Goal: Task Accomplishment & Management: Complete application form

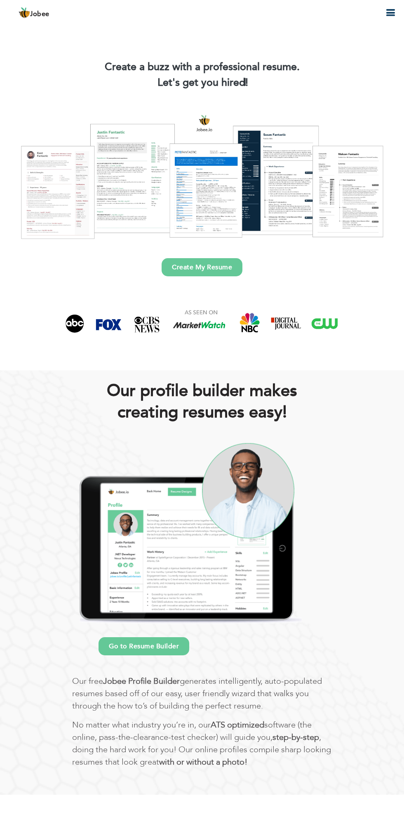
click at [213, 186] on div at bounding box center [202, 176] width 392 height 139
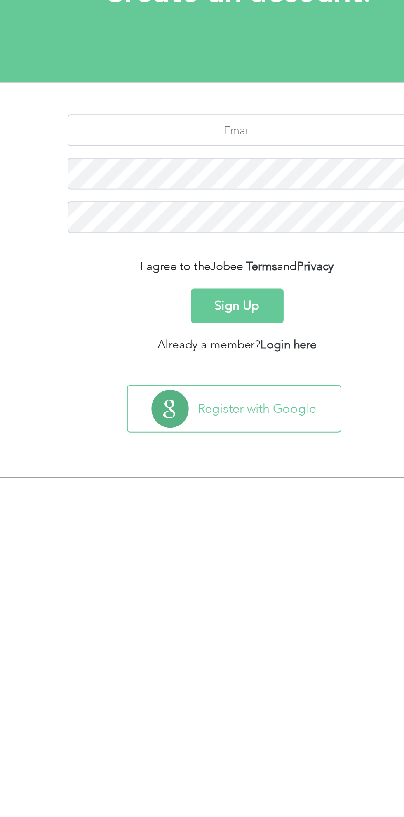
click at [210, 255] on button "Sign Up" at bounding box center [202, 253] width 48 height 18
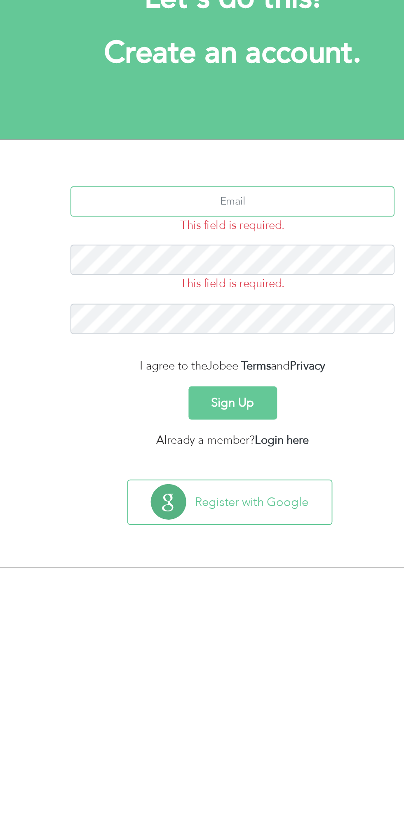
click at [198, 169] on input "text" at bounding box center [202, 170] width 177 height 17
type input "Fiza"
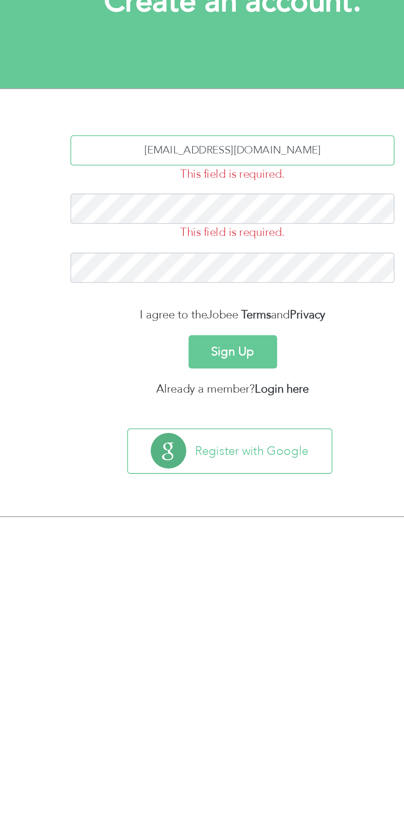
type input "[EMAIL_ADDRESS][DOMAIN_NAME]"
click at [215, 273] on button "Sign Up" at bounding box center [202, 280] width 48 height 18
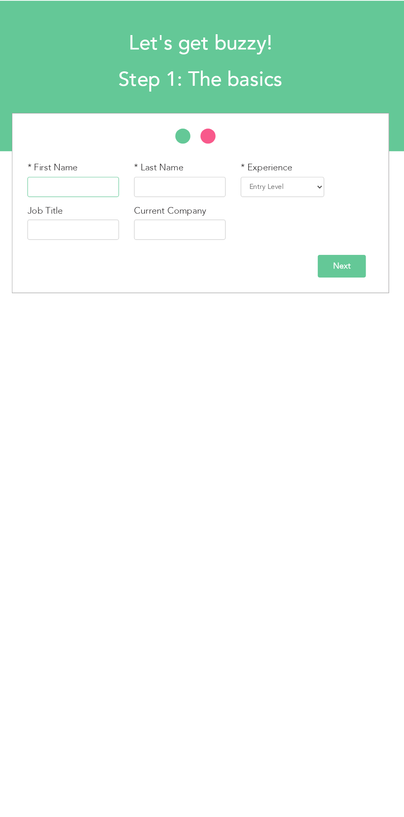
click at [101, 178] on input "text" at bounding box center [97, 177] width 75 height 17
type input "Fiza"
click at [192, 176] on input "text" at bounding box center [185, 177] width 75 height 17
type input "[DEMOGRAPHIC_DATA]"
click at [278, 177] on select "Entry Level Less than 1 Year 1 Year 2 Years 3 Years 4 Years 5 Years 6 Years 7 Y…" at bounding box center [269, 177] width 68 height 17
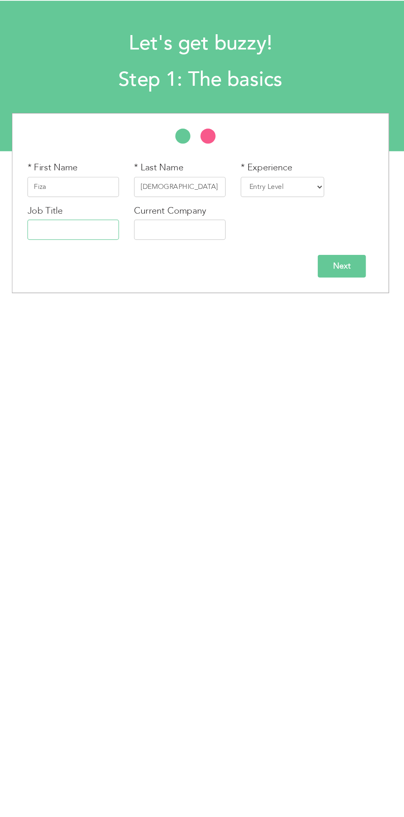
click at [102, 215] on input "text" at bounding box center [97, 212] width 75 height 17
click at [271, 297] on body "Jobee Profile Resume Templates Resume Templates Cover Letters About My Resume W…" at bounding box center [202, 406] width 404 height 813
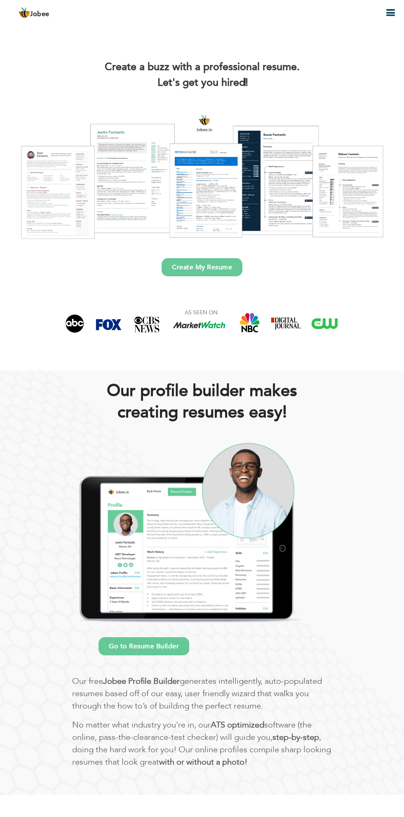
scroll to position [16, 0]
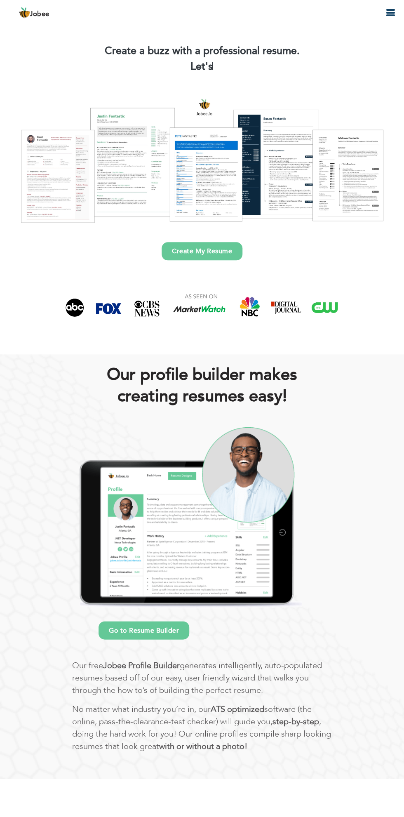
click at [195, 251] on link "Create My Resume" at bounding box center [202, 251] width 81 height 18
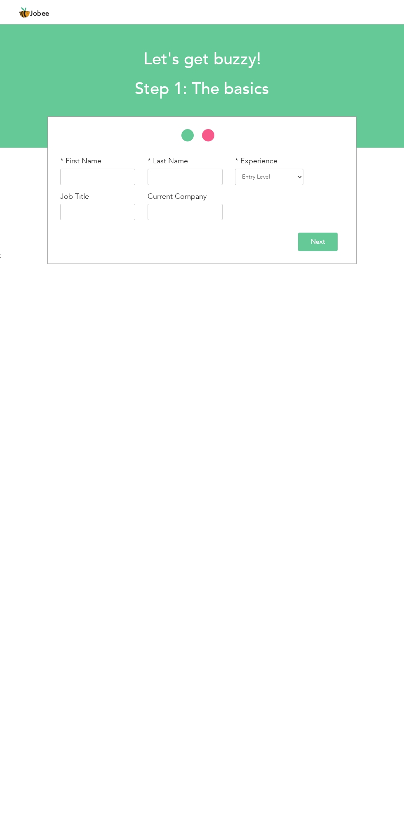
click at [318, 247] on input "Next" at bounding box center [318, 242] width 40 height 19
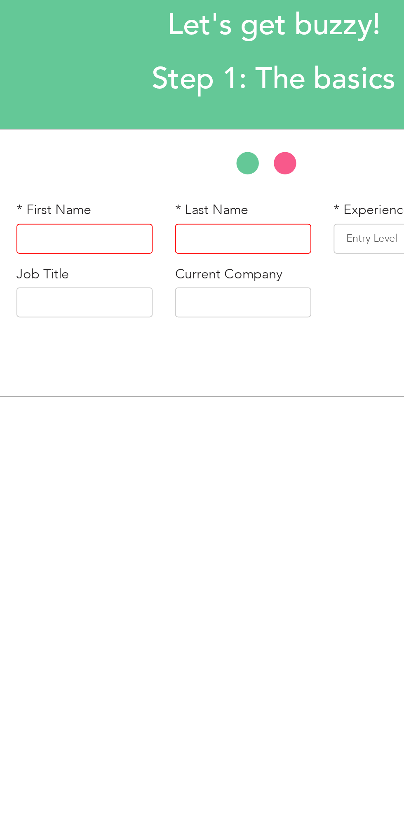
click at [77, 170] on input "text" at bounding box center [97, 177] width 75 height 17
type input "Fiza"
click at [186, 180] on input "text" at bounding box center [185, 177] width 75 height 17
type input "Zahid"
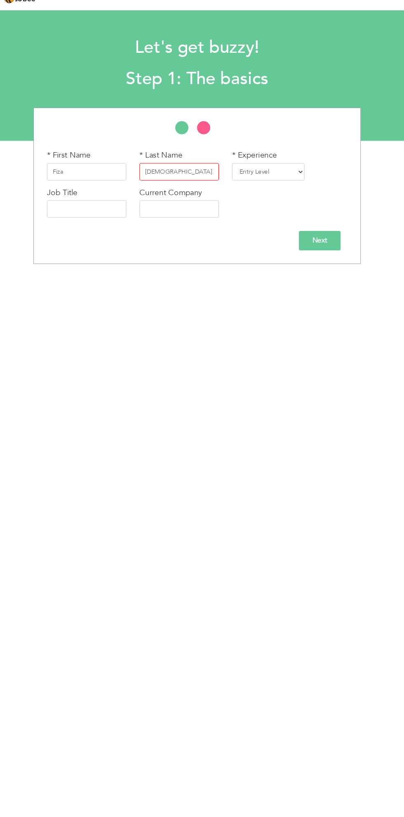
click at [326, 249] on input "Next" at bounding box center [318, 242] width 40 height 19
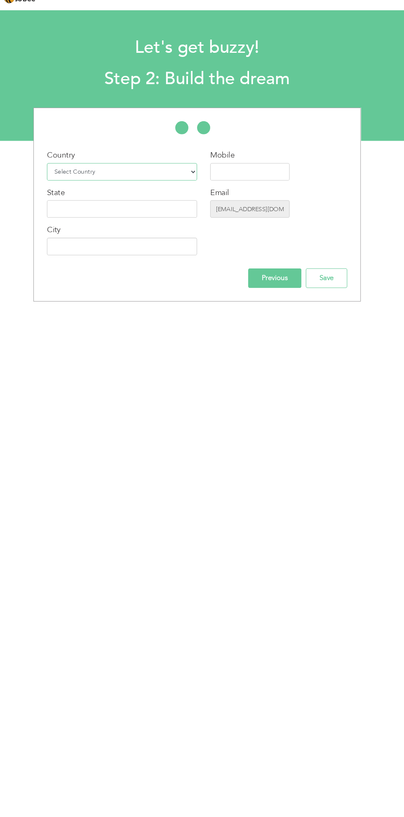
click at [137, 181] on select "Select Country Afghanistan Albania Algeria American Samoa Andorra Angola Anguil…" at bounding box center [131, 177] width 142 height 17
select select "166"
click at [60, 169] on select "Select Country Afghanistan Albania Algeria American Samoa Andorra Angola Anguil…" at bounding box center [131, 177] width 142 height 17
click at [385, 124] on div "* First Name Fiza * Last Name Zahid * Experience Entry Level 1 Year" at bounding box center [202, 207] width 404 height 183
click at [123, 211] on input "text" at bounding box center [131, 212] width 142 height 17
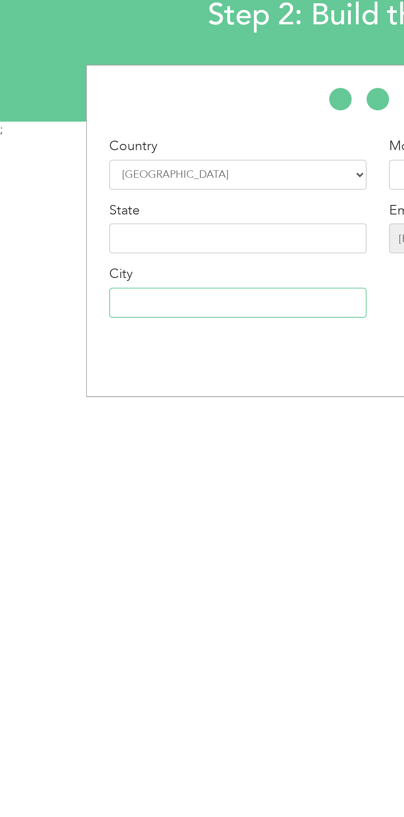
click at [70, 250] on input "text" at bounding box center [131, 247] width 142 height 17
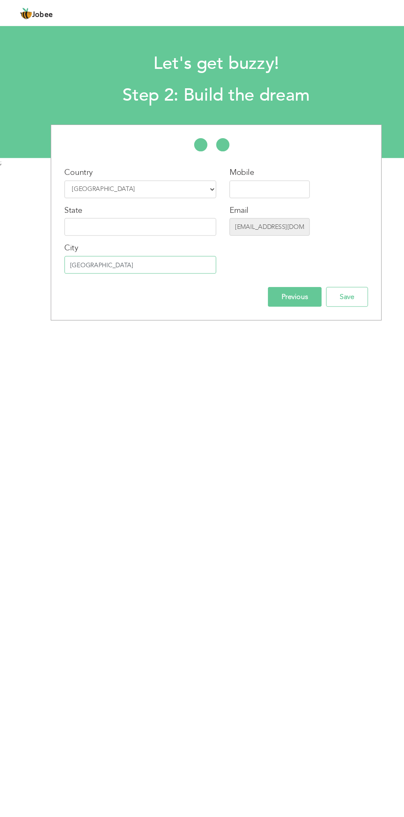
type input "[GEOGRAPHIC_DATA]"
click at [215, 174] on input "text" at bounding box center [252, 177] width 75 height 17
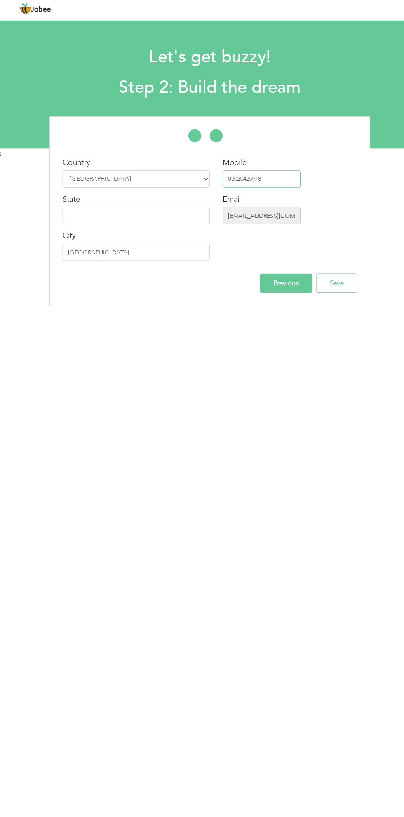
type input "03020425918"
click at [337, 272] on input "Save" at bounding box center [324, 277] width 39 height 19
click at [339, 269] on input "Save" at bounding box center [324, 277] width 39 height 19
click at [332, 269] on input "Save" at bounding box center [324, 277] width 39 height 19
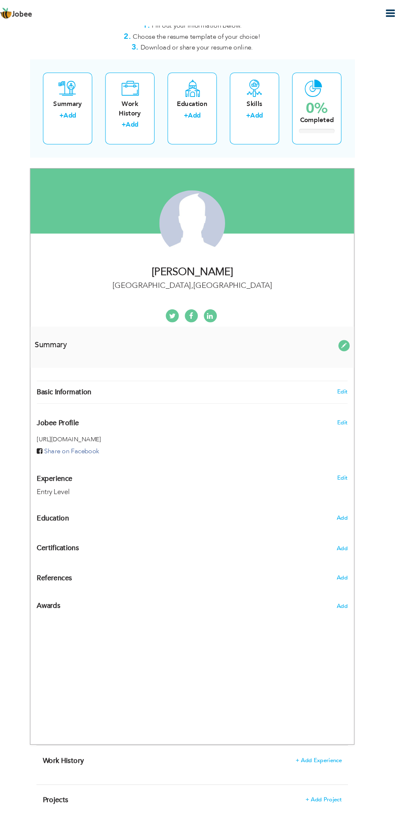
scroll to position [30, 0]
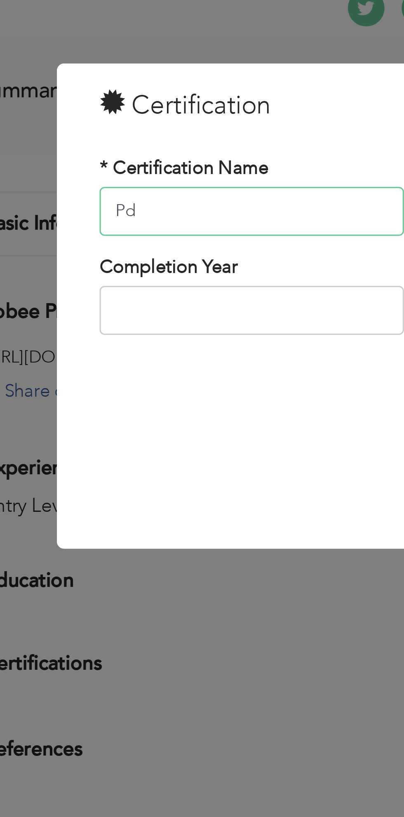
type input "P"
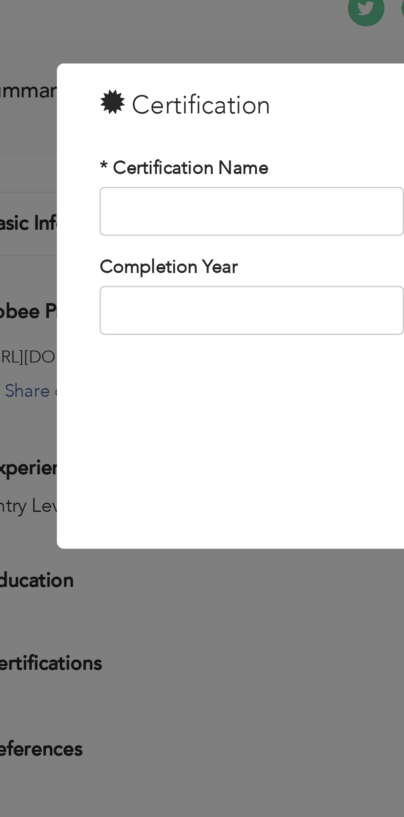
click at [139, 512] on div "× Certification * Certification Name Certification Authority Save" at bounding box center [202, 408] width 404 height 817
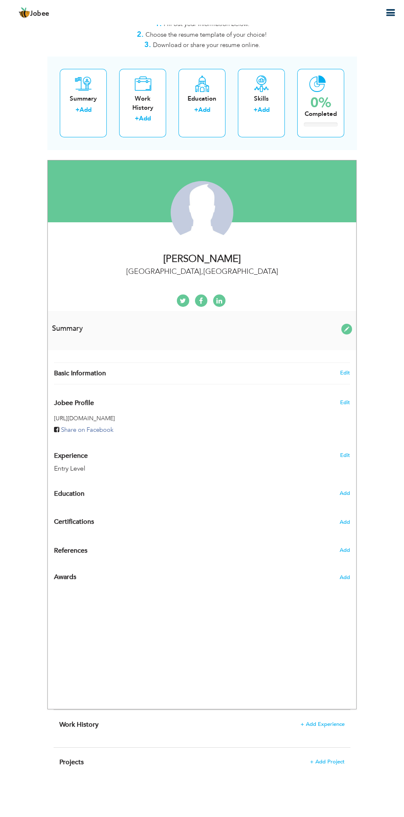
scroll to position [33, 0]
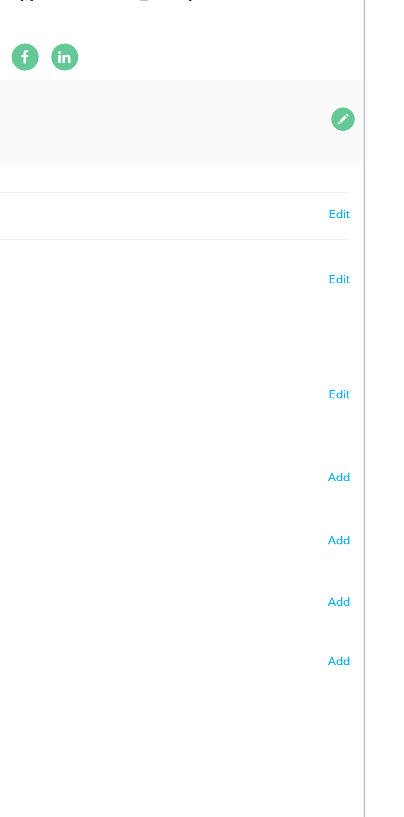
type input "Fiza"
type input "Zahid"
type input "03020425918"
select select "number:166"
type input "Lahore"
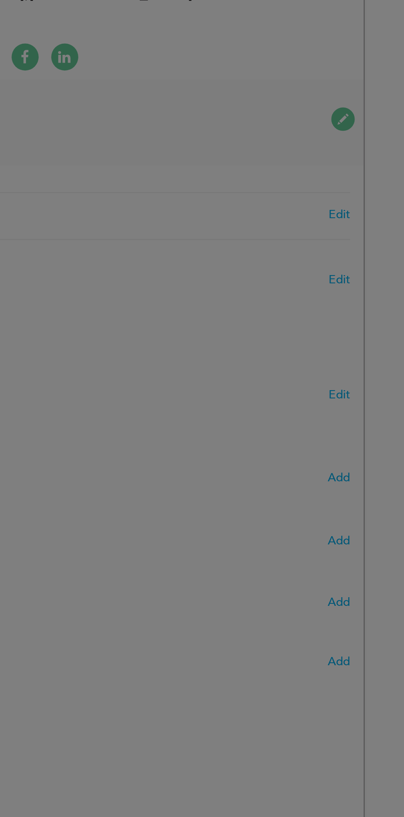
click at [0, 0] on div "× Profile Contact Information * First Name Fiza * Last Name Zahid U.K" at bounding box center [0, 0] width 0 height 0
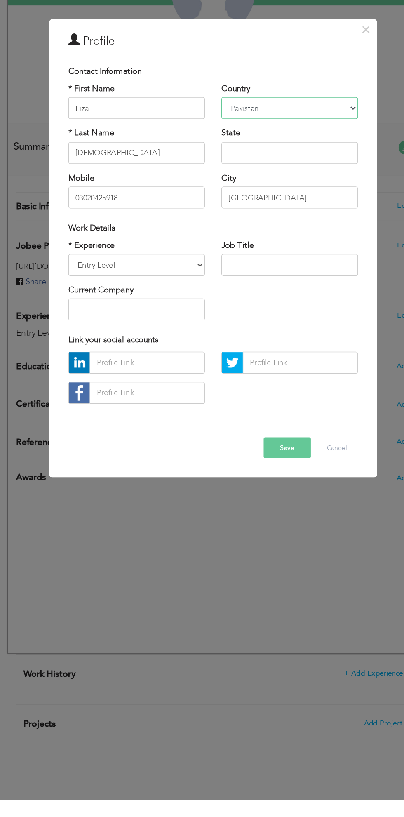
click at [257, 297] on select "Afghanistan Albania Algeria American Samoa Andorra Angola Anguilla Antarctica A…" at bounding box center [259, 297] width 103 height 17
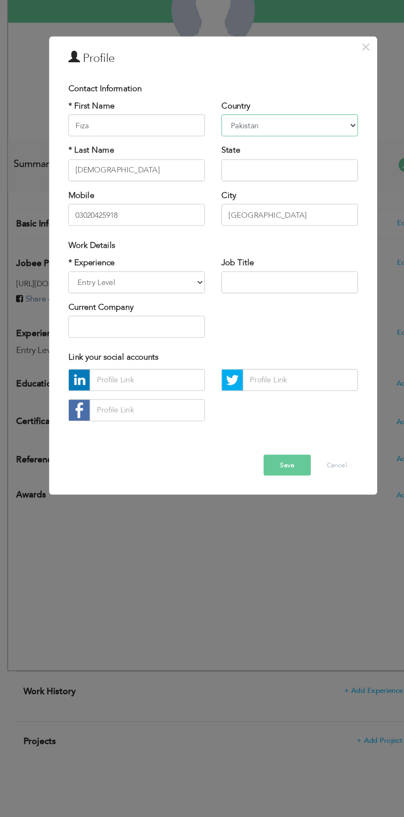
click at [208, 289] on select "Afghanistan Albania Algeria American Samoa Andorra Angola Anguilla Antarctica A…" at bounding box center [259, 297] width 103 height 17
click at [165, 415] on select "Entry Level Less than 1 Year 1 Year 2 Years 3 Years 4 Years 5 Years 6 Years 7 Y…" at bounding box center [144, 415] width 103 height 17
click at [93, 407] on select "Entry Level Less than 1 Year 1 Year 2 Years 3 Years 4 Years 5 Years 6 Years 7 Y…" at bounding box center [144, 415] width 103 height 17
click at [187, 415] on select "Entry Level Less than 1 Year 1 Year 2 Years 3 Years 4 Years 5 Years 6 Years 7 Y…" at bounding box center [144, 415] width 103 height 17
select select "number:1"
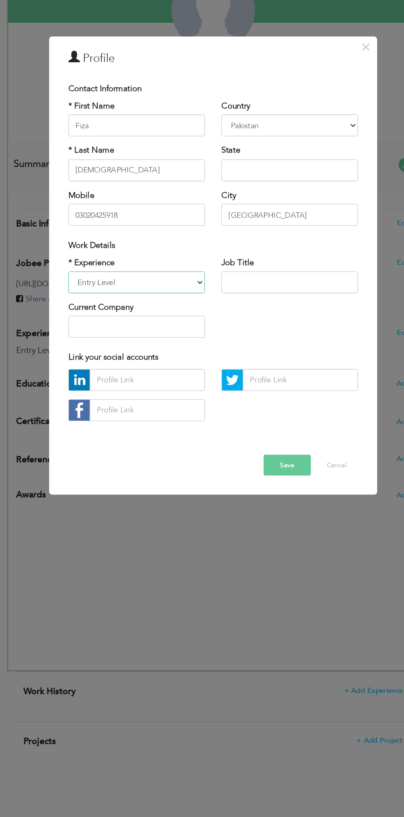
click at [93, 407] on select "Entry Level Less than 1 Year 1 Year 2 Years 3 Years 4 Years 5 Years 6 Years 7 Y…" at bounding box center [144, 415] width 103 height 17
click at [257, 330] on input "text" at bounding box center [259, 331] width 103 height 17
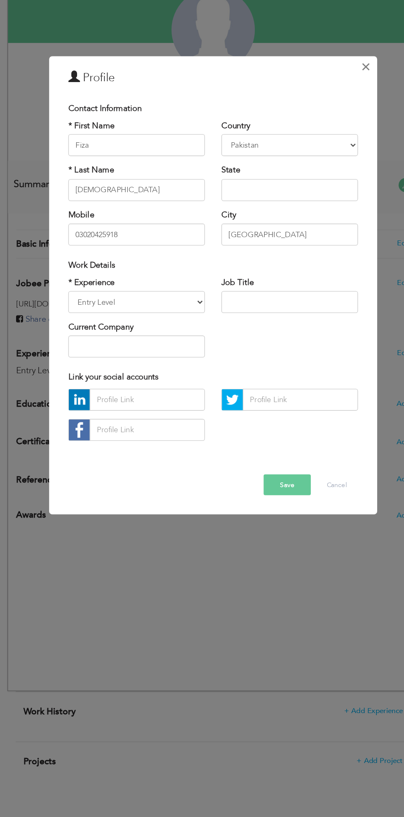
click at [312, 242] on button "×" at bounding box center [316, 237] width 13 height 13
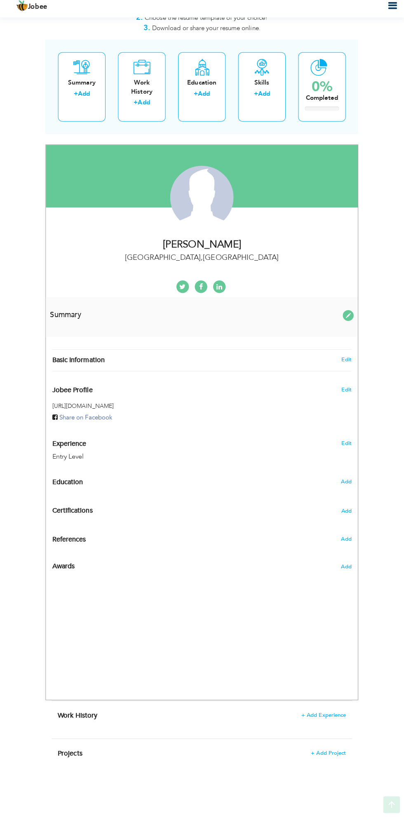
scroll to position [44, 0]
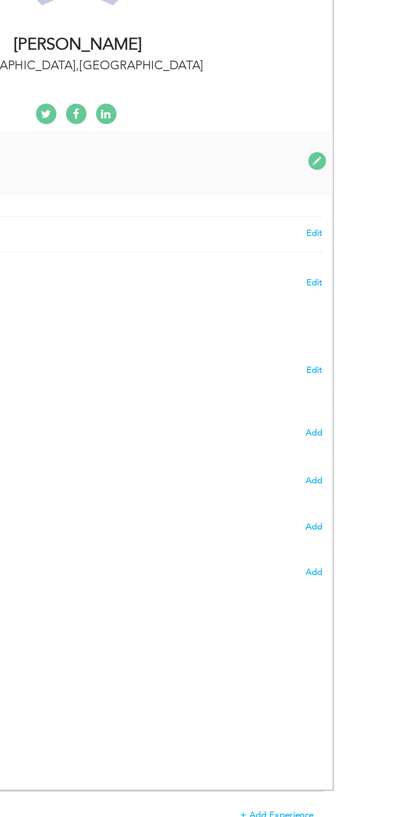
radio input "true"
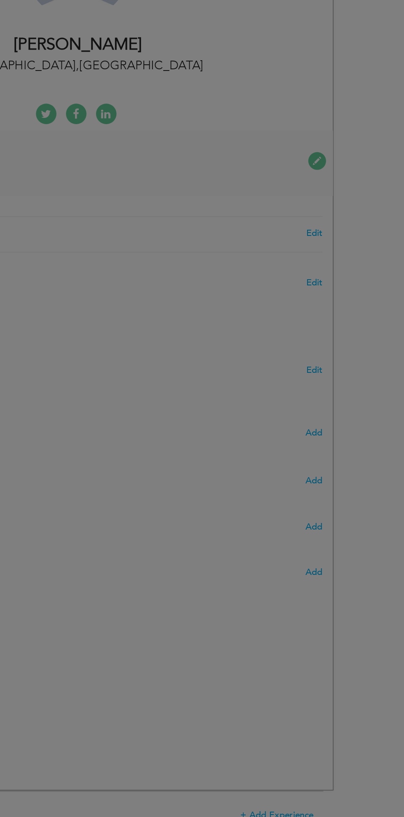
click at [0, 0] on div "× Education * Degree Title Majors Year Completion Institute GPA" at bounding box center [0, 0] width 0 height 0
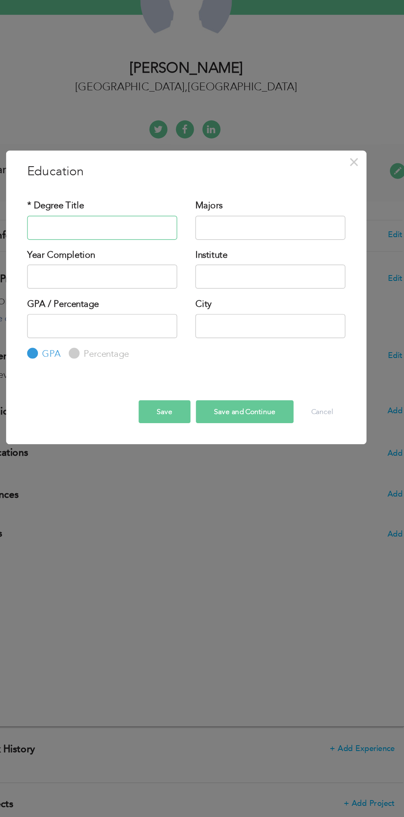
click at [144, 354] on input "text" at bounding box center [144, 355] width 103 height 17
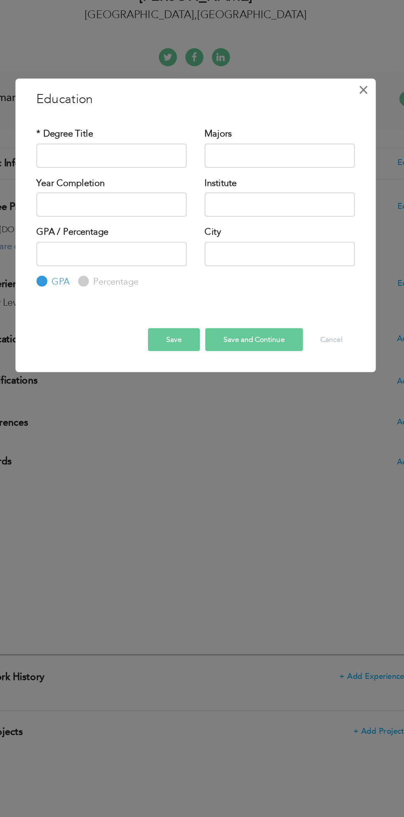
click at [314, 316] on span "×" at bounding box center [317, 309] width 7 height 15
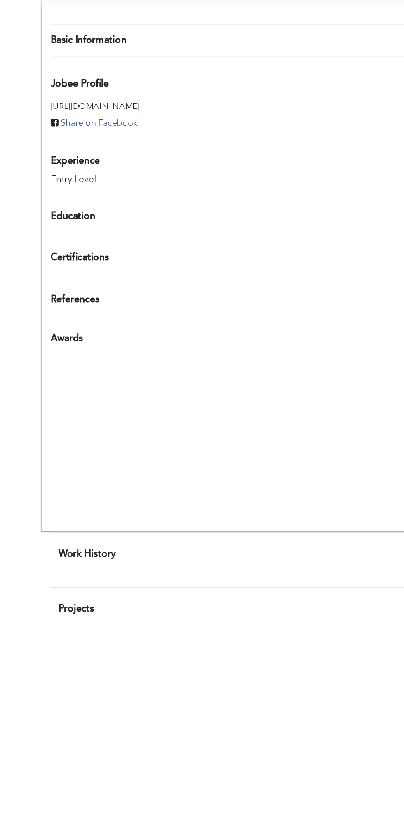
scroll to position [118, 0]
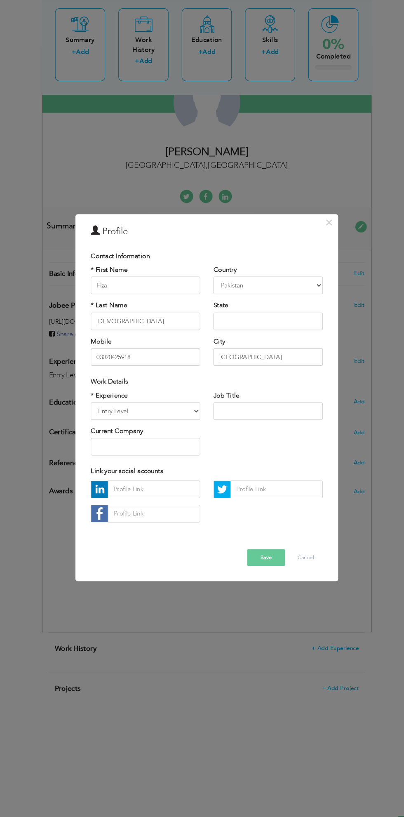
click at [345, 368] on div "× Profile Contact Information * First Name Fiza * Last Name Zahid U.K" at bounding box center [202, 408] width 404 height 817
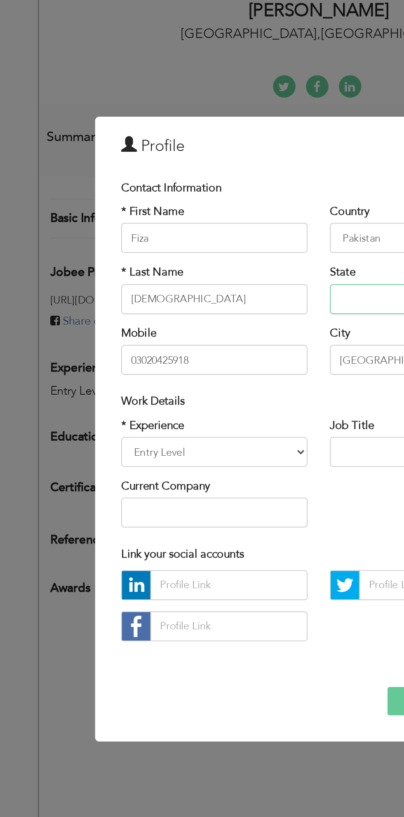
click at [229, 328] on input "text" at bounding box center [259, 331] width 103 height 17
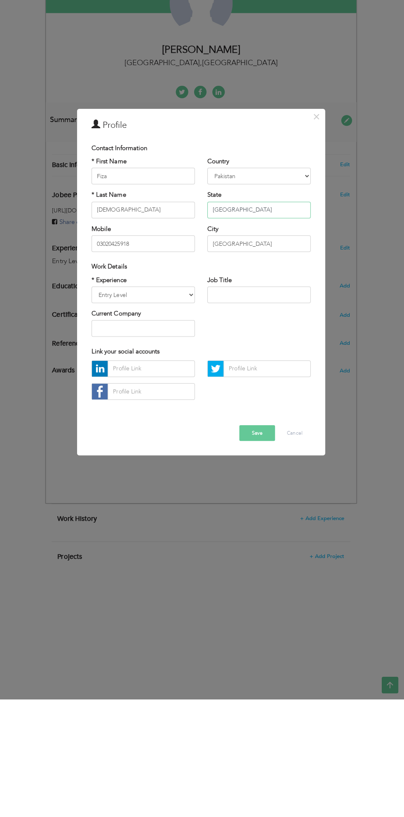
type input "Punjab"
click at [165, 387] on div "Work Details" at bounding box center [202, 387] width 218 height 9
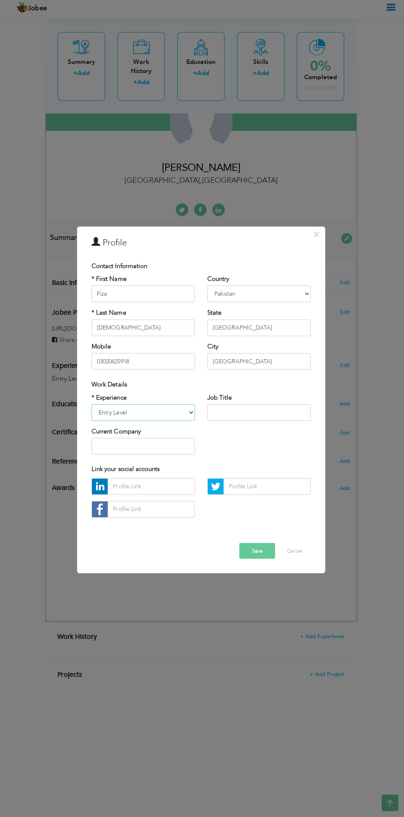
click at [186, 417] on select "Entry Level Less than 1 Year 1 Year 2 Years 3 Years 4 Years 5 Years 6 Years 7 Y…" at bounding box center [144, 415] width 103 height 17
select select "number:2"
click at [93, 407] on select "Entry Level Less than 1 Year 1 Year 2 Years 3 Years 4 Years 5 Years 6 Years 7 Y…" at bounding box center [144, 415] width 103 height 17
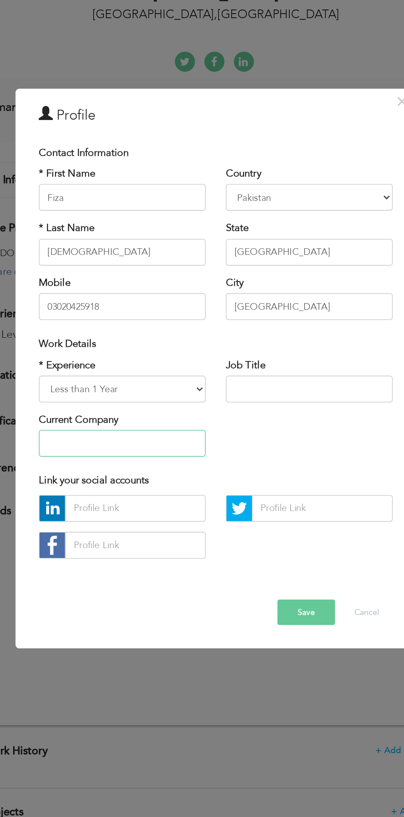
click at [112, 450] on input "text" at bounding box center [144, 449] width 103 height 17
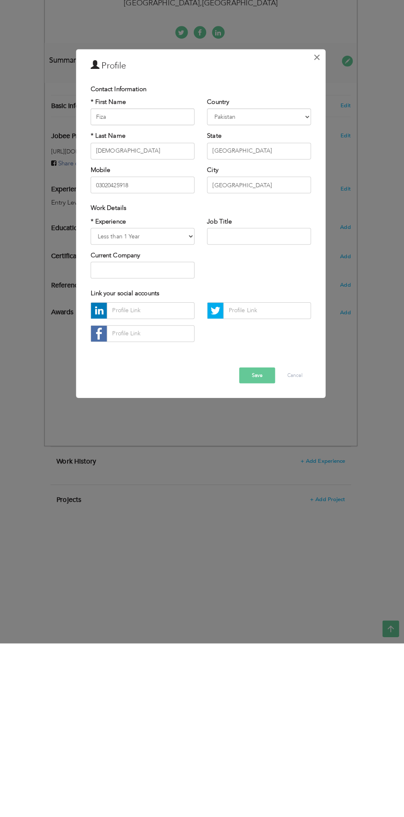
click at [317, 240] on span "×" at bounding box center [317, 238] width 7 height 15
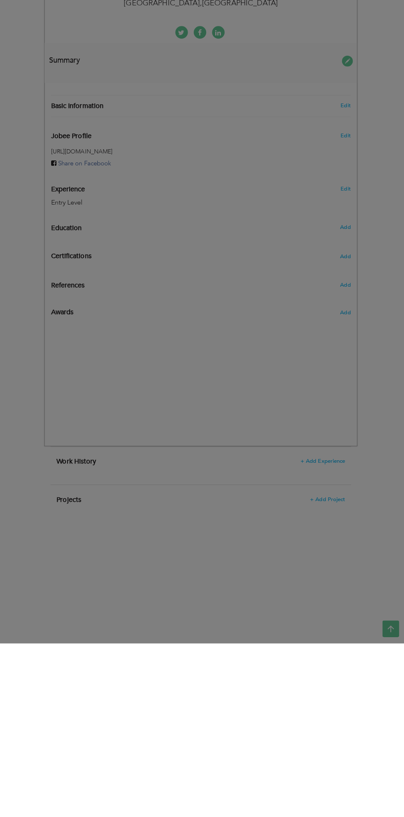
scroll to position [118, 0]
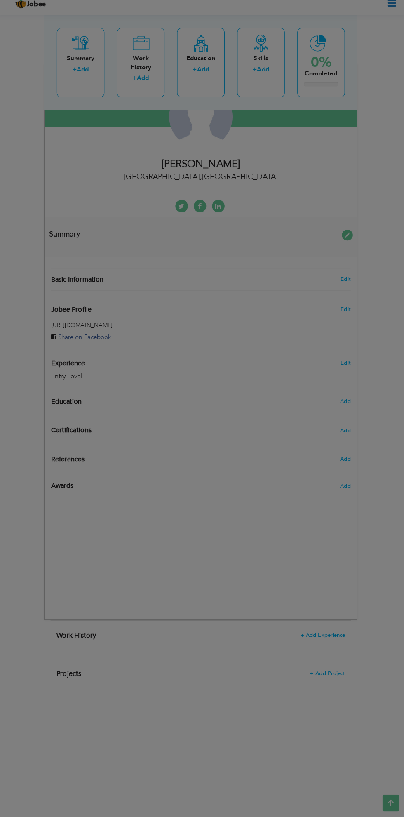
click at [0, 0] on div "× Education * Degree Title Majors Year Completion Institute GPA" at bounding box center [0, 0] width 0 height 0
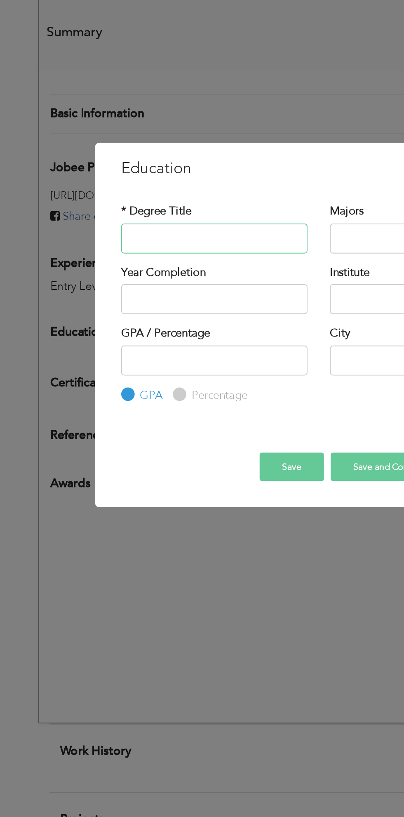
click at [144, 358] on input "text" at bounding box center [144, 355] width 103 height 17
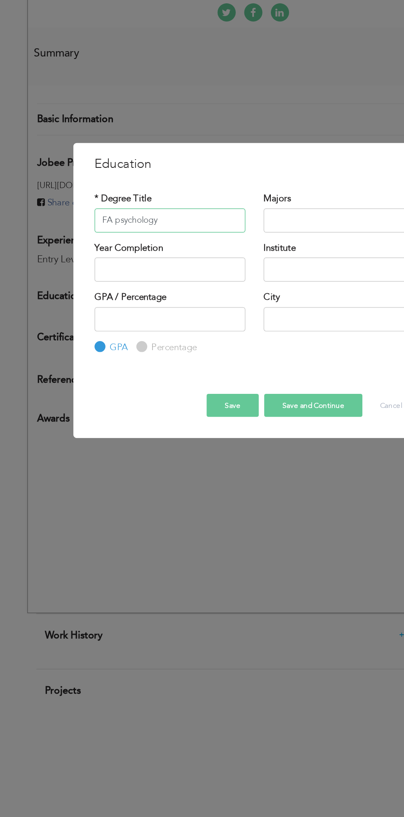
type input "FA psychology"
click at [228, 349] on input "text" at bounding box center [259, 355] width 103 height 17
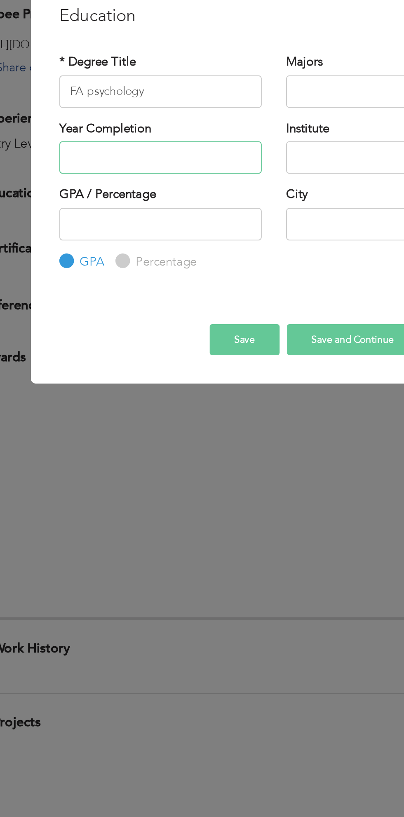
click at [119, 386] on input "text" at bounding box center [144, 388] width 103 height 17
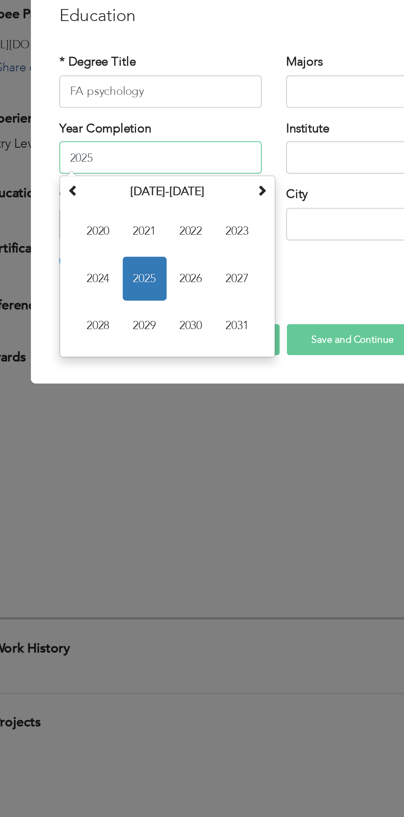
click at [107, 453] on span "2024" at bounding box center [113, 450] width 22 height 22
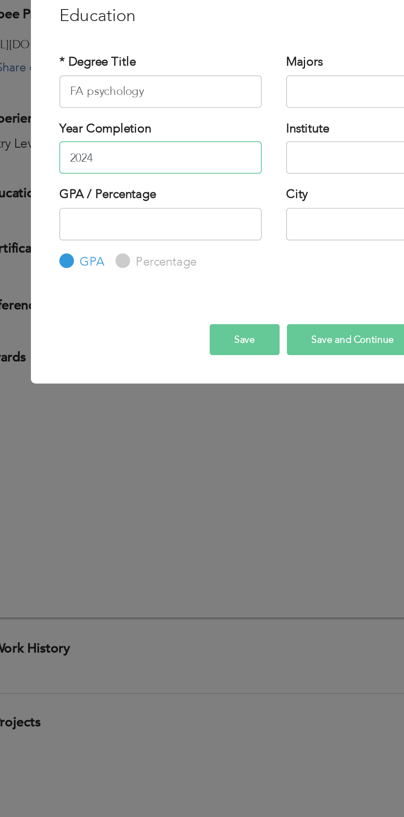
click at [133, 386] on input "2024" at bounding box center [144, 388] width 103 height 17
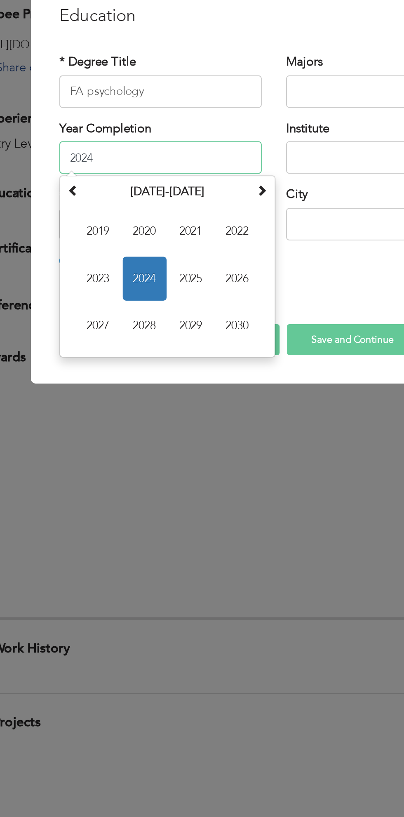
click at [196, 405] on span at bounding box center [196, 405] width 6 height 6
click at [102, 408] on span at bounding box center [100, 405] width 6 height 6
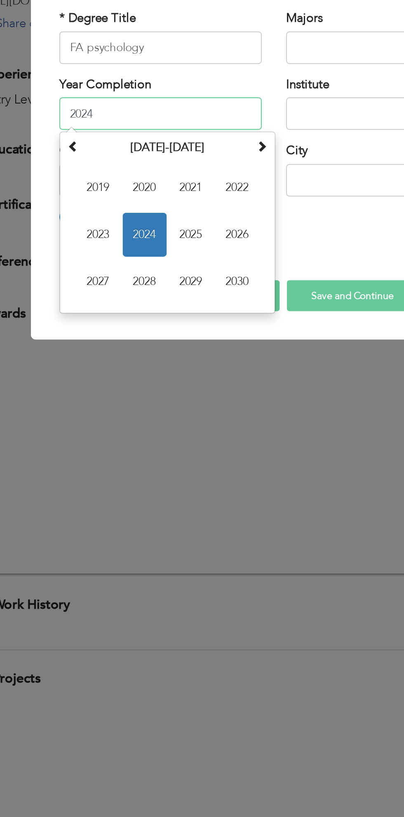
click at [162, 448] on span "2025" at bounding box center [160, 450] width 22 height 22
type input "2025"
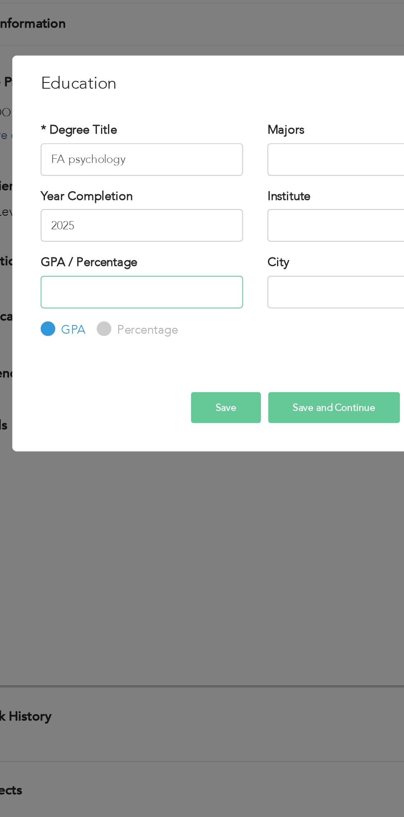
click at [164, 426] on input "number" at bounding box center [144, 422] width 103 height 17
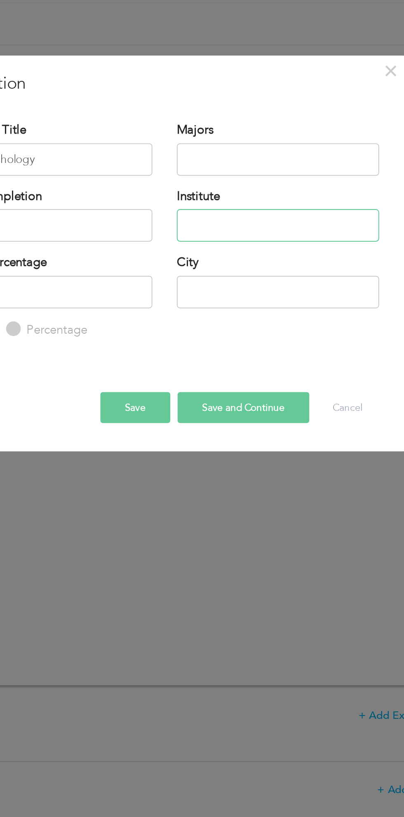
click at [251, 386] on input "text" at bounding box center [259, 388] width 103 height 17
type input "Govt Graduate college samnabad, Lahore"
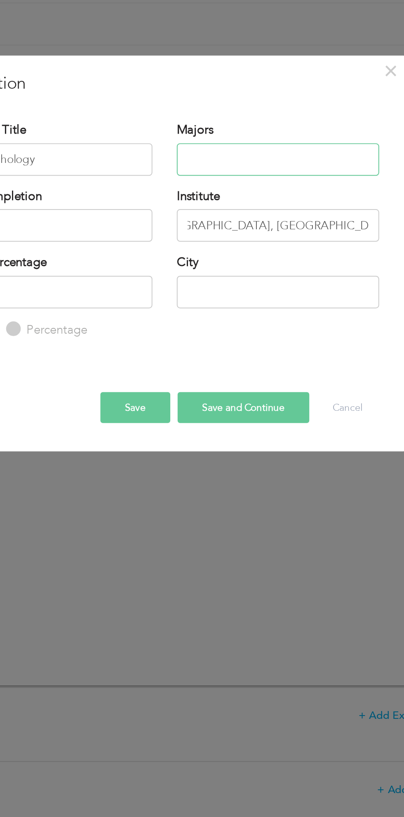
click at [224, 358] on input "text" at bounding box center [259, 355] width 103 height 17
click at [222, 420] on input "text" at bounding box center [259, 422] width 103 height 17
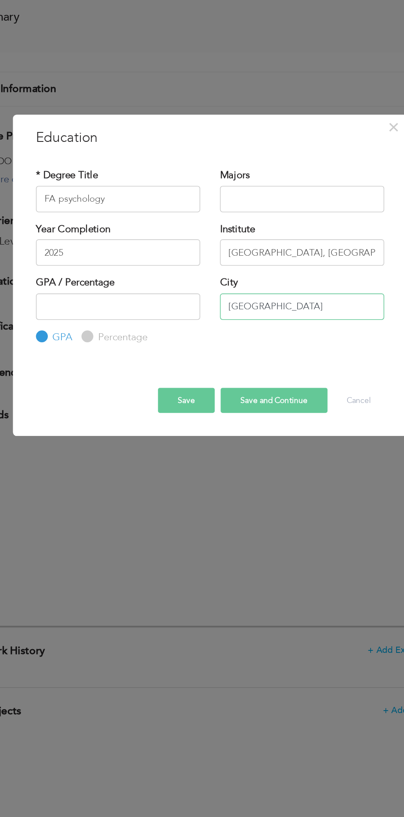
type input "[GEOGRAPHIC_DATA]"
click at [133, 443] on label "Percentage" at bounding box center [146, 441] width 33 height 9
click at [127, 443] on input "Percentage" at bounding box center [124, 440] width 5 height 5
radio input "true"
click at [112, 425] on input "number" at bounding box center [144, 422] width 103 height 17
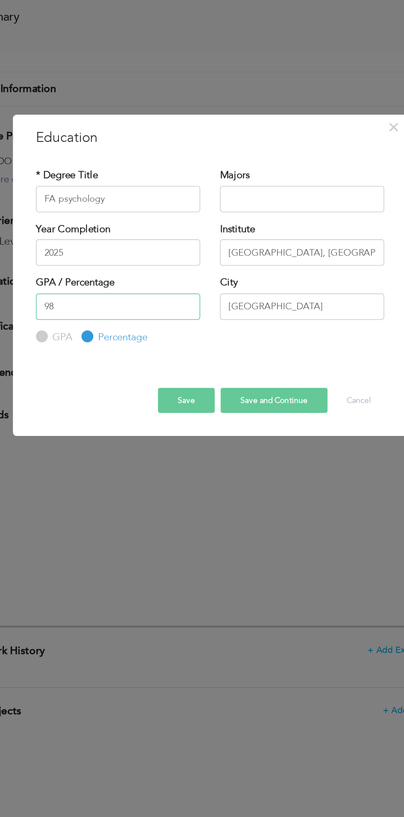
type input "9"
type input "77"
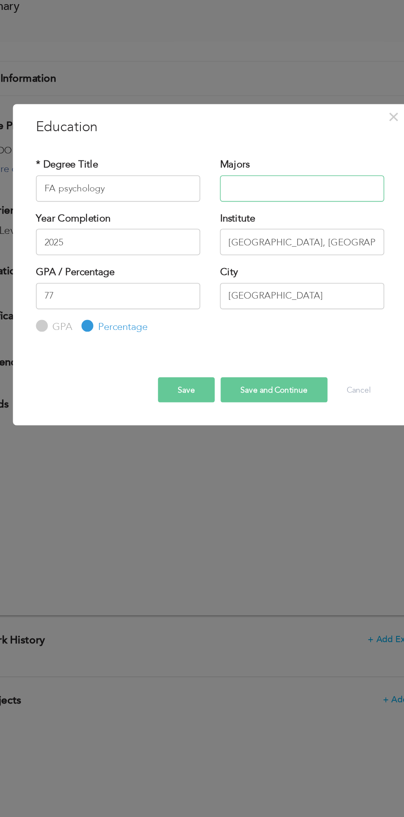
click at [234, 356] on input "text" at bounding box center [259, 355] width 103 height 17
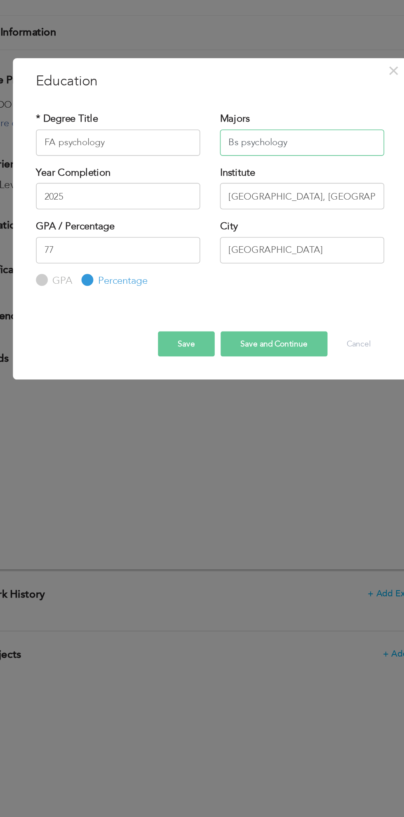
type input "Bs psychology"
click at [249, 480] on button "Save and Continue" at bounding box center [242, 481] width 67 height 16
radio input "true"
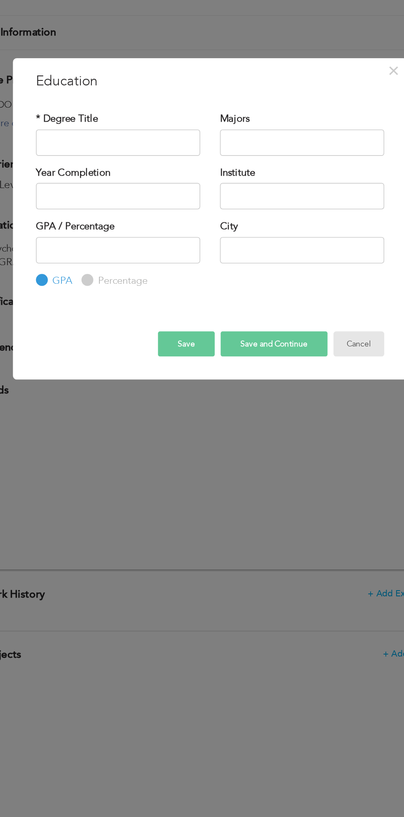
click at [299, 482] on button "Cancel" at bounding box center [295, 481] width 32 height 16
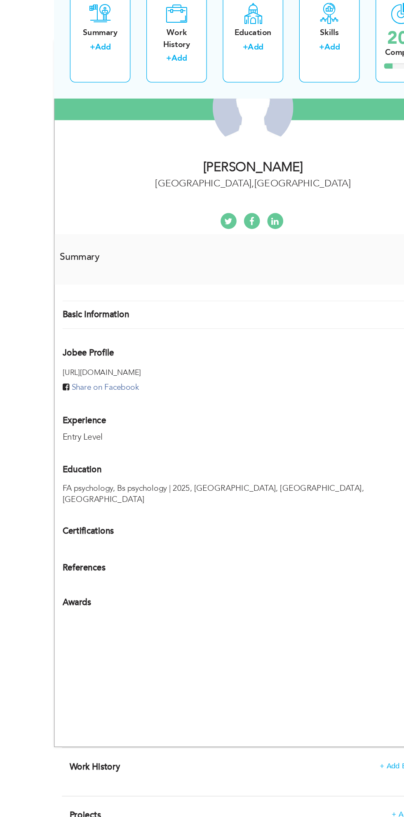
click at [90, 450] on span "Certifications" at bounding box center [74, 454] width 40 height 9
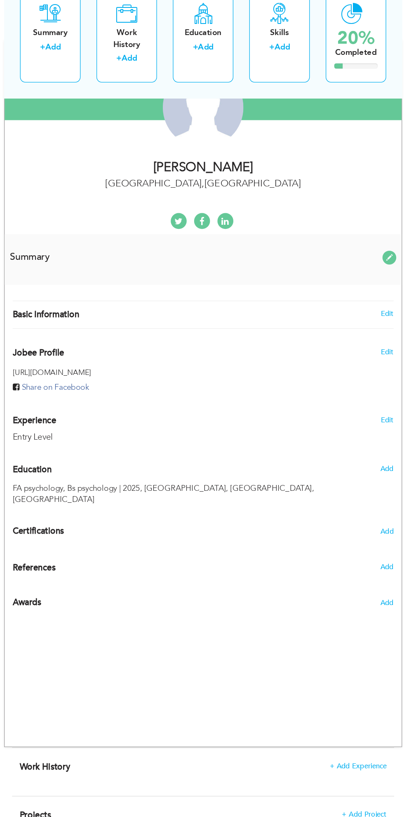
scroll to position [118, 0]
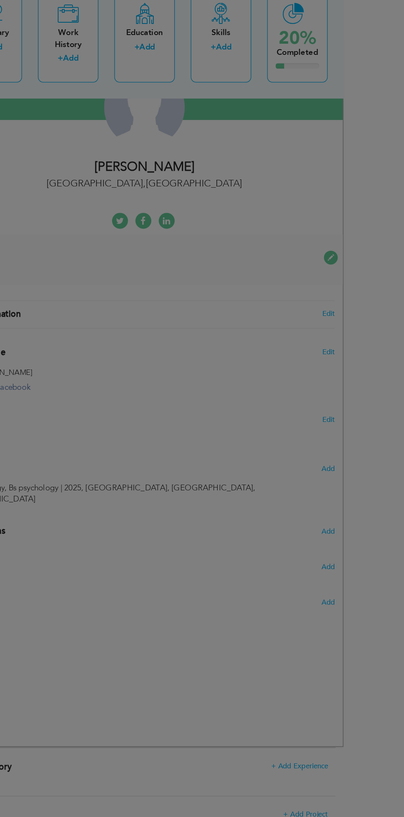
click at [0, 0] on div "× Certification * Certification Name Certification Authority Save" at bounding box center [0, 0] width 0 height 0
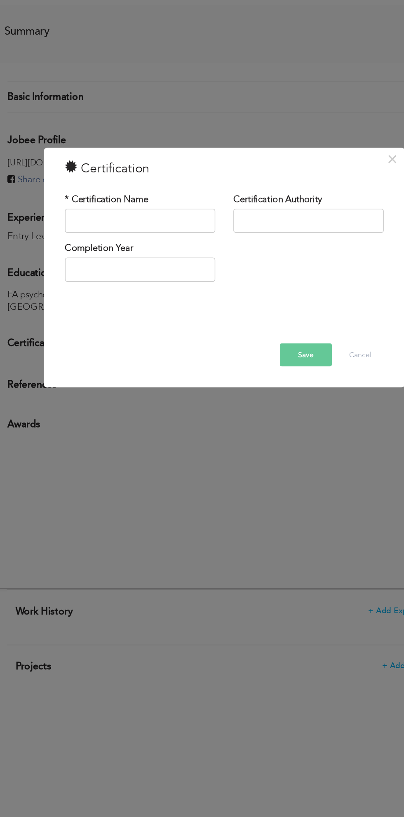
click at [105, 351] on div "* Certification Name Certification Authority Completion Year" at bounding box center [202, 385] width 230 height 80
click at [104, 370] on input "text" at bounding box center [144, 370] width 103 height 17
click at [123, 370] on input "Graphics designing" at bounding box center [144, 370] width 103 height 17
type input "Graphic designing"
click at [114, 402] on input "text" at bounding box center [144, 404] width 103 height 17
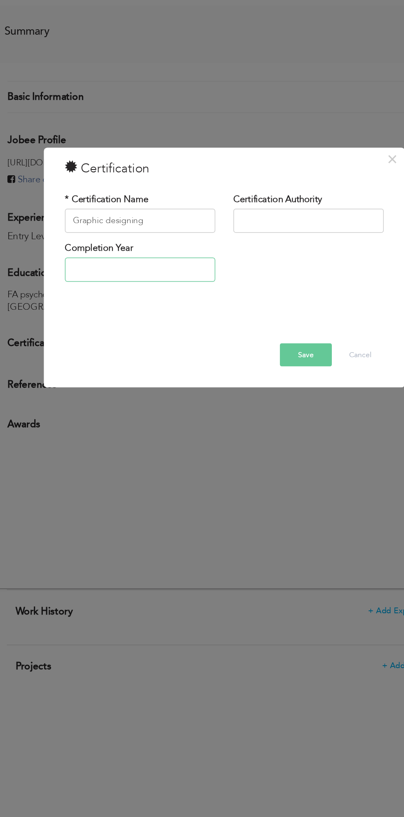
type input "2025"
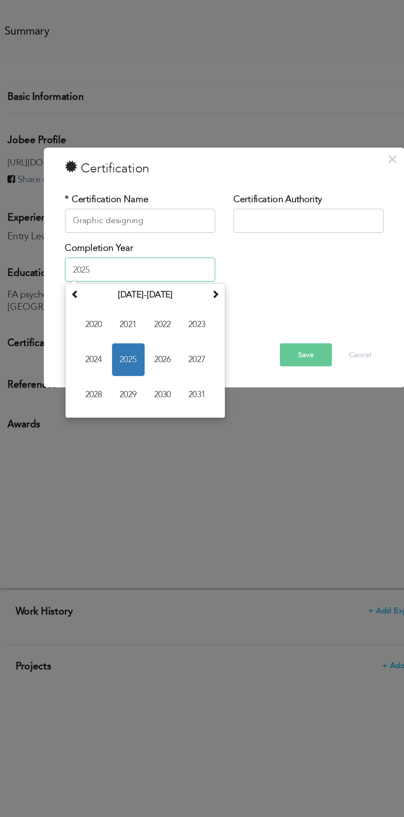
click at [139, 465] on span "2025" at bounding box center [136, 466] width 22 height 22
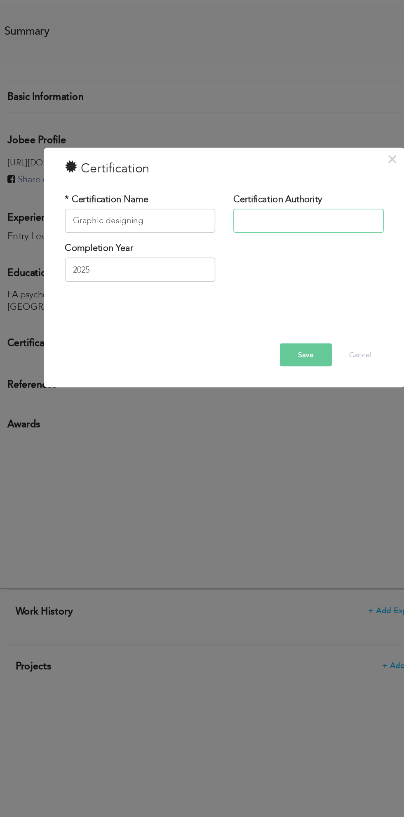
click at [262, 371] on input "text" at bounding box center [259, 370] width 103 height 17
type input "P"
click at [253, 354] on label "Certification Authority" at bounding box center [238, 356] width 61 height 9
click at [238, 373] on input "text" at bounding box center [259, 370] width 103 height 17
type input "Peak solutions"
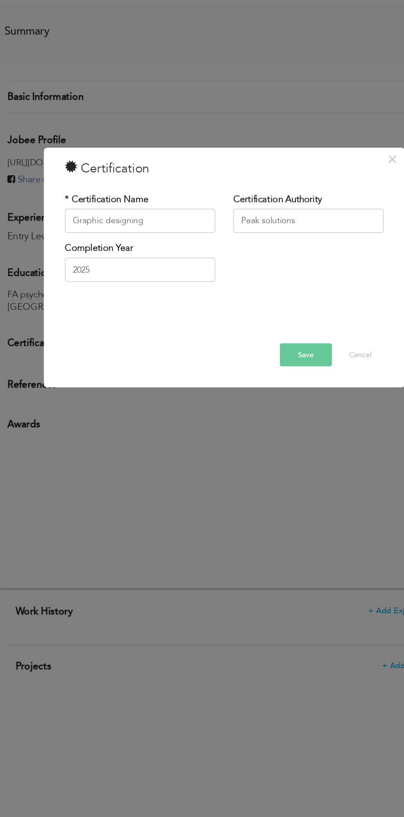
click at [0, 0] on span "button" at bounding box center [0, 0] width 0 height 0
click at [242, 460] on button "Save" at bounding box center [255, 462] width 40 height 16
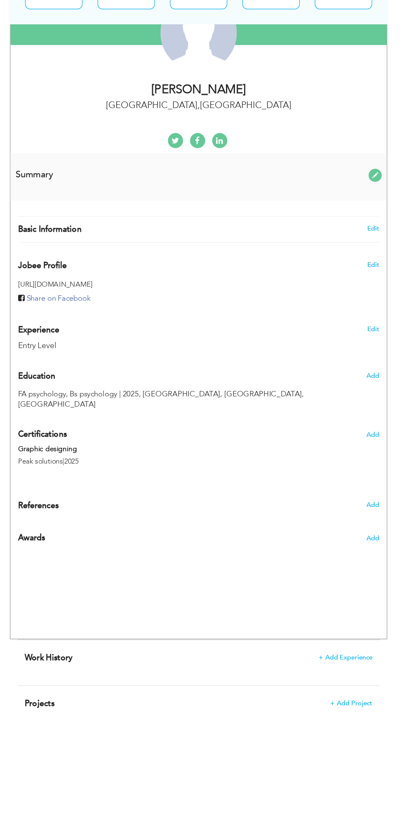
select select "number:1"
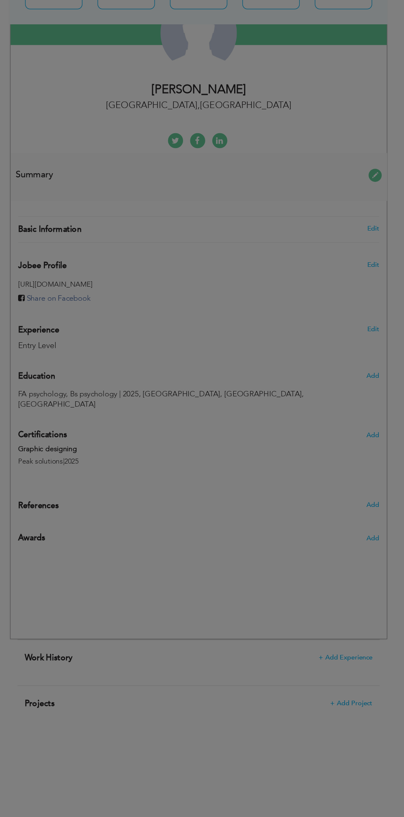
click at [0, 0] on div "× Profile Contact Information * First Name Fiza * Last Name Zahid U.K" at bounding box center [0, 0] width 0 height 0
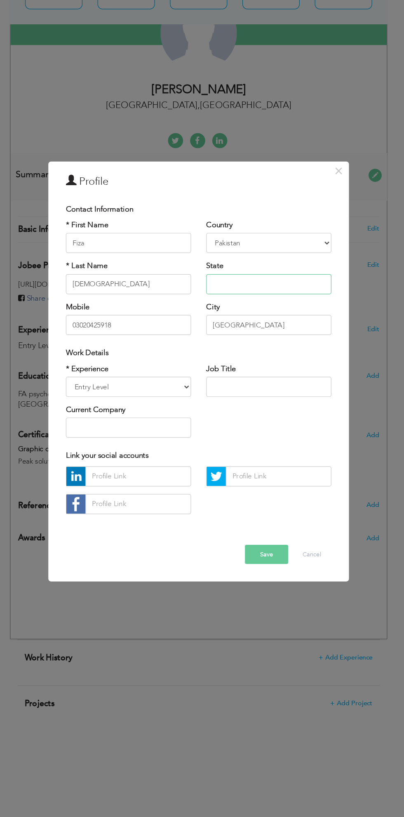
click at [271, 332] on input "text" at bounding box center [259, 331] width 103 height 17
type input "Punjab"
click at [281, 415] on input "text" at bounding box center [259, 415] width 103 height 17
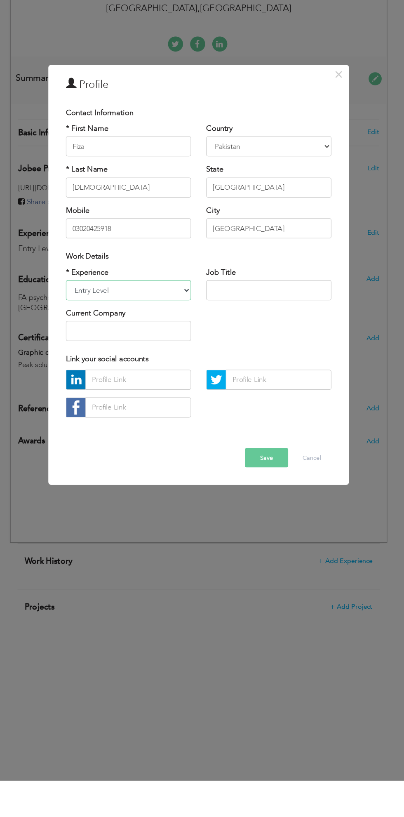
click at [165, 419] on select "Entry Level Less than 1 Year 1 Year 2 Years 3 Years 4 Years 5 Years 6 Years 7 Y…" at bounding box center [144, 415] width 103 height 17
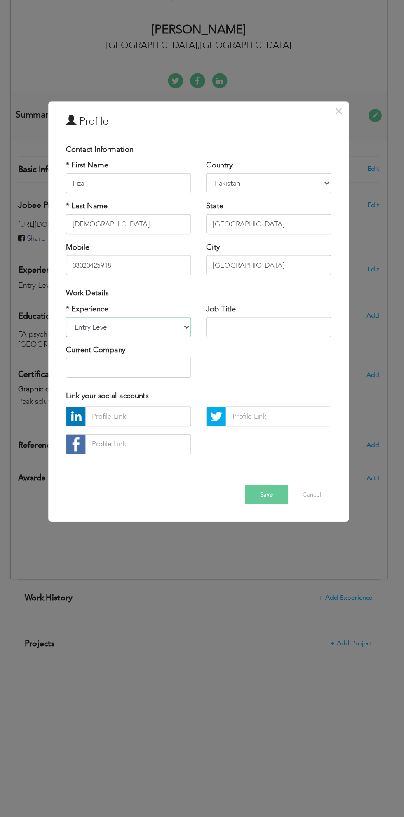
click at [93, 407] on select "Entry Level Less than 1 Year 1 Year 2 Years 3 Years 4 Years 5 Years 6 Years 7 Y…" at bounding box center [144, 415] width 103 height 17
click at [223, 412] on input "text" at bounding box center [259, 415] width 103 height 17
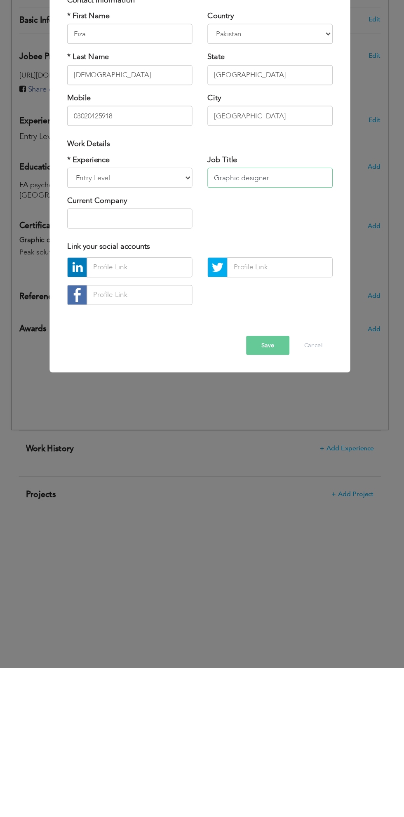
type input "Graphic designer"
click at [120, 446] on input "text" at bounding box center [144, 449] width 103 height 17
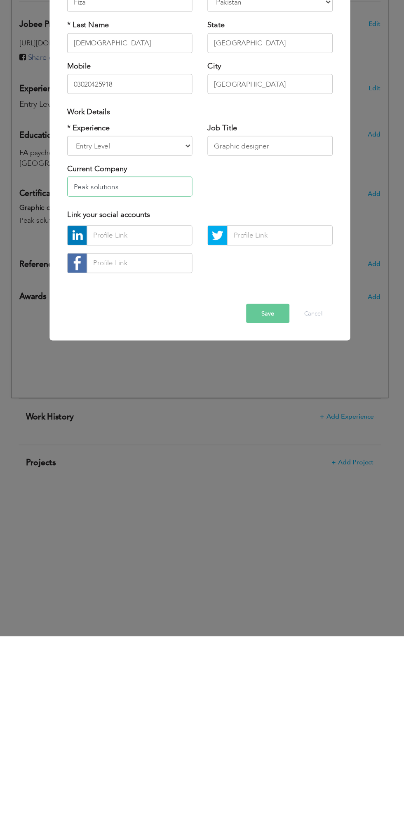
type input "Peak solutions"
click at [258, 553] on button "Save" at bounding box center [257, 553] width 35 height 16
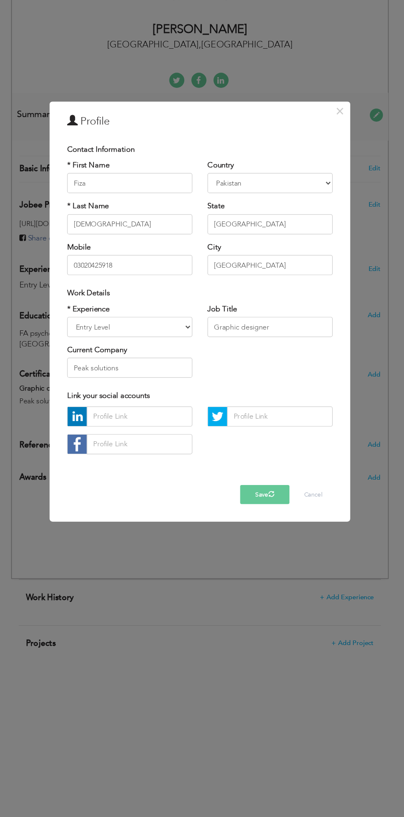
click at [261, 552] on span "button" at bounding box center [260, 552] width 7 height 7
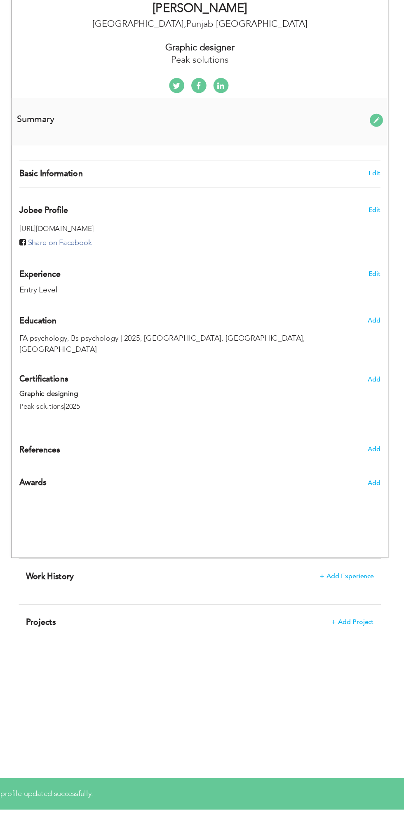
scroll to position [170, 0]
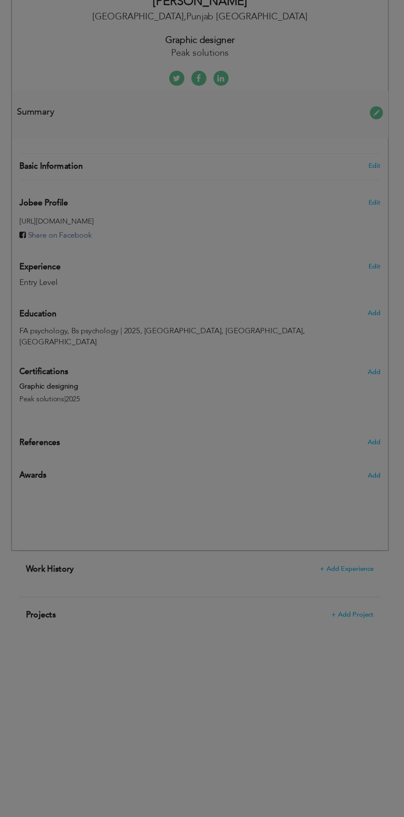
click at [0, 0] on div "× Summary Rich Text Editor, summaryEditor Editor toolbars Basic Styles Bold Ita…" at bounding box center [0, 0] width 0 height 0
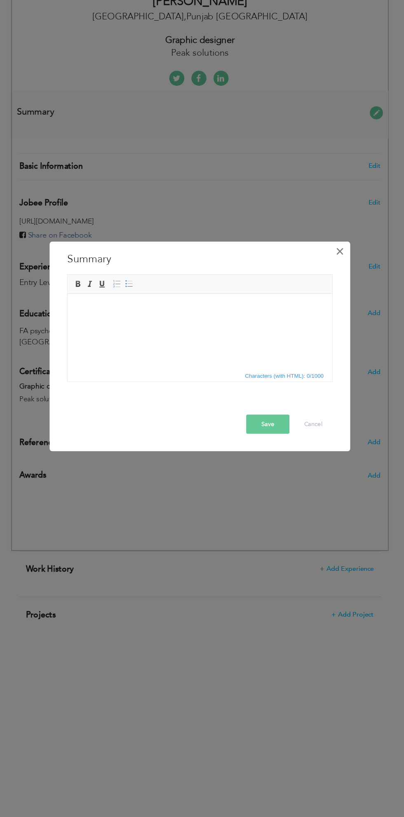
click at [313, 324] on button "×" at bounding box center [316, 324] width 13 height 13
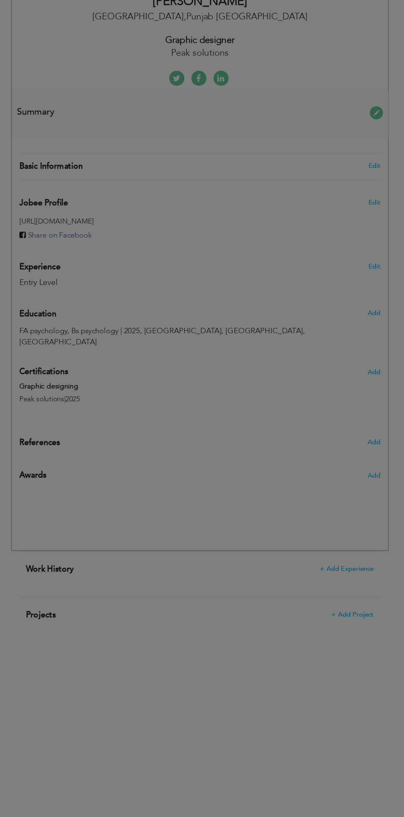
click at [0, 0] on div "× Public Profile Link Enhance your career by creating a custom URL for your Job…" at bounding box center [0, 0] width 0 height 0
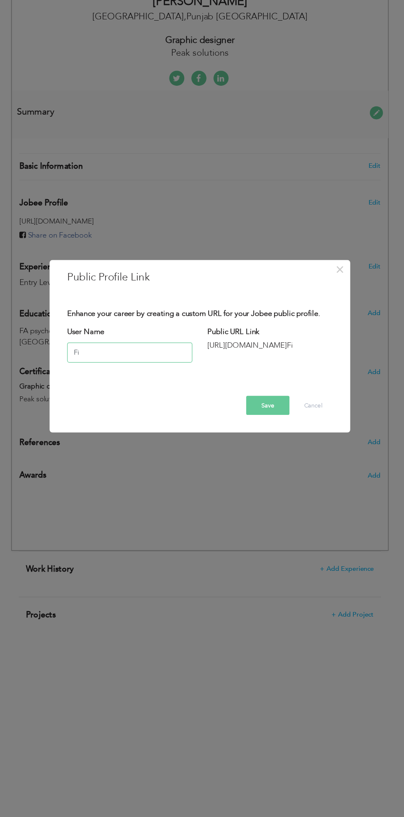
type input "F"
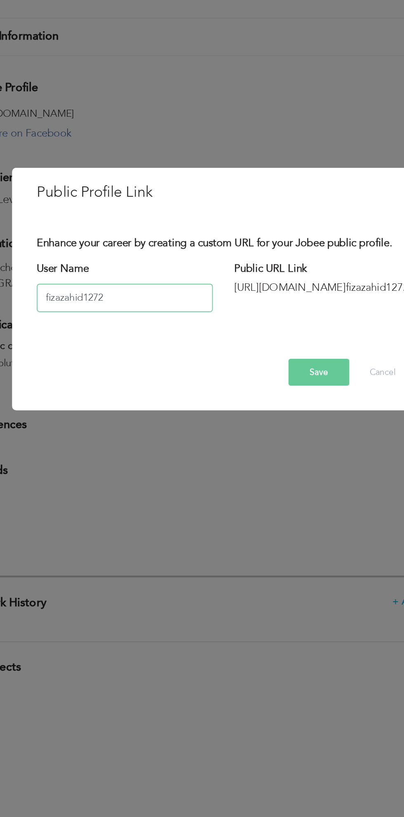
type input "fizazahid1272"
click at [266, 454] on button "Save" at bounding box center [257, 451] width 35 height 16
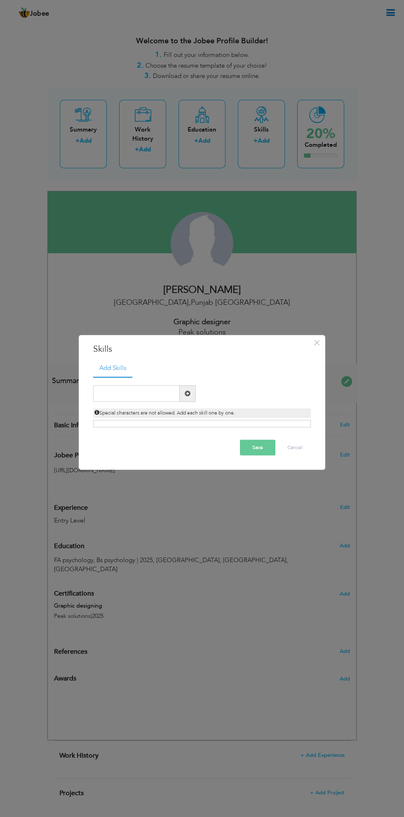
click at [264, 141] on div "× Skills Add Skills Duplicate entry Already Exist Save Cancel" at bounding box center [202, 408] width 404 height 817
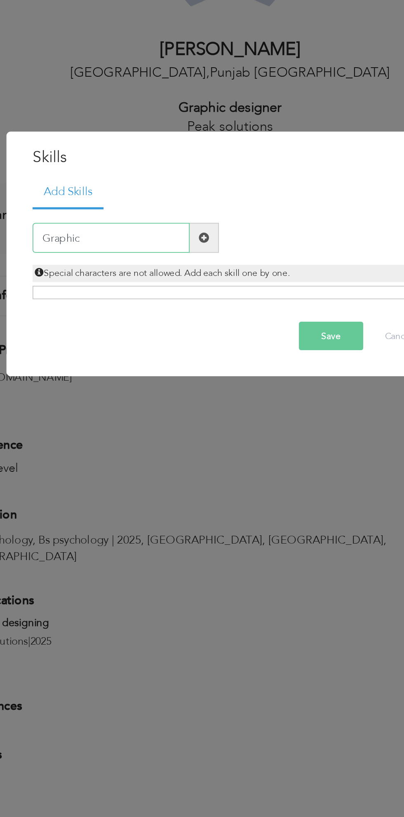
type input "Graphic designing"
click at [263, 434] on div "Add Skills Graphic designing Duplicate entry" at bounding box center [202, 397] width 230 height 74
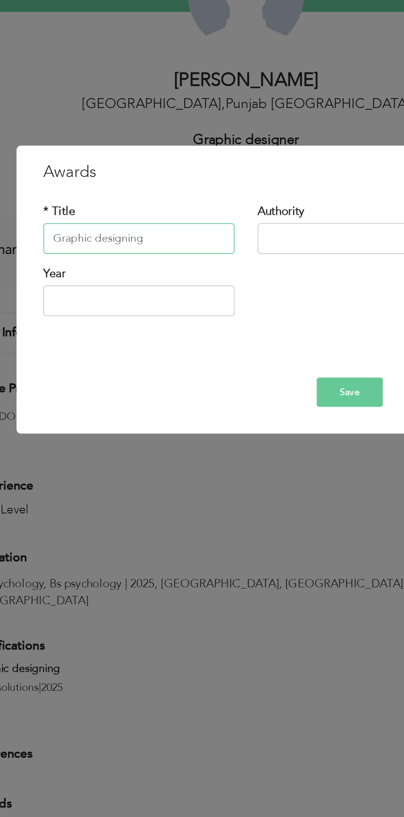
type input "Graphic designing"
click at [253, 374] on input "text" at bounding box center [259, 375] width 103 height 17
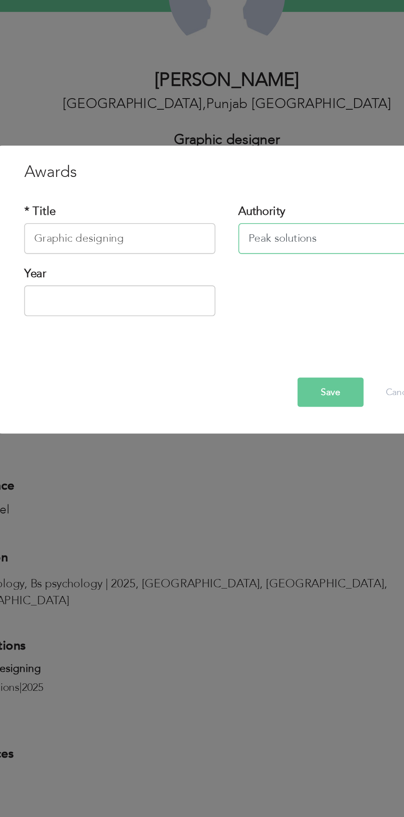
type input "Peak solutions"
click at [165, 405] on input "text" at bounding box center [144, 408] width 103 height 17
type input "2025"
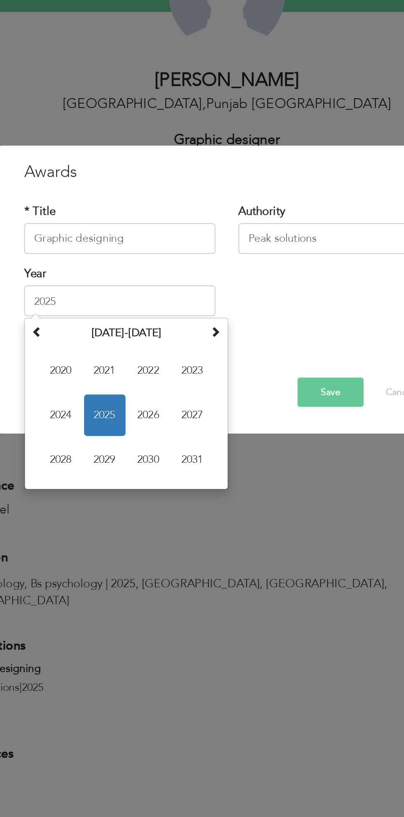
click at [256, 455] on button "Save" at bounding box center [257, 458] width 35 height 16
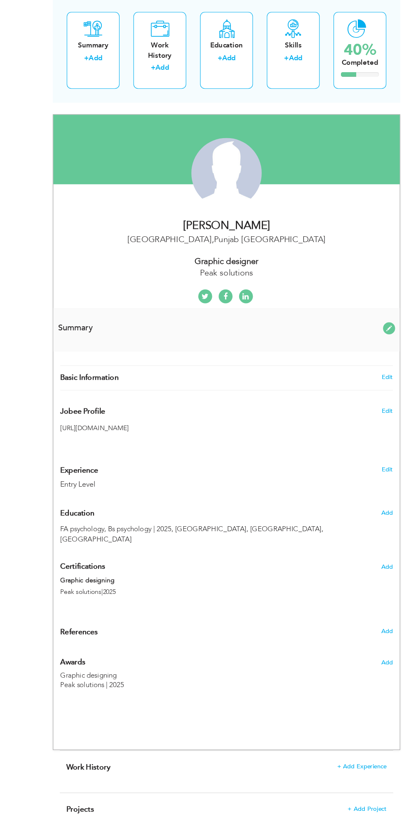
click at [210, 116] on div "Education + Add" at bounding box center [202, 134] width 47 height 68
radio input "true"
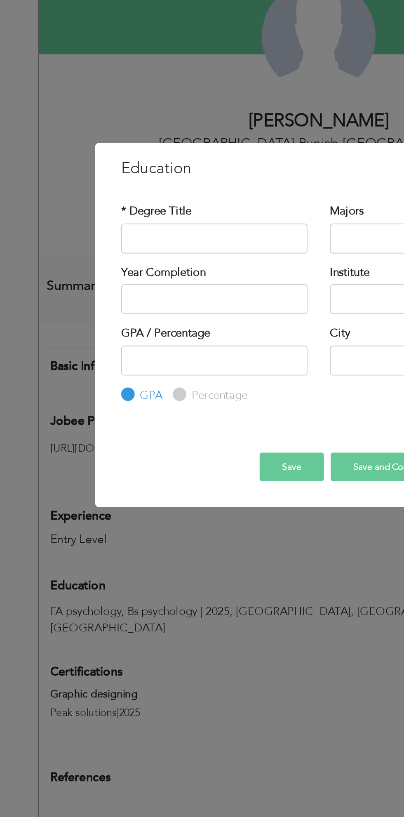
click at [39, 408] on div "× Education * Degree Title Majors Year Completion Institute GPA" at bounding box center [202, 408] width 404 height 817
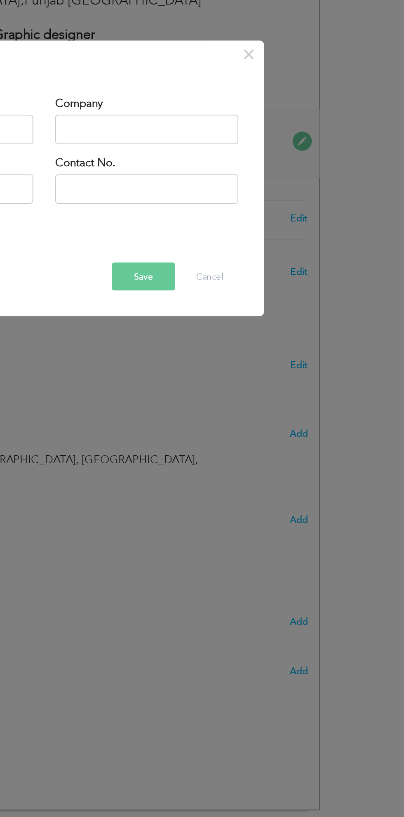
click at [347, 643] on div "× References * Name Company Email" at bounding box center [202, 408] width 404 height 817
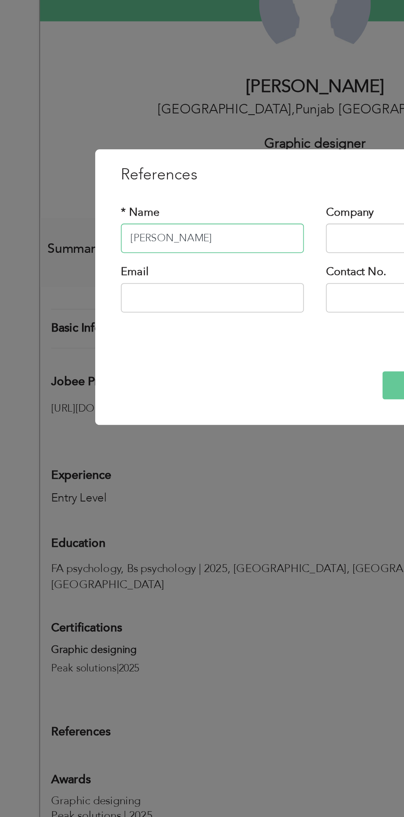
type input "[PERSON_NAME]"
click at [227, 374] on input "text" at bounding box center [259, 375] width 103 height 17
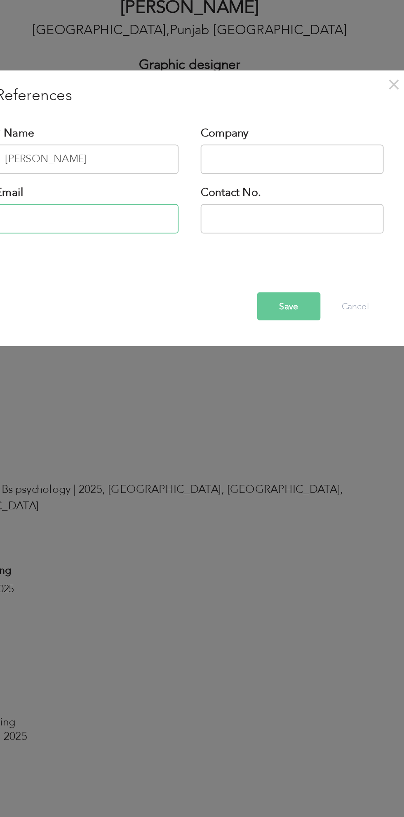
click at [175, 406] on input "text" at bounding box center [144, 408] width 103 height 17
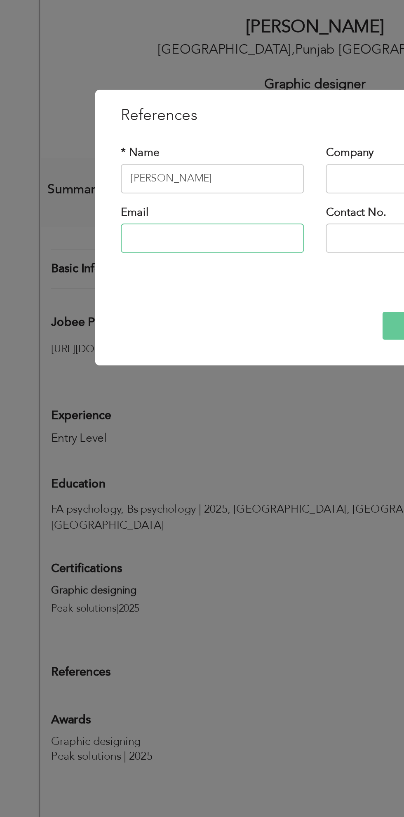
type input "@"
type input "Fiza"
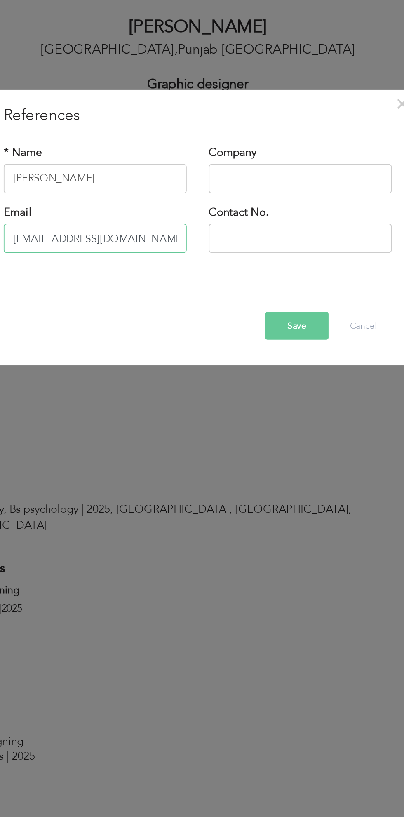
type input "[EMAIL_ADDRESS][DOMAIN_NAME]"
click at [239, 411] on input "text" at bounding box center [259, 408] width 103 height 17
type input "03020425918"
click at [267, 456] on button "Save" at bounding box center [257, 458] width 35 height 16
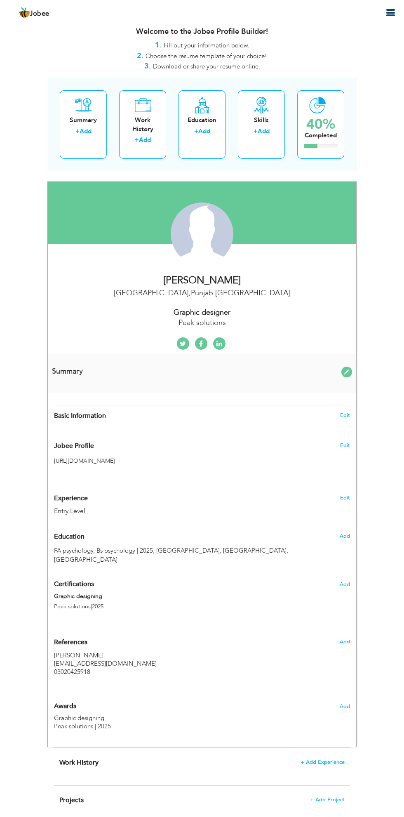
scroll to position [16, 0]
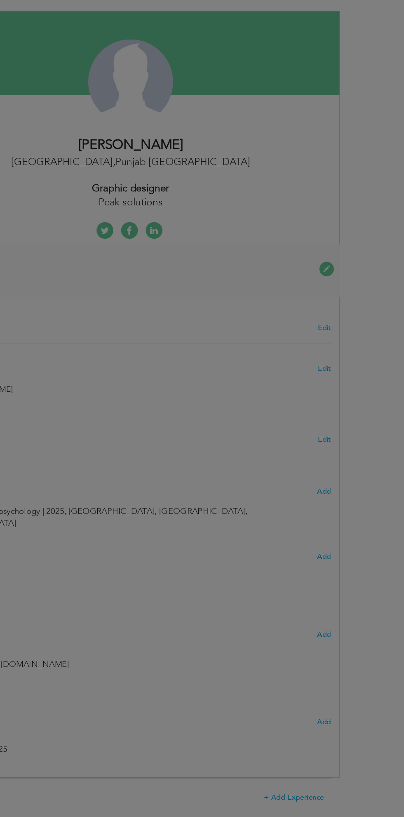
click at [0, 0] on div "× References * Name Company Email" at bounding box center [0, 0] width 0 height 0
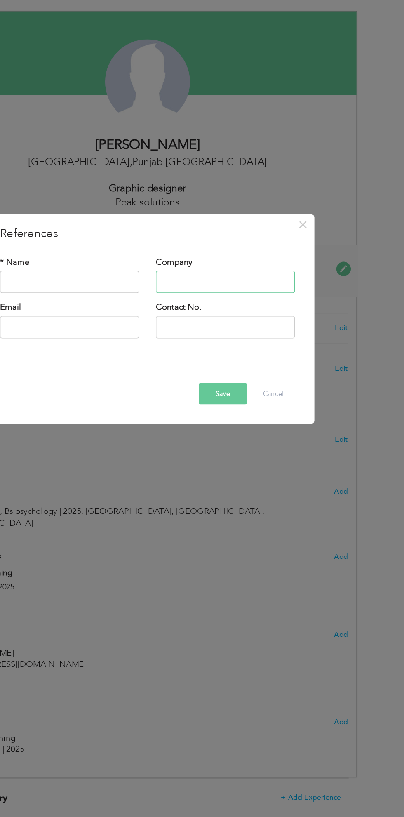
click at [281, 377] on input "text" at bounding box center [259, 375] width 103 height 17
type input "None"
click at [262, 460] on button "Save" at bounding box center [257, 458] width 35 height 16
click at [317, 331] on span "×" at bounding box center [317, 333] width 7 height 15
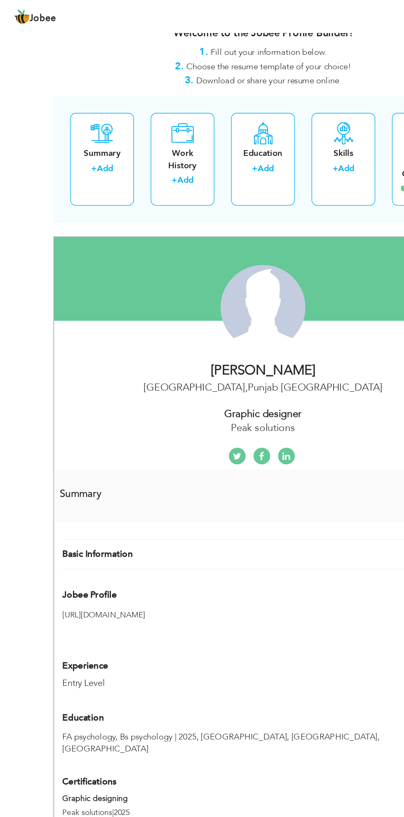
scroll to position [0, 0]
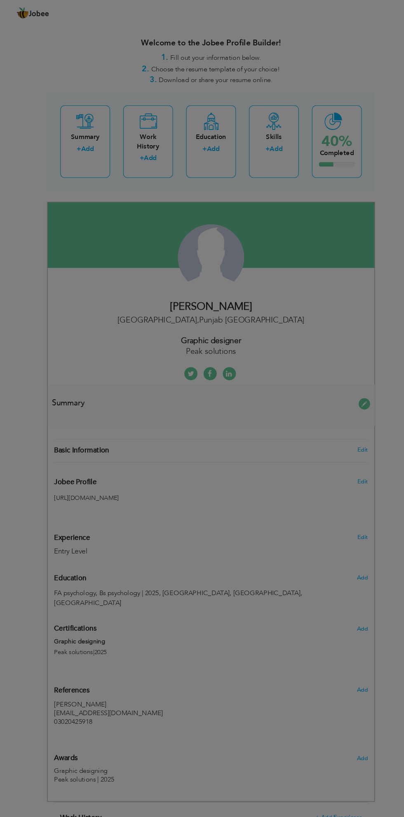
click at [0, 0] on div "× Skills Add Skills Duplicate entry Mark as primary skill. 1" at bounding box center [0, 0] width 0 height 0
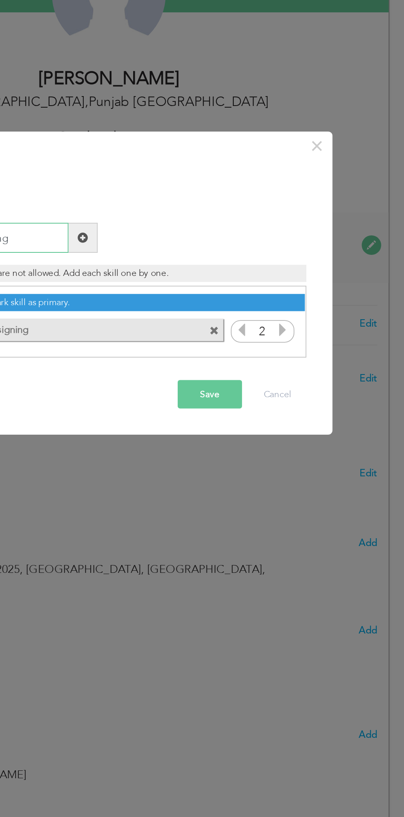
type input "Graphic designing"
click at [300, 427] on icon at bounding box center [297, 428] width 7 height 7
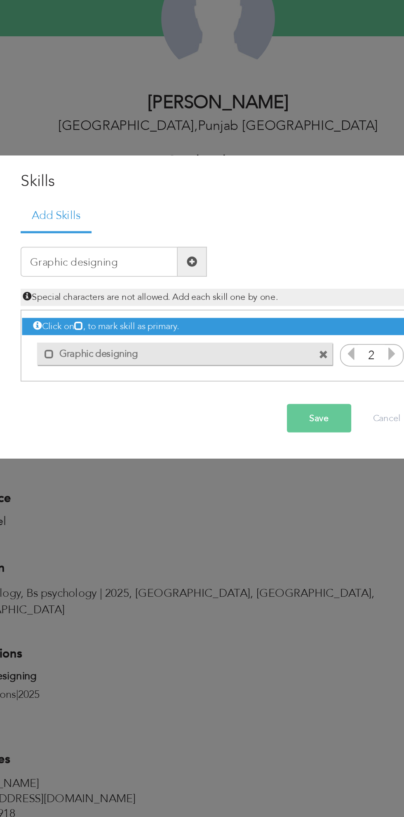
click at [257, 462] on div "Save Cancel" at bounding box center [202, 464] width 230 height 28
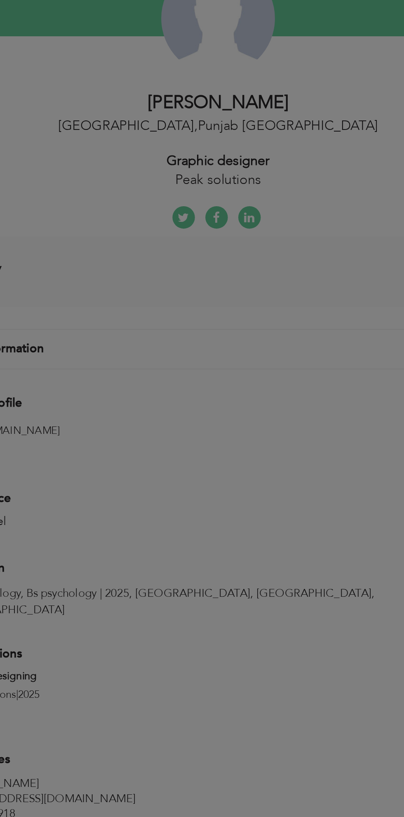
click at [272, 438] on div "Change Remove [PERSON_NAME] [GEOGRAPHIC_DATA] , [GEOGRAPHIC_DATA] [GEOGRAPHIC_D…" at bounding box center [201, 482] width 309 height 583
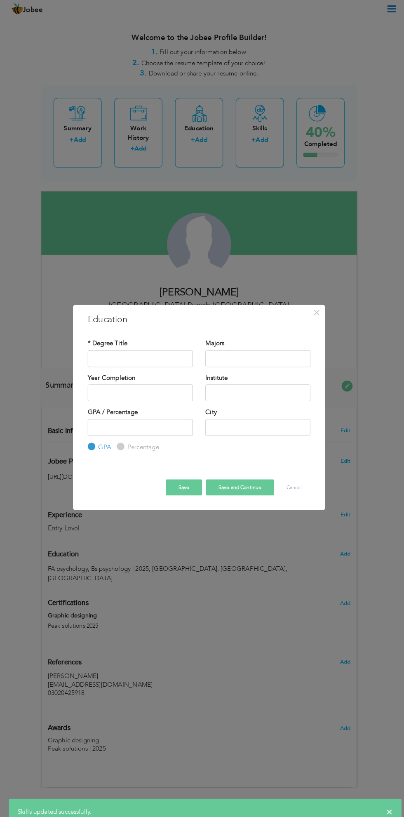
click at [203, 141] on div "× Education * Degree Title Majors Year Completion Institute GPA" at bounding box center [202, 408] width 404 height 817
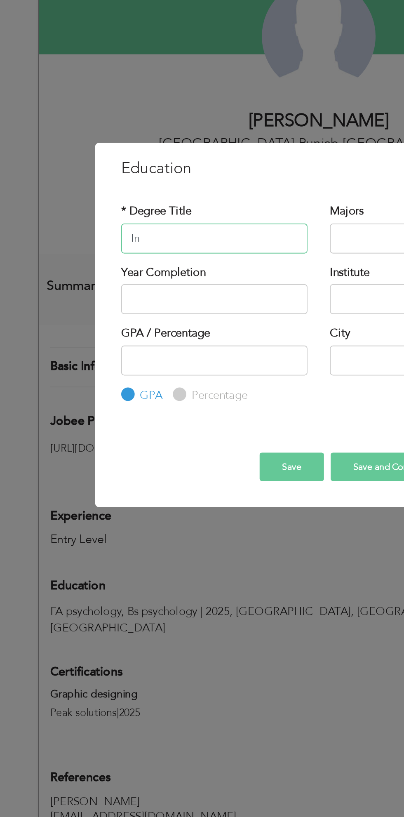
type input "I"
type input "D"
click at [102, 353] on input "Fa psychology" at bounding box center [144, 355] width 103 height 17
type input "FA psychology"
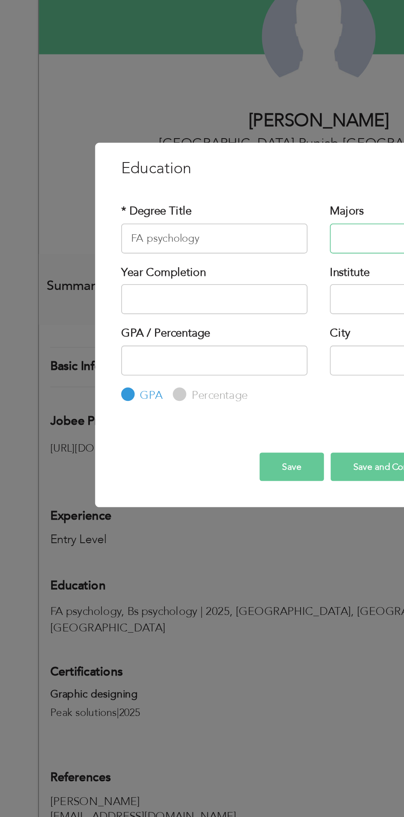
click at [216, 354] on input "text" at bounding box center [259, 355] width 103 height 17
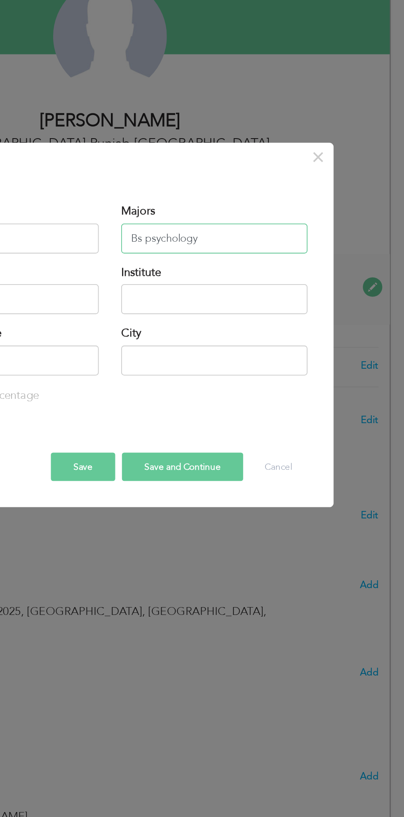
type input "Bs psychology"
click at [182, 387] on input "text" at bounding box center [144, 388] width 103 height 17
type input "2025"
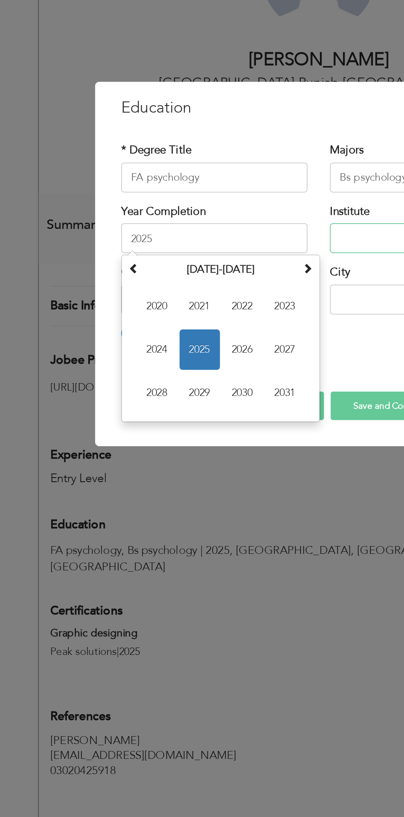
click at [229, 390] on input "text" at bounding box center [259, 388] width 103 height 17
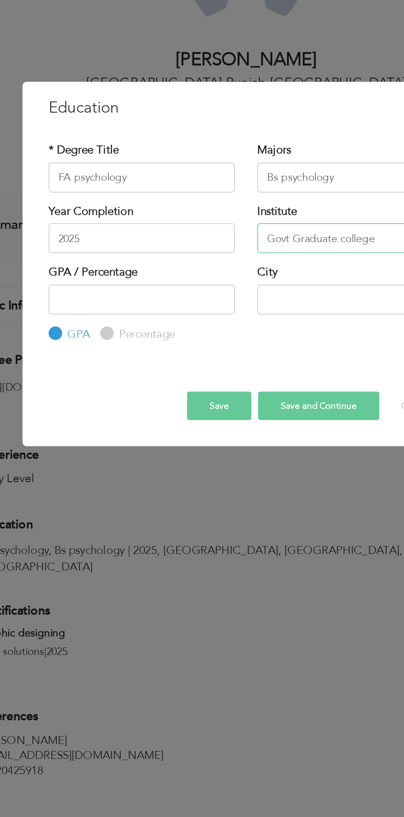
type input "Govt Graduate college"
click at [170, 422] on input "number" at bounding box center [144, 422] width 103 height 17
type input "77"
click at [244, 422] on input "text" at bounding box center [259, 422] width 103 height 17
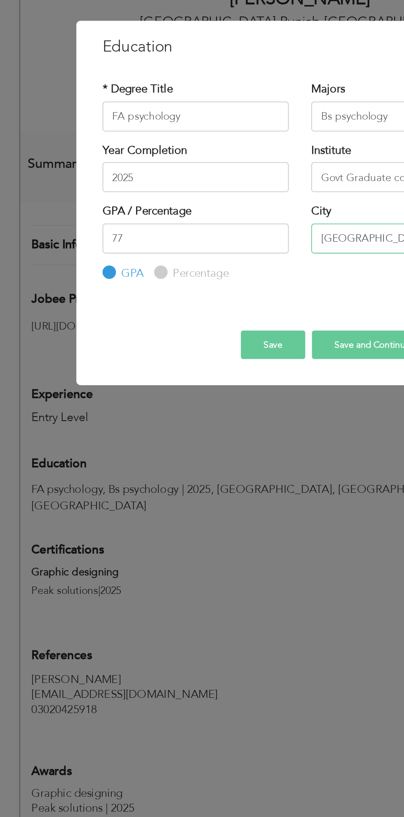
type input "[GEOGRAPHIC_DATA]"
click at [148, 422] on input "77" at bounding box center [144, 422] width 103 height 17
click at [124, 439] on input "Percentage" at bounding box center [124, 440] width 5 height 5
radio input "true"
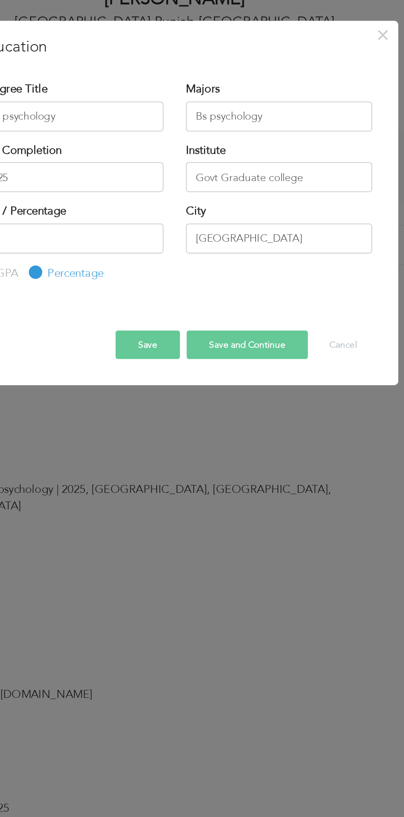
click at [198, 482] on button "Save" at bounding box center [187, 481] width 35 height 16
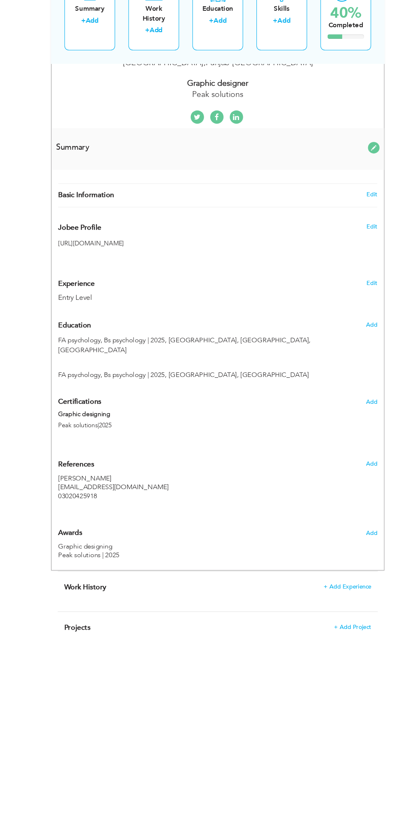
scroll to position [189, 0]
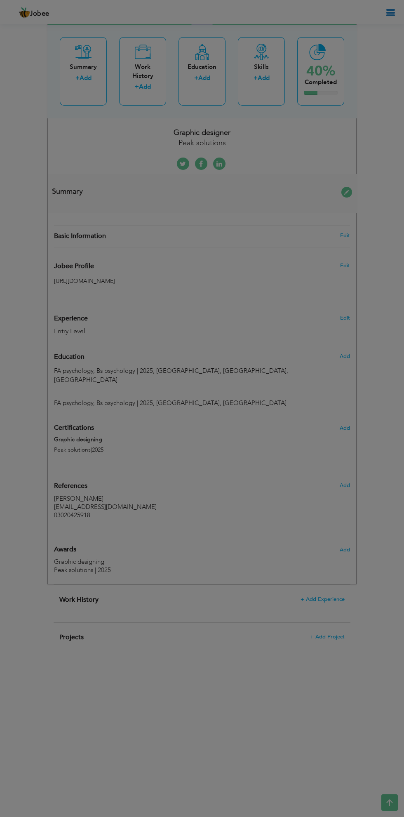
click at [0, 0] on div "× Work History * Job Title Company Duration Country" at bounding box center [0, 0] width 0 height 0
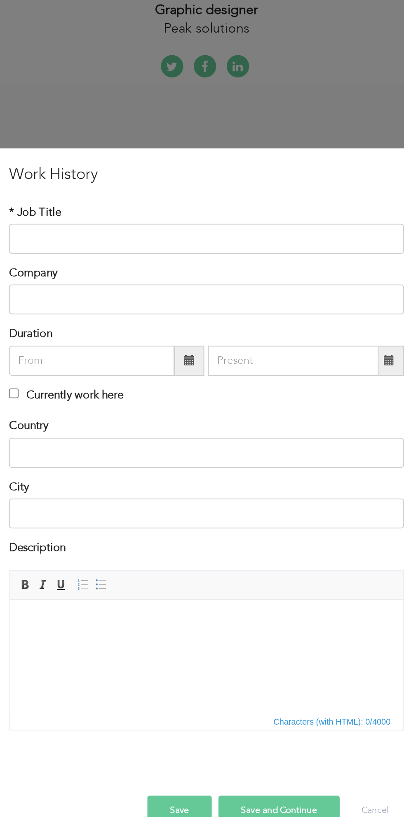
click at [271, 169] on div "× Work History * Job Title Company Duration Currently work here Country" at bounding box center [202, 408] width 404 height 817
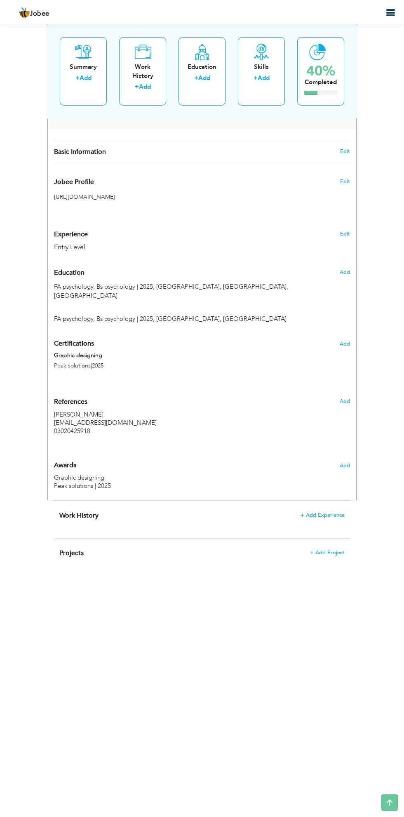
scroll to position [270, 0]
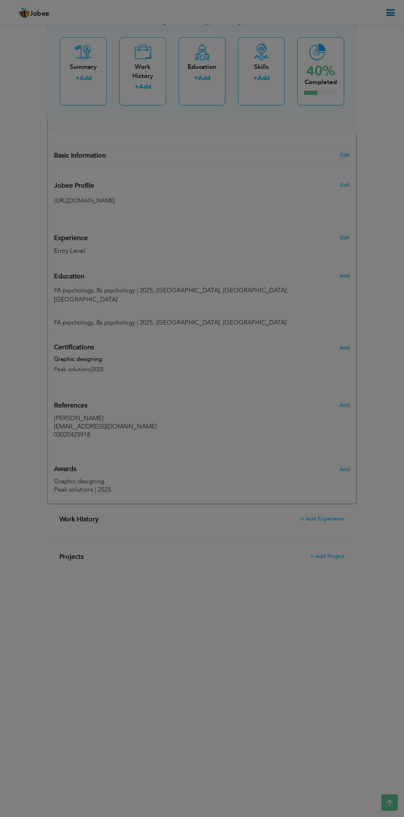
click at [0, 0] on div "× Summary Rich Text Editor, summaryEditor Editor toolbars Basic Styles Bold Ita…" at bounding box center [0, 0] width 0 height 0
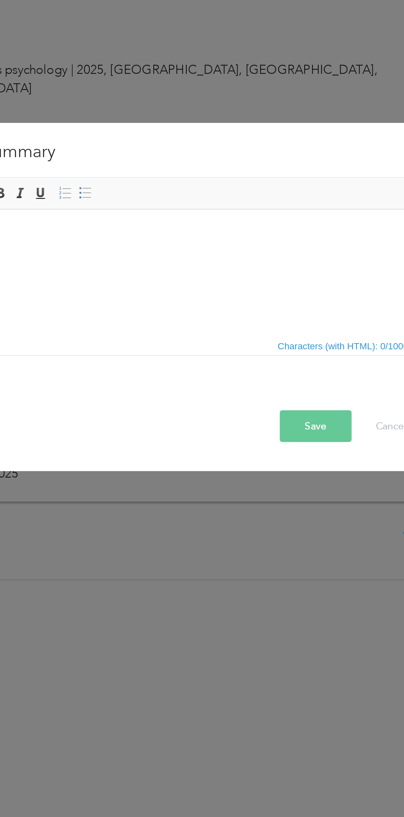
click at [130, 289] on div "× Summary Rich Text Editor, summaryEditor Editor toolbars Basic Styles Bold Ita…" at bounding box center [202, 408] width 404 height 817
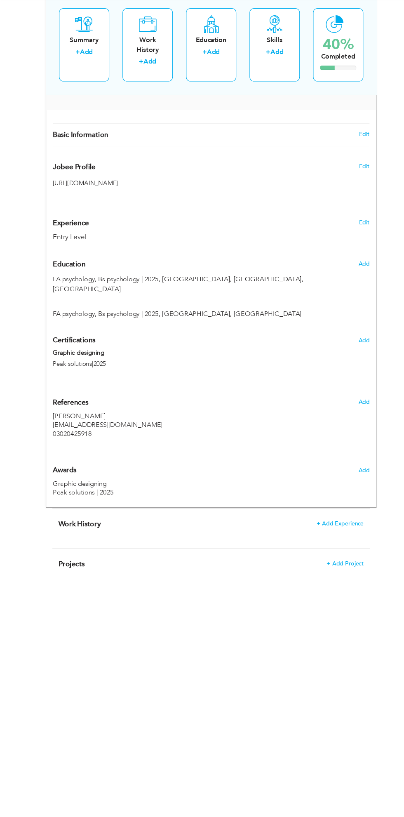
scroll to position [264, 0]
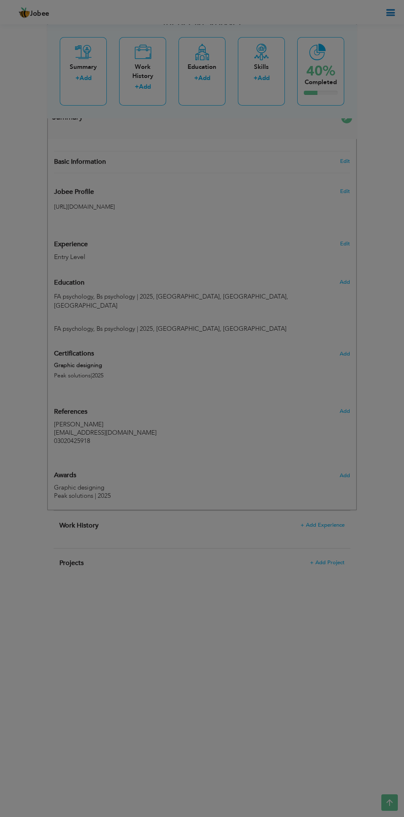
click at [0, 0] on div "× Work History * Job Title Company Duration Currently work here Country" at bounding box center [0, 0] width 0 height 0
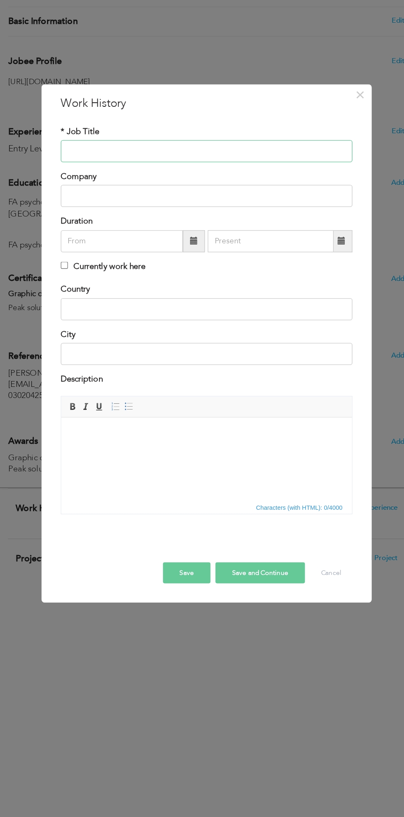
click at [106, 260] on input "text" at bounding box center [202, 258] width 218 height 17
type input "Graphic designer"
click at [104, 292] on input "text" at bounding box center [202, 292] width 218 height 17
click at [109, 330] on input "text" at bounding box center [138, 326] width 91 height 17
type input "09/2025"
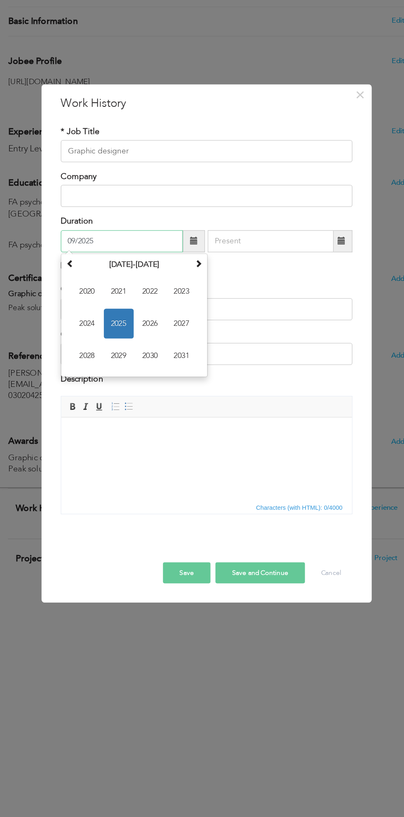
click at [136, 387] on span "2025" at bounding box center [136, 387] width 22 height 22
click at [237, 329] on input "text" at bounding box center [250, 326] width 94 height 17
type input "09/2025"
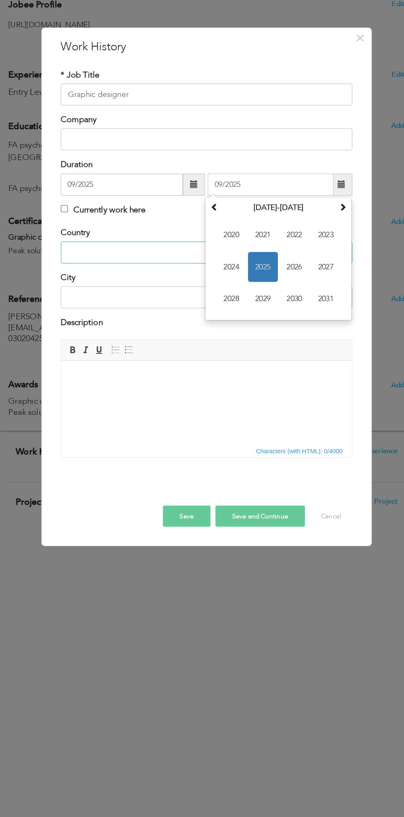
click at [109, 375] on input "text" at bounding box center [202, 376] width 218 height 17
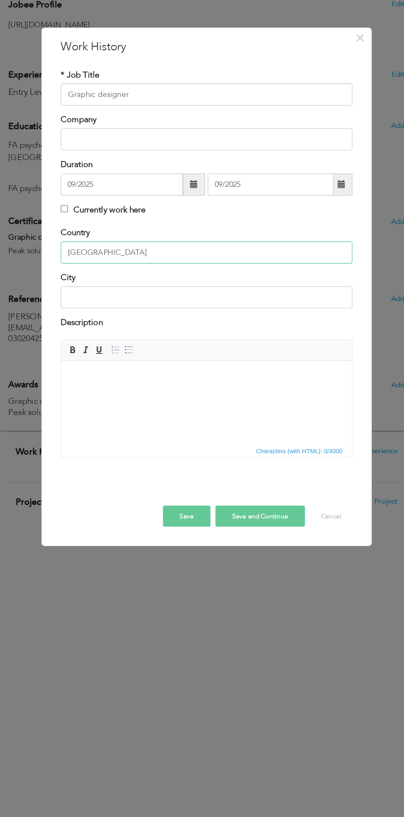
type input "[GEOGRAPHIC_DATA]"
click at [109, 407] on input "text" at bounding box center [202, 410] width 218 height 17
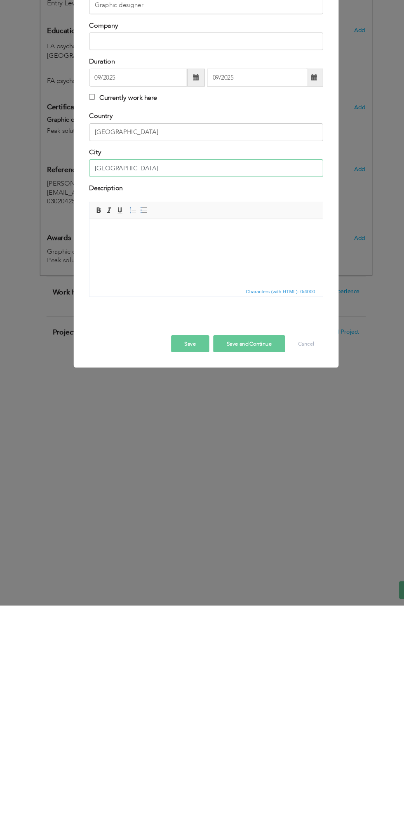
type input "[GEOGRAPHIC_DATA]"
click at [181, 578] on button "Save" at bounding box center [187, 574] width 35 height 16
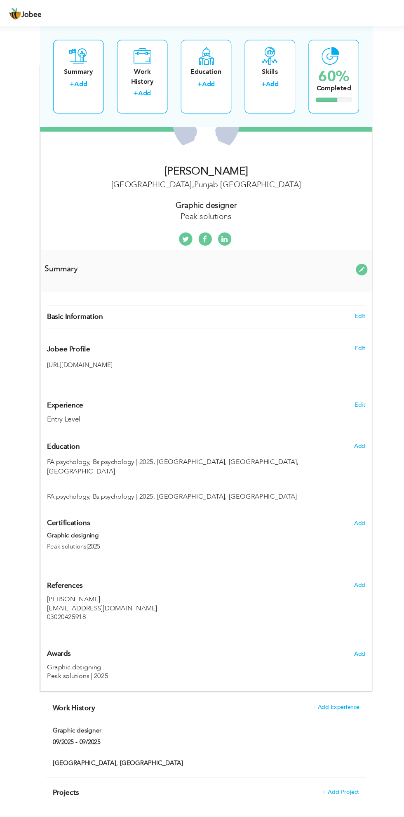
scroll to position [130, 0]
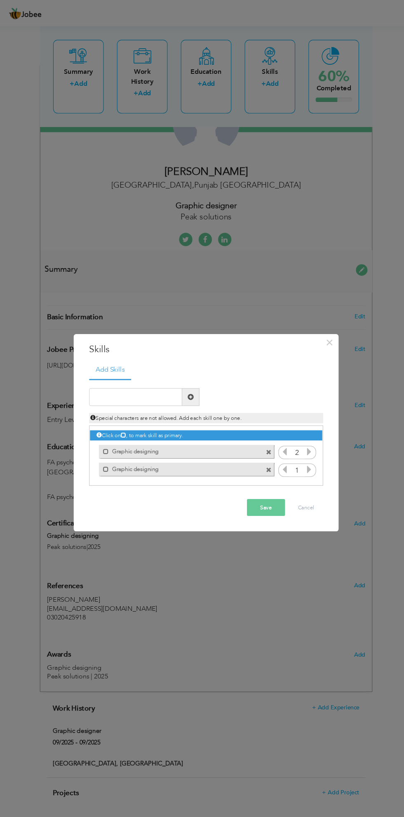
click at [264, 76] on div "× Skills Add Skills Duplicate entry Mark as primary skill. 2 1" at bounding box center [202, 408] width 404 height 817
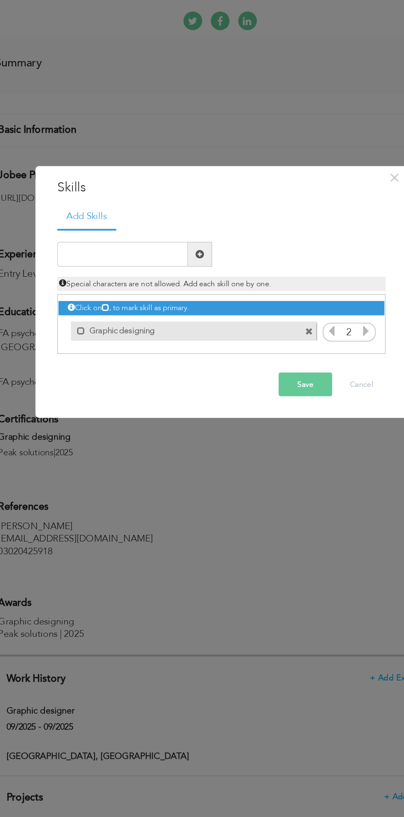
click at [260, 440] on div "Click on , to mark skill as primary." at bounding box center [202, 424] width 218 height 40
click at [131, 423] on label "Graphic designing" at bounding box center [171, 427] width 119 height 10
click at [258, 463] on button "Save" at bounding box center [257, 464] width 35 height 16
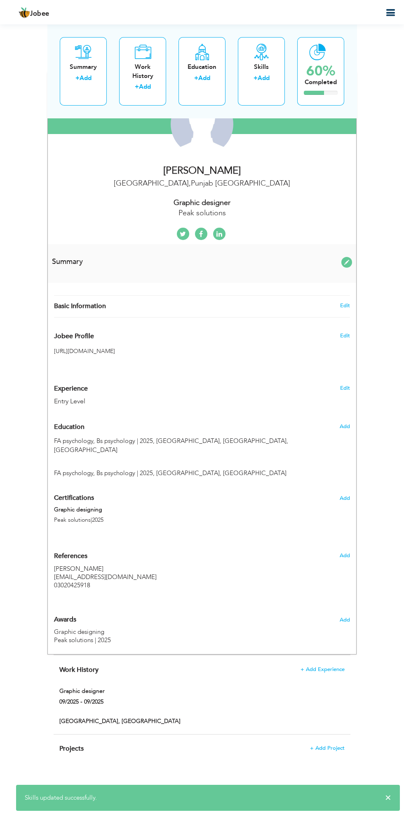
scroll to position [120, 0]
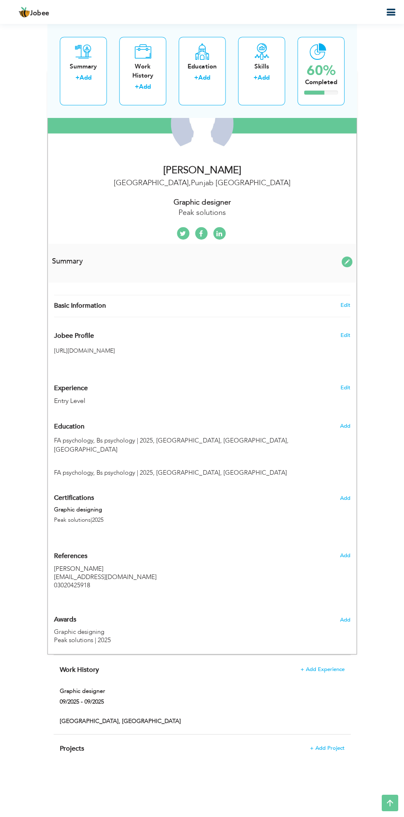
radio input "true"
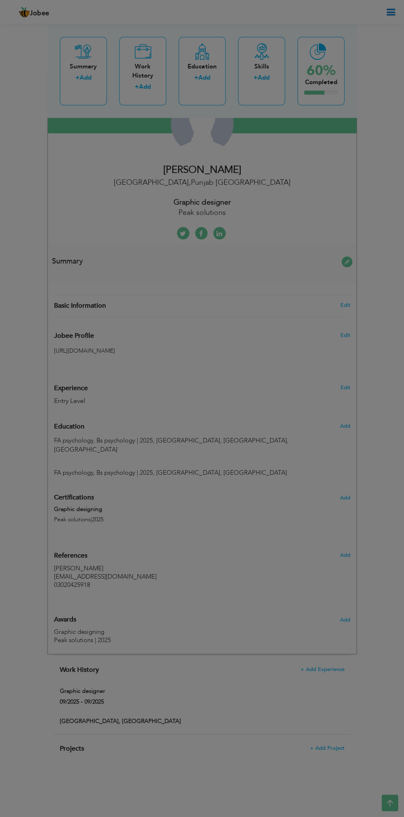
click at [0, 0] on div "× Education * Degree Title Majors Year Completion Institute GPA" at bounding box center [0, 0] width 0 height 0
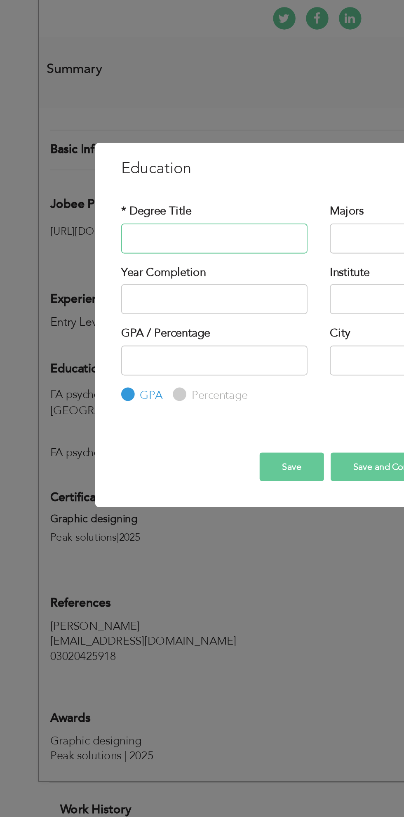
type input "FA psychology"
click at [232, 357] on input "text" at bounding box center [259, 355] width 103 height 17
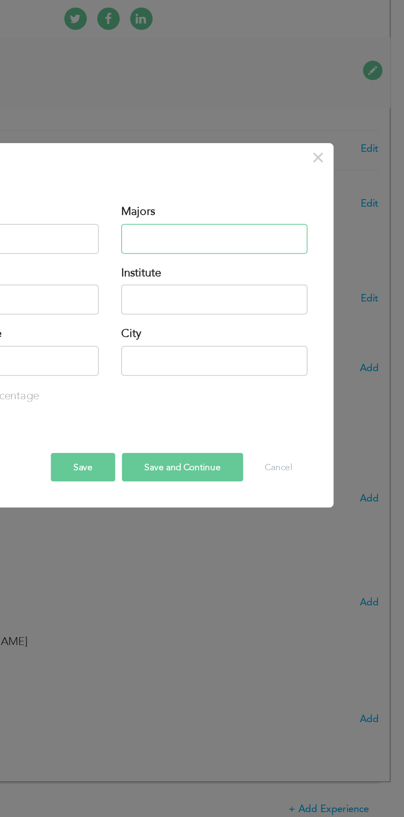
type input "Bs psychology"
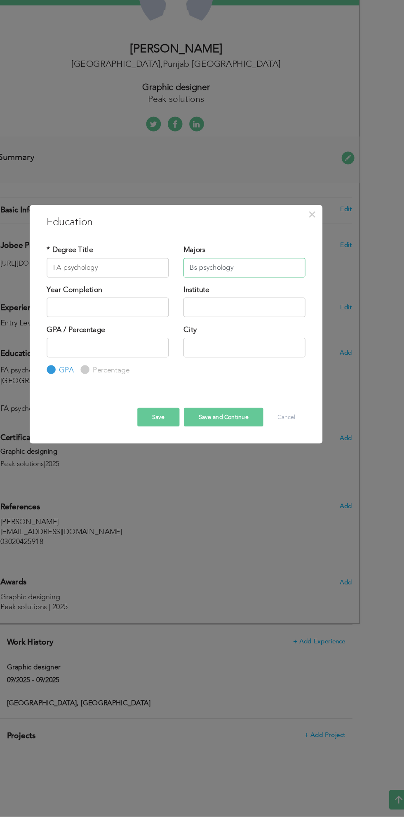
scroll to position [119, 0]
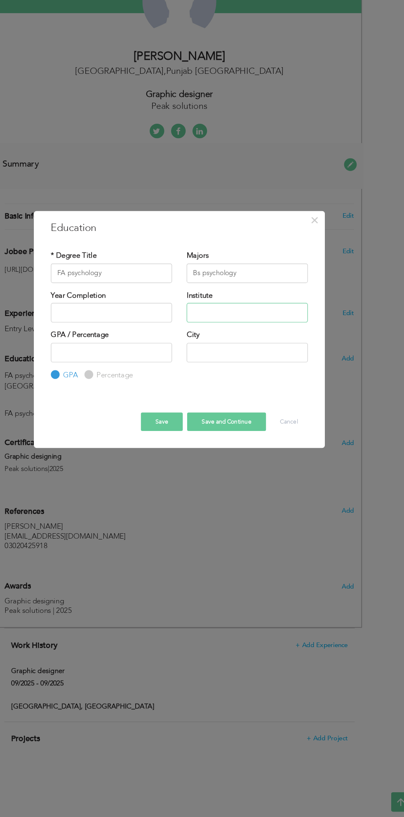
click at [240, 388] on input "text" at bounding box center [259, 388] width 103 height 17
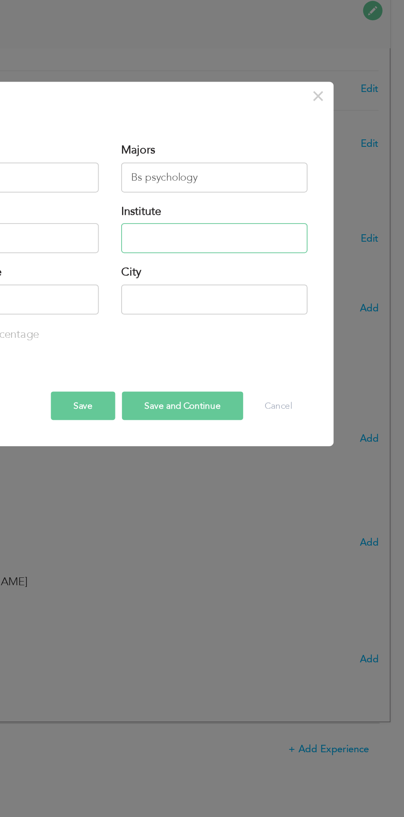
type input "Govt Graduate college"
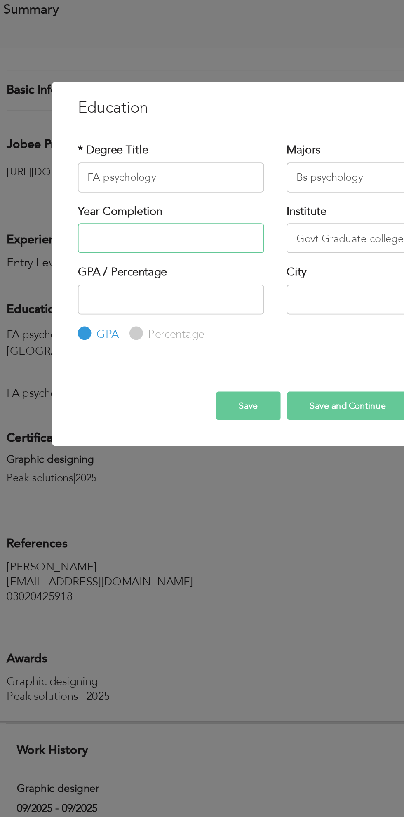
click at [149, 389] on input "text" at bounding box center [144, 388] width 103 height 17
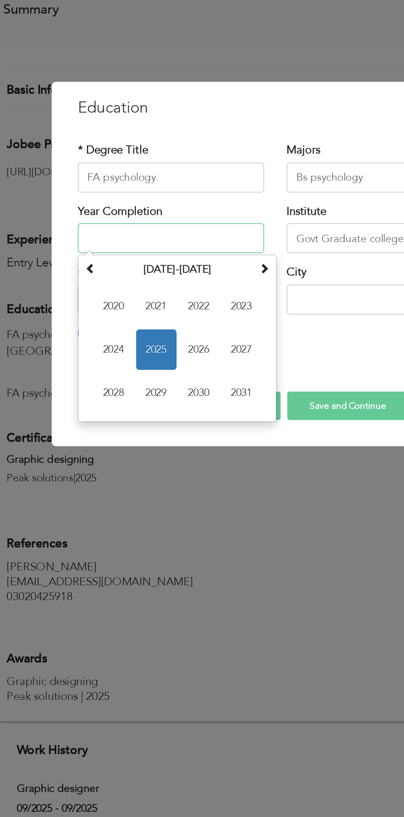
click at [140, 453] on span "2025" at bounding box center [136, 450] width 22 height 22
type input "2025"
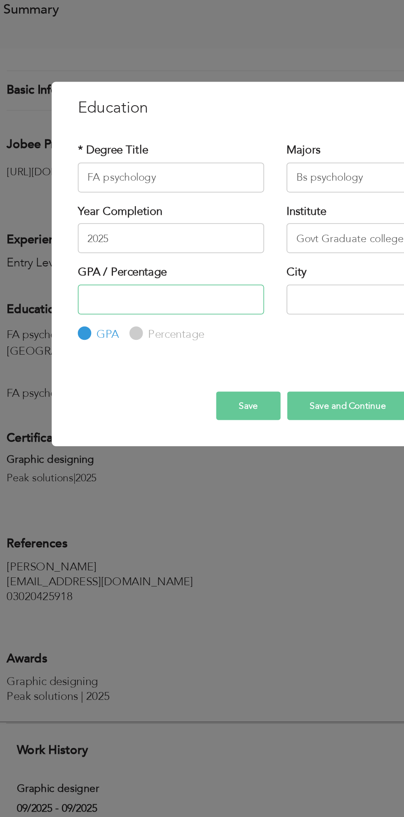
click at [156, 425] on input "number" at bounding box center [144, 422] width 103 height 17
type input "77"
click at [130, 439] on label "Percentage" at bounding box center [146, 441] width 33 height 9
click at [127, 439] on input "Percentage" at bounding box center [124, 440] width 5 height 5
radio input "true"
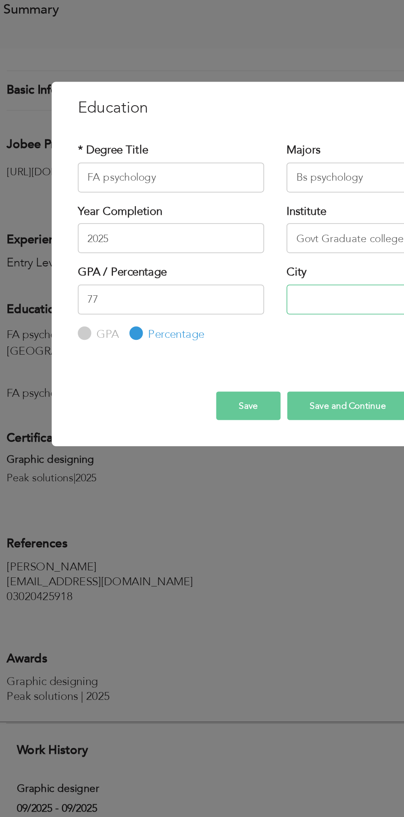
click at [241, 422] on input "text" at bounding box center [259, 422] width 103 height 17
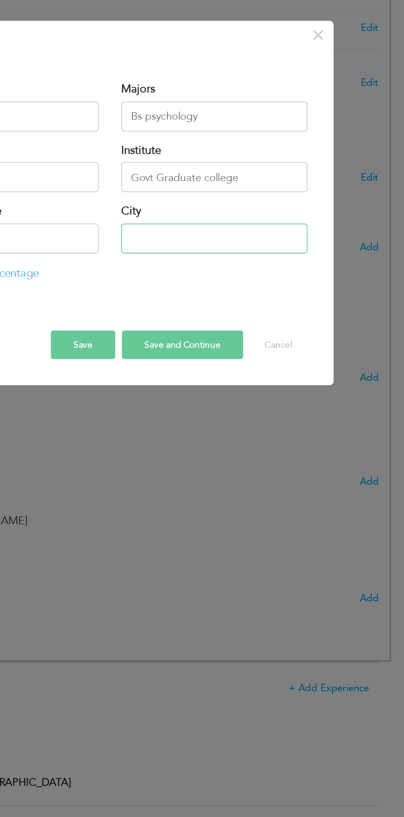
type input "[GEOGRAPHIC_DATA]"
click at [185, 479] on button "Save" at bounding box center [187, 481] width 35 height 16
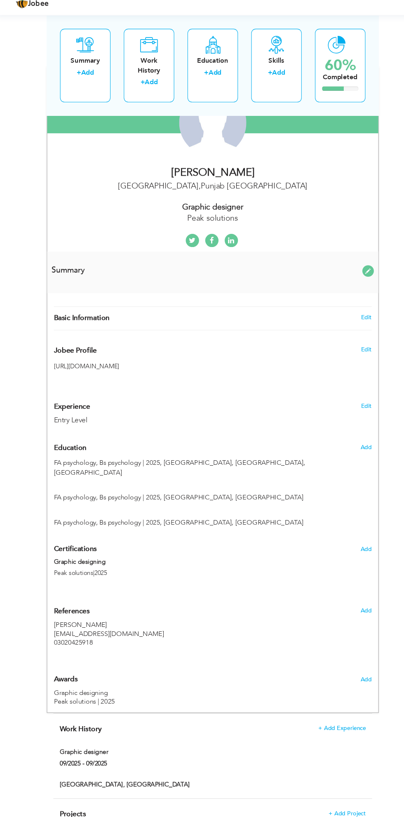
click at [85, 243] on div at bounding box center [202, 236] width 309 height 17
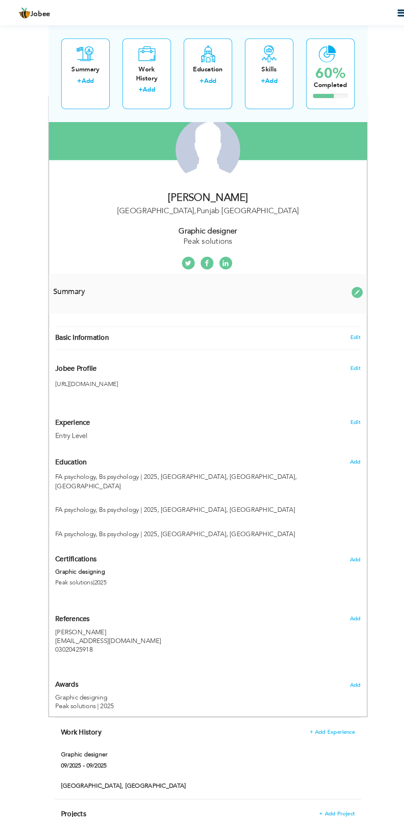
scroll to position [95, 0]
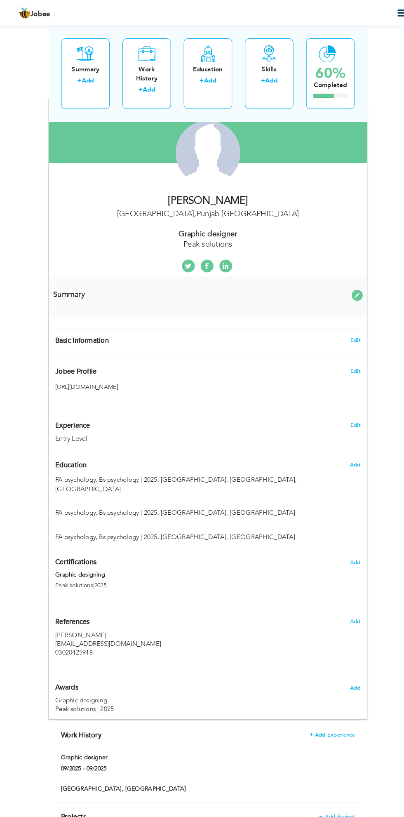
click at [0, 0] on div "Change Remove" at bounding box center [0, 0] width 0 height 0
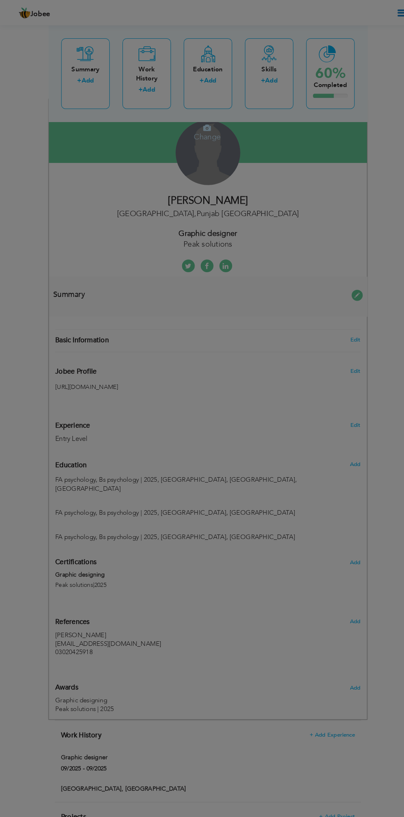
click at [0, 0] on div "× Upload Photo Browse File ..." at bounding box center [0, 0] width 0 height 0
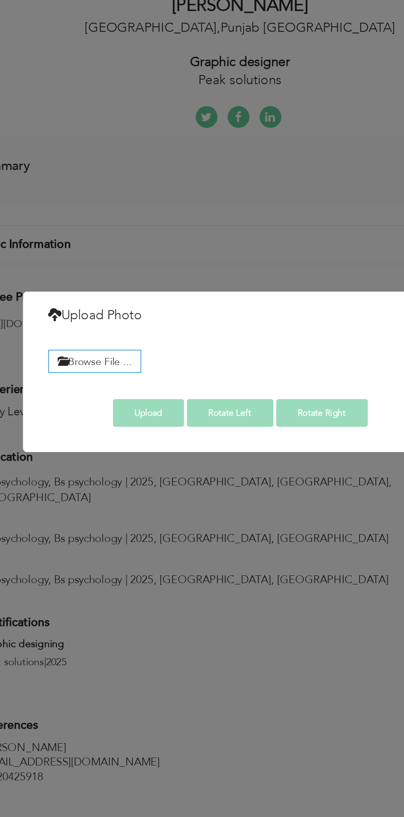
click at [120, 393] on label "Browse File ..." at bounding box center [119, 396] width 53 height 13
click at [0, 0] on input "Browse File ..." at bounding box center [0, 0] width 0 height 0
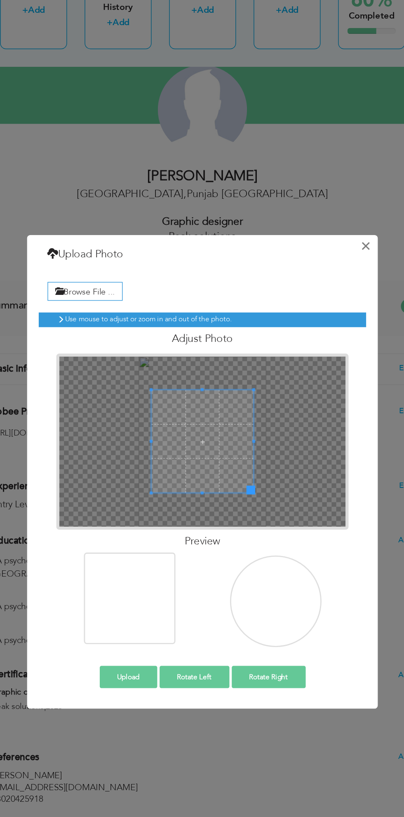
click at [320, 242] on button "×" at bounding box center [316, 243] width 13 height 13
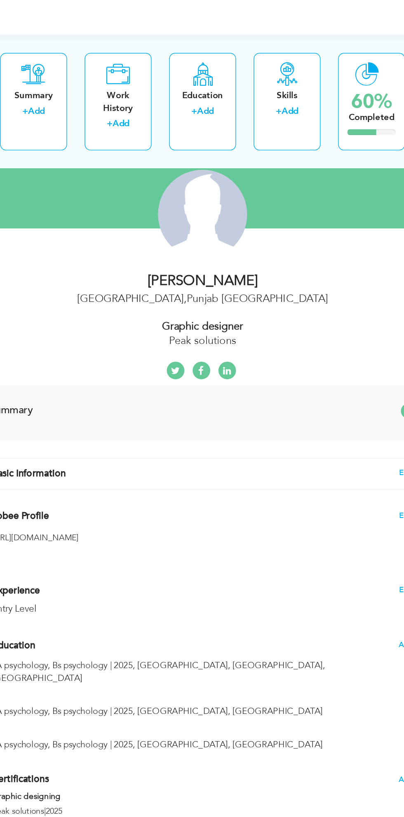
scroll to position [92, 0]
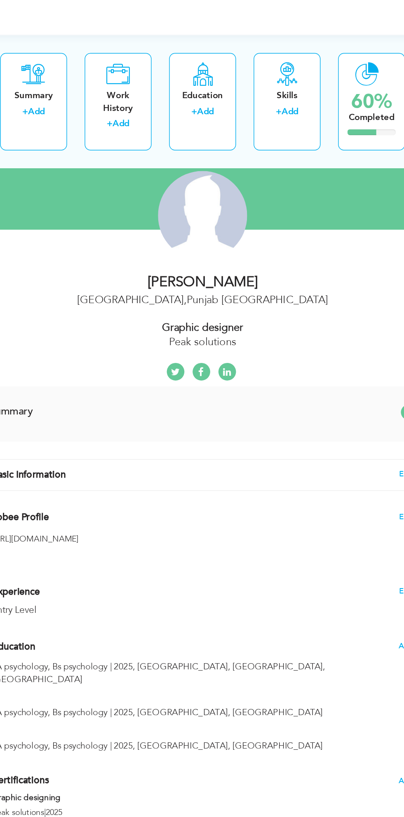
click at [0, 0] on div "Change Remove" at bounding box center [0, 0] width 0 height 0
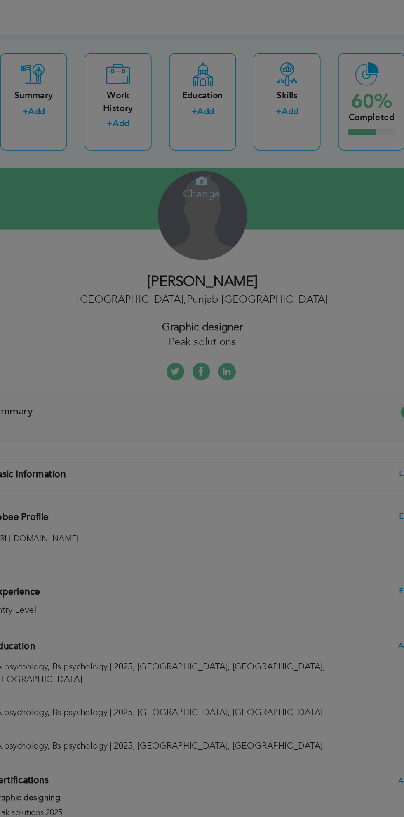
click at [0, 0] on div "× Upload Photo Browse File ..." at bounding box center [0, 0] width 0 height 0
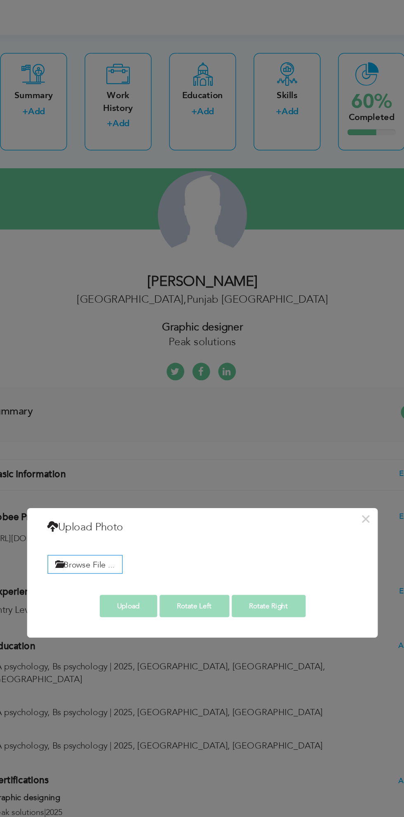
click at [123, 397] on label "Browse File ..." at bounding box center [119, 396] width 53 height 13
click at [0, 0] on input "Browse File ..." at bounding box center [0, 0] width 0 height 0
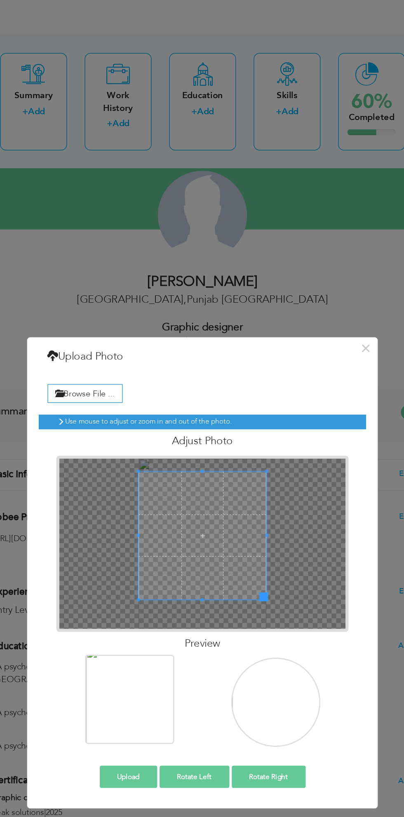
click at [142, 552] on button "Upload" at bounding box center [150, 546] width 40 height 16
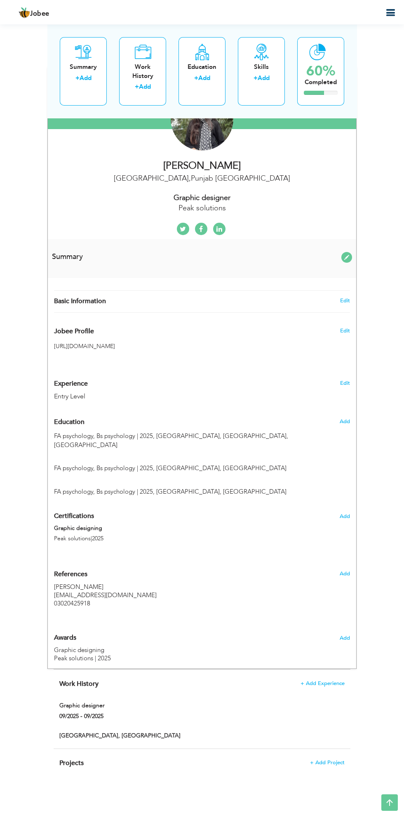
scroll to position [121, 0]
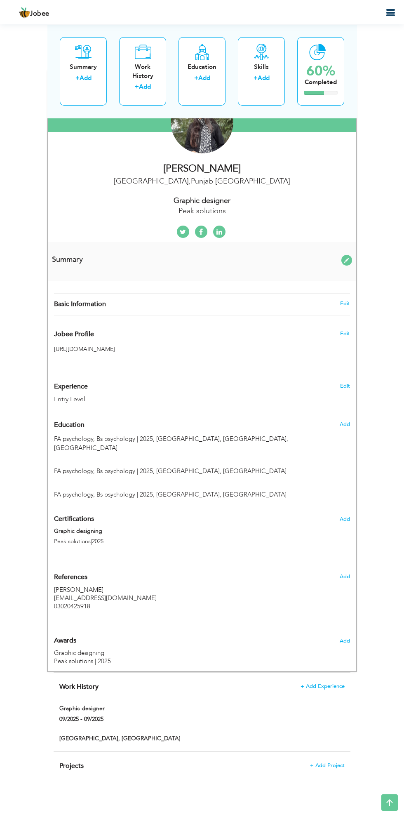
radio input "true"
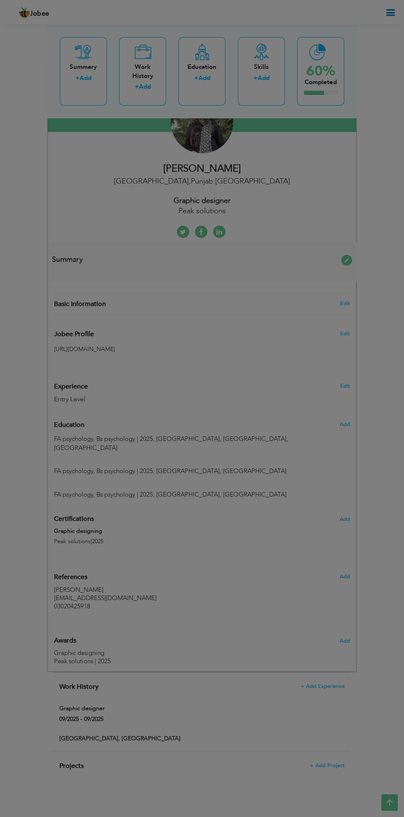
click at [0, 0] on div "× Education * Degree Title Majors Year Completion Institute GPA" at bounding box center [0, 0] width 0 height 0
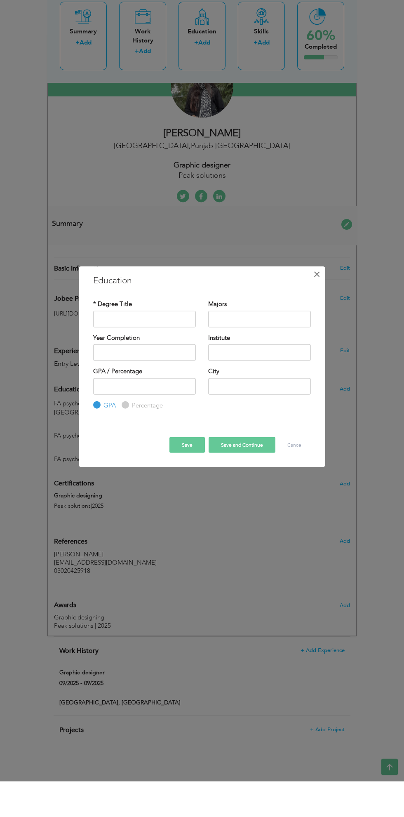
click at [317, 311] on span "×" at bounding box center [317, 309] width 7 height 15
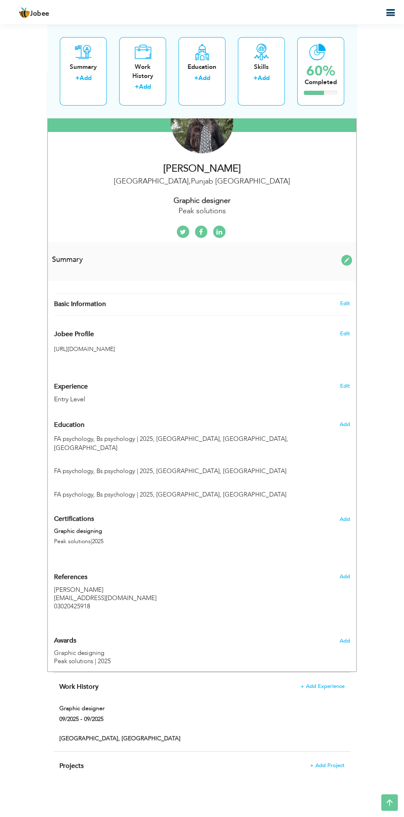
scroll to position [128, 0]
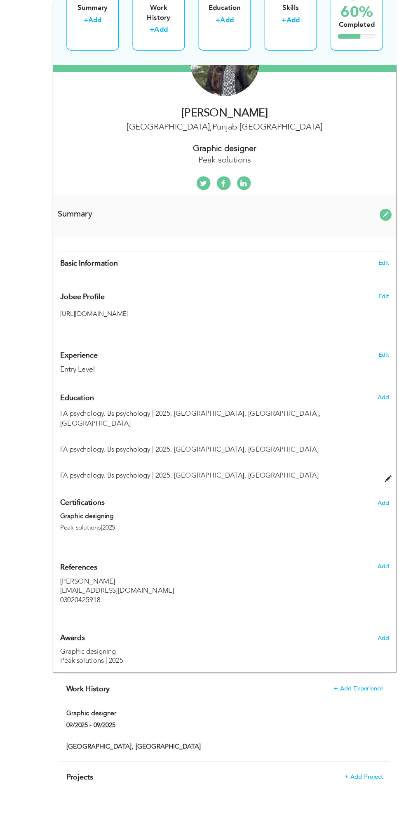
type input "FA psychology"
type input "Bs psychology"
type input "2025"
type input "Govt Graduate college"
type input "77"
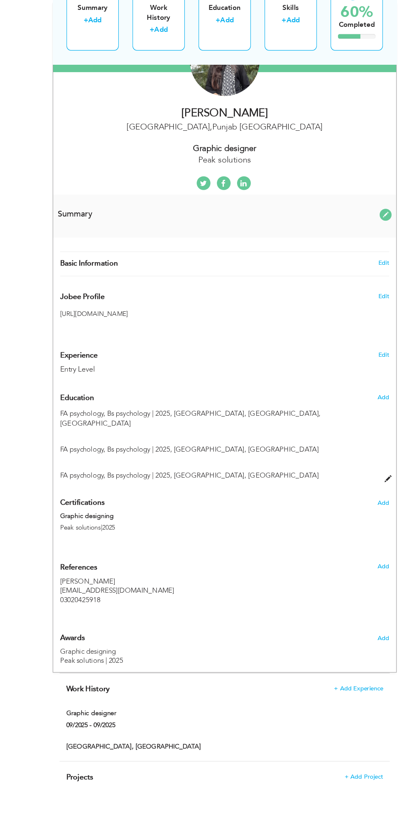
radio input "false"
radio input "true"
type input "[GEOGRAPHIC_DATA]"
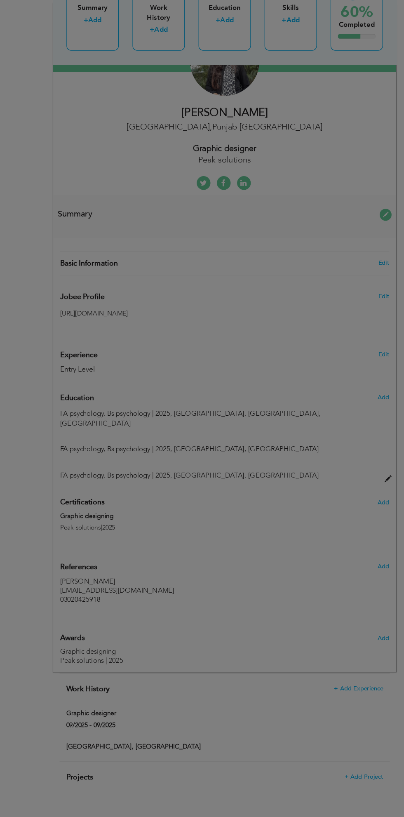
click at [0, 0] on div "× Education * Degree Title FA psychology [PERSON_NAME] psychology 2025" at bounding box center [0, 0] width 0 height 0
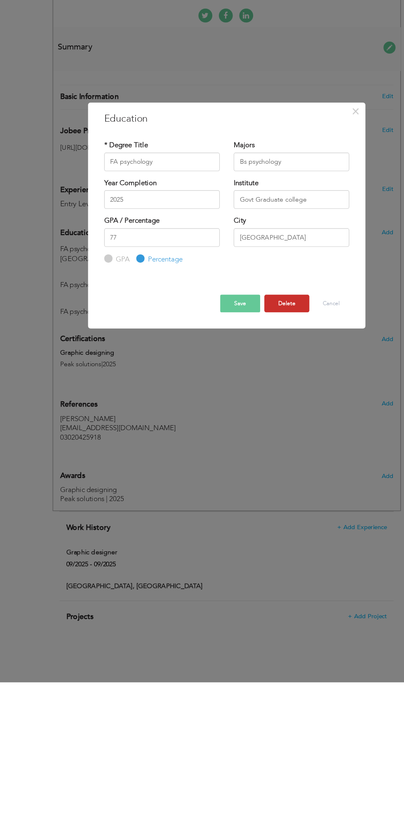
click at [263, 481] on button "Delete" at bounding box center [256, 481] width 40 height 16
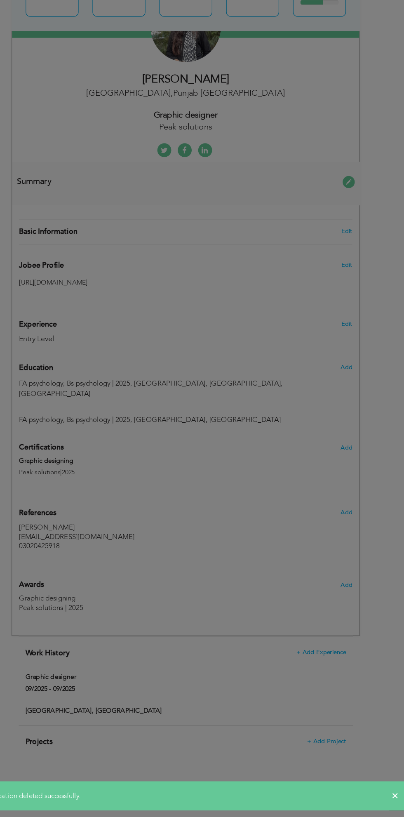
click at [288, 489] on div at bounding box center [202, 408] width 404 height 817
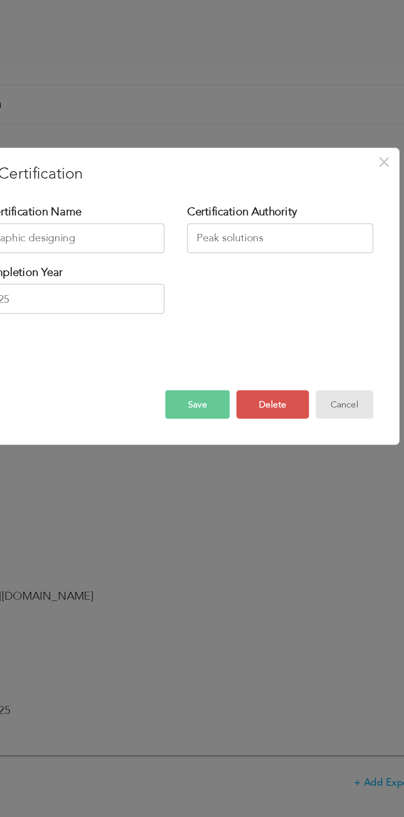
click at [304, 460] on button "Cancel" at bounding box center [295, 462] width 32 height 16
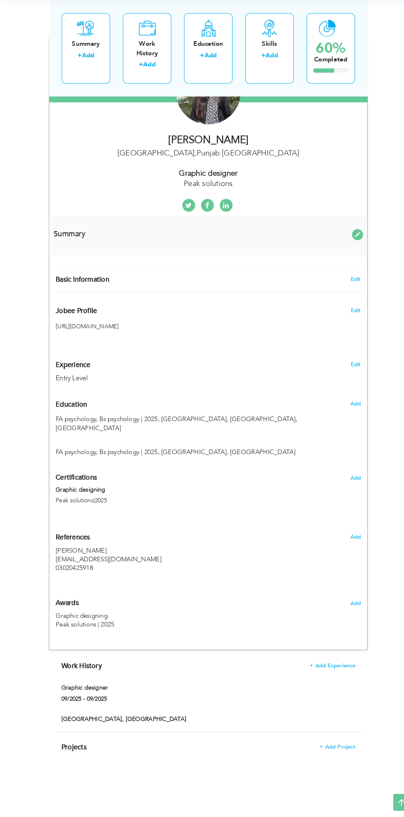
scroll to position [130, 0]
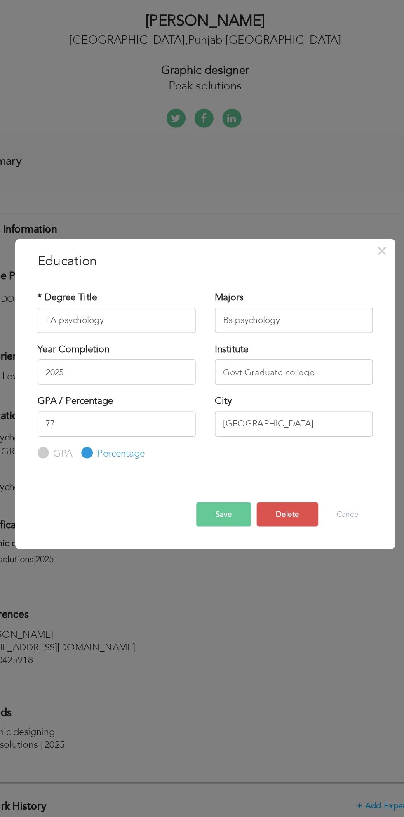
click at [208, 448] on div "* Degree Title FA psychology [PERSON_NAME] psychology" at bounding box center [202, 390] width 230 height 123
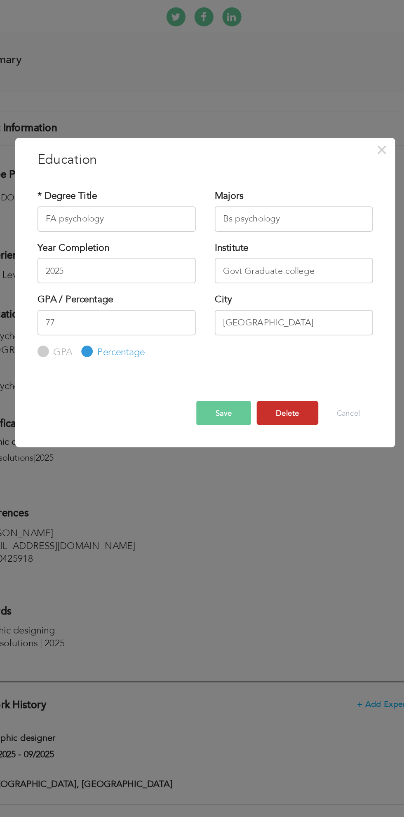
click at [257, 479] on button "Delete" at bounding box center [256, 481] width 40 height 16
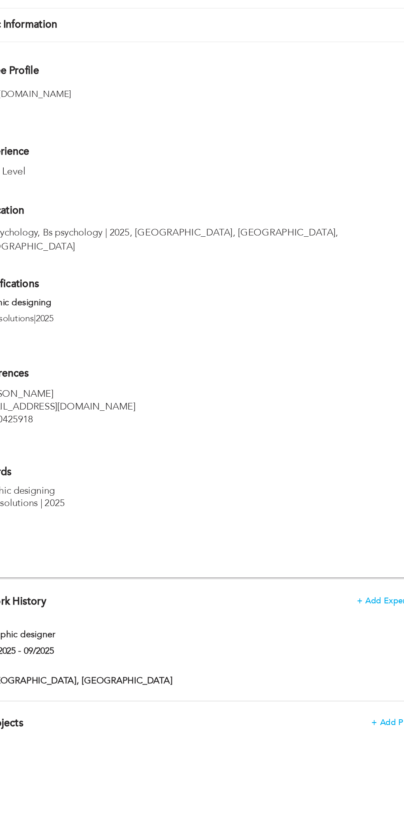
scroll to position [165, 0]
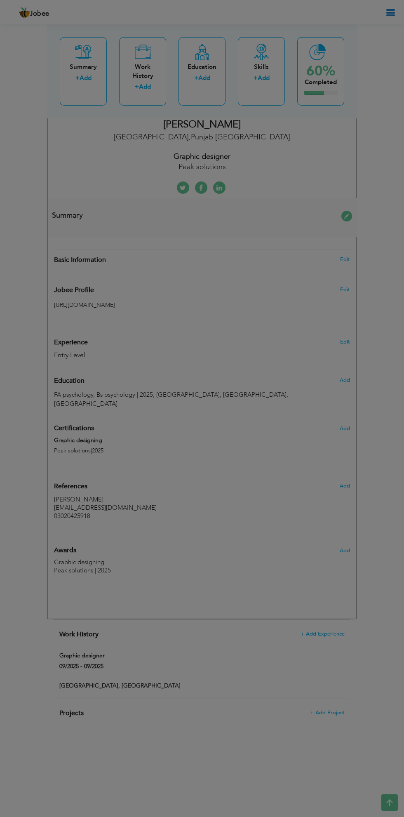
click at [330, 713] on div at bounding box center [202, 408] width 404 height 817
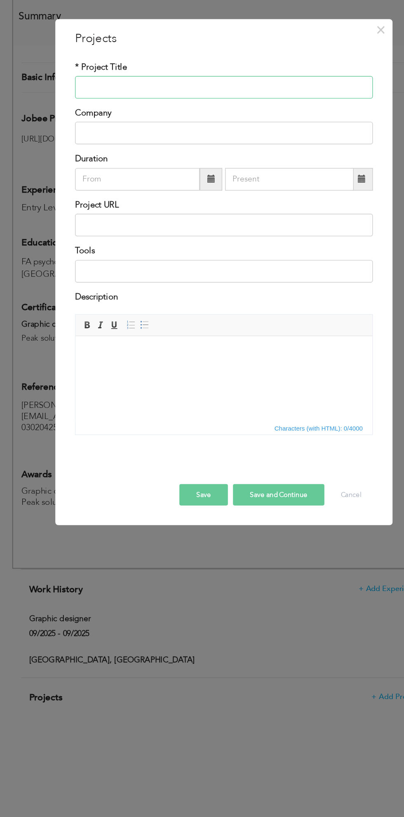
click at [179, 264] on input "text" at bounding box center [202, 267] width 218 height 17
click at [317, 228] on span "×" at bounding box center [317, 225] width 7 height 15
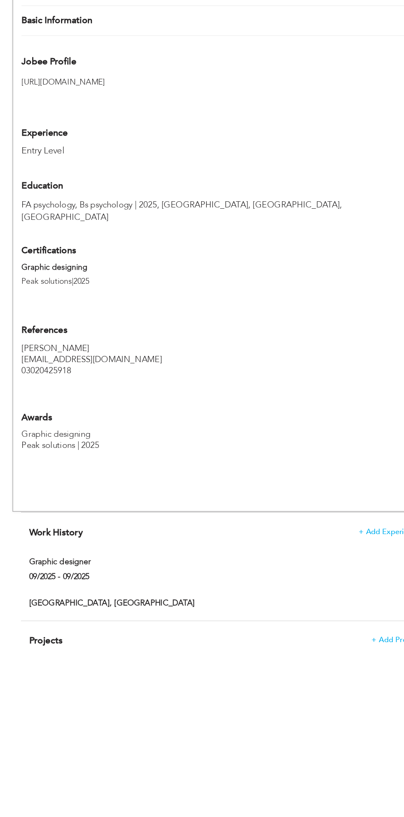
scroll to position [191, 0]
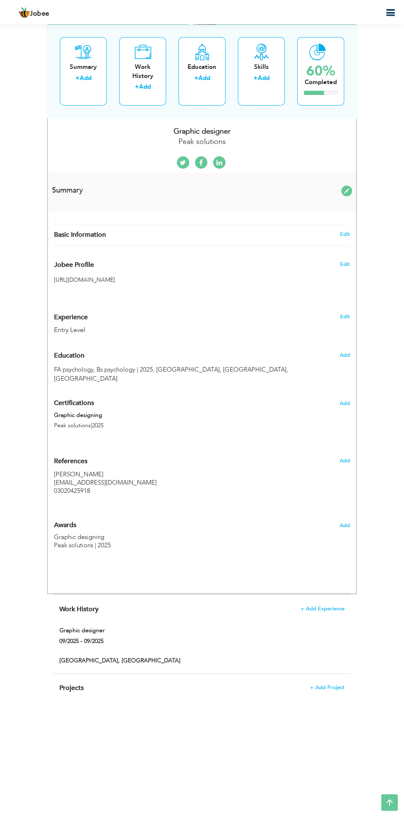
click at [66, 191] on span "Summary" at bounding box center [67, 190] width 31 height 10
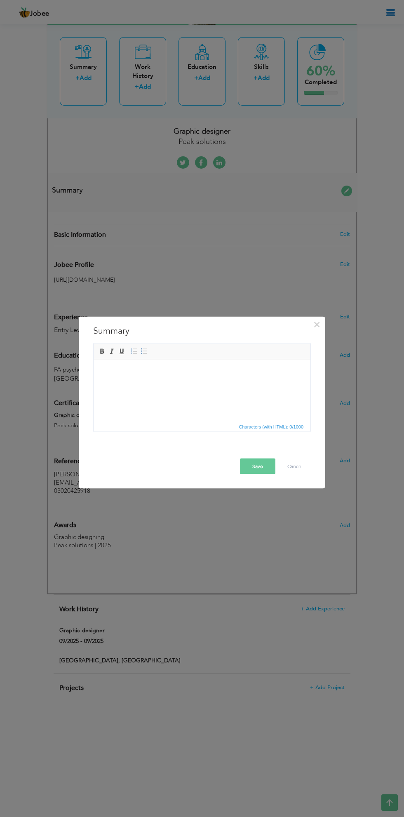
click at [212, 385] on html at bounding box center [202, 371] width 217 height 25
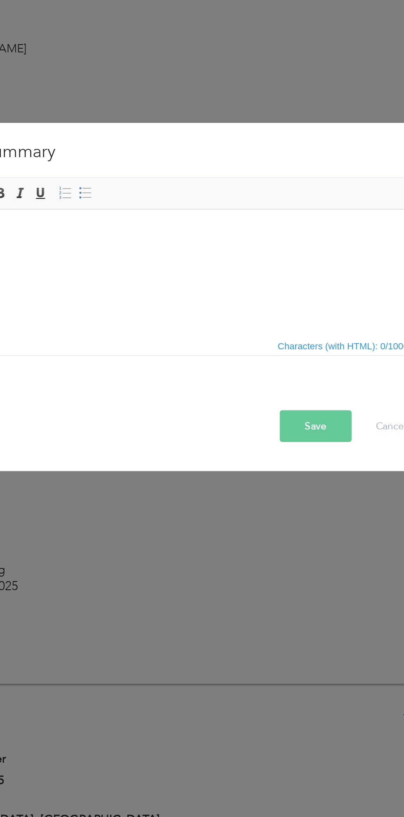
click at [186, 453] on div at bounding box center [202, 451] width 229 height 14
click at [51, 226] on body at bounding box center [92, 221] width 201 height 9
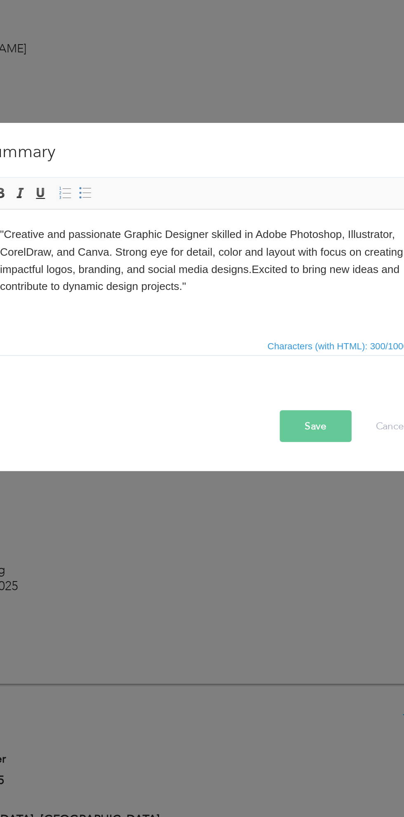
scroll to position [19, 0]
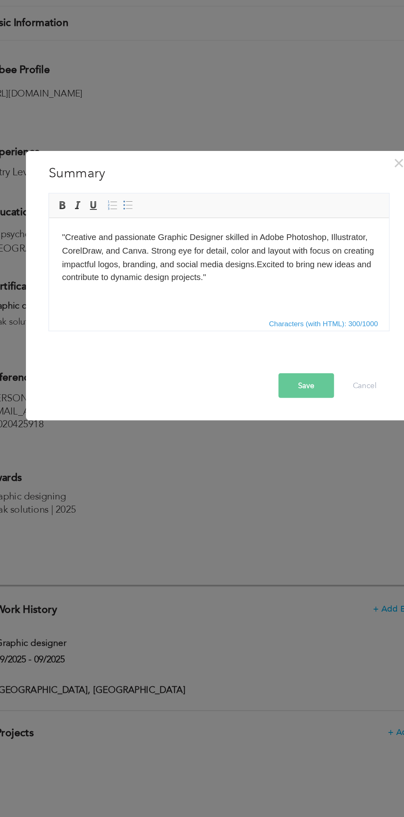
click at [59, 226] on body ""Creative and passionate Graphic Designer skilled in Adobe Photoshop, Illustrat…" at bounding box center [157, 243] width 201 height 34
click at [248, 229] on body ""Creative and passionate Graphic Designer skilled in Hi! Adobe Photoshop, Illus…" at bounding box center [157, 243] width 201 height 34
click at [248, 218] on html ""Creative and passionate Graphic Designer skilled in Hi! Adobe Photoshop, Illus…" at bounding box center [157, 243] width 217 height 51
click at [60, 228] on body ""Creative and passionate Graphic Designer skilled in Adobe Photoshop, Illustrat…" at bounding box center [157, 243] width 201 height 34
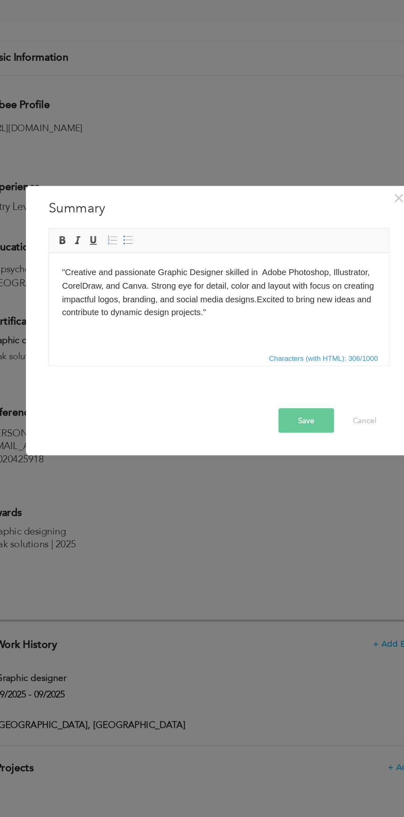
click at [60, 264] on body ""Creative and passionate Graphic Designer skilled in Adobe Photoshop, Illustrat…" at bounding box center [157, 278] width 201 height 34
click at [64, 269] on body ""Creative and passionate Graphic Designer skilled in Adobe Photoshop, Illustrat…" at bounding box center [157, 278] width 201 height 34
click at [66, 266] on body ""Creative and passionate Graphic Designer skilled in Adobe Photoshop, Illustrat…" at bounding box center [157, 278] width 201 height 34
click at [60, 264] on body ""Creative and passionate Graphic Designer skilled in Adobe Photoshop, Illustrat…" at bounding box center [157, 278] width 201 height 34
click at [261, 460] on button "Save" at bounding box center [257, 466] width 35 height 16
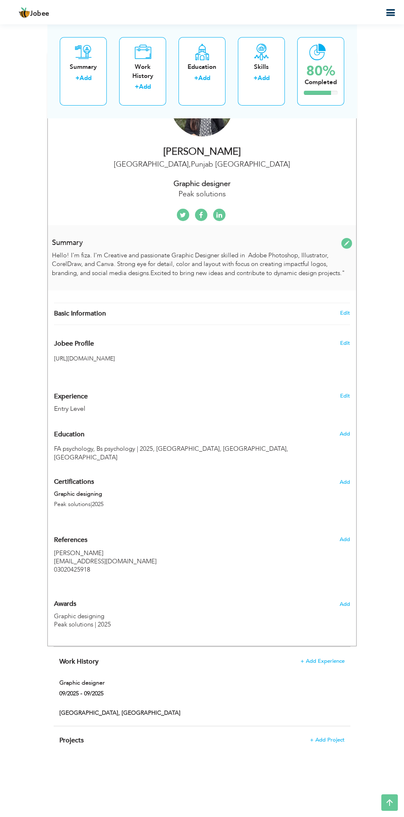
scroll to position [141, 0]
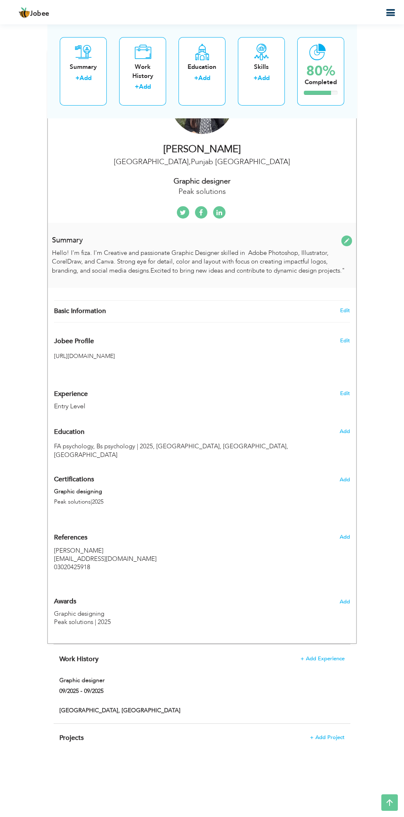
click at [0, 0] on div "× Projects * Project Title Company Duration Project URL Tools Description" at bounding box center [0, 0] width 0 height 0
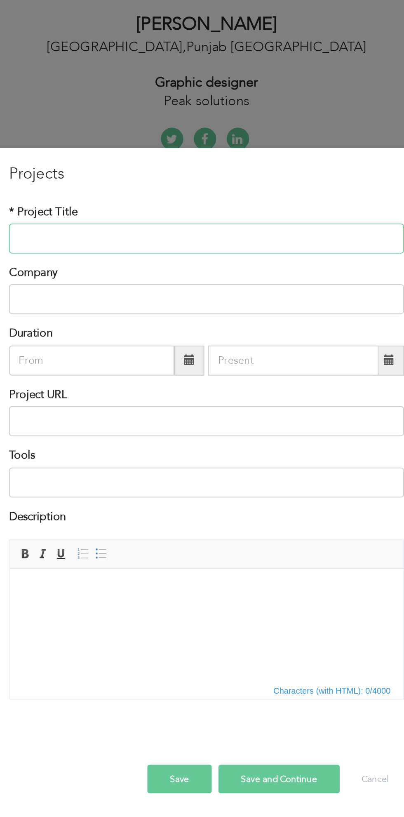
click at [107, 269] on input "text" at bounding box center [202, 267] width 218 height 17
type input "Graphic designer"
click at [110, 297] on input "text" at bounding box center [202, 301] width 218 height 17
click at [106, 334] on input "text" at bounding box center [138, 334] width 91 height 17
type input "09/2025"
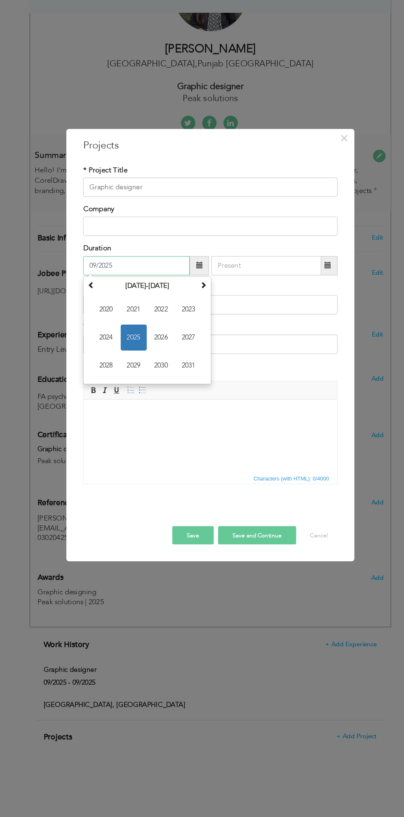
click at [139, 397] on span "2025" at bounding box center [136, 396] width 22 height 22
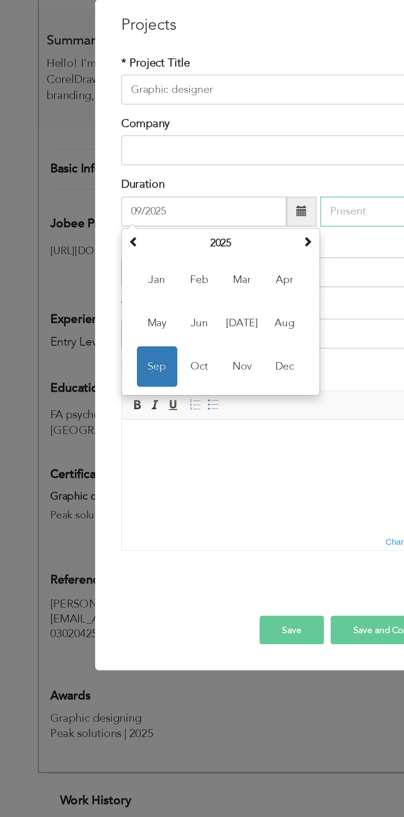
click at [226, 335] on input "text" at bounding box center [250, 334] width 94 height 17
type input "09/2025"
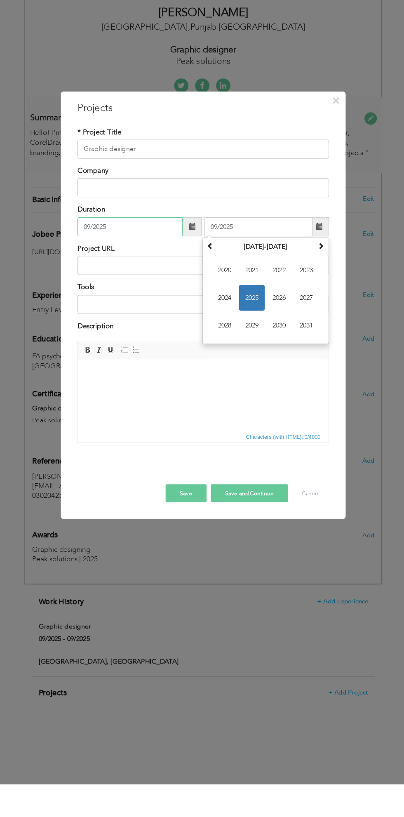
click at [138, 331] on input "09/2025" at bounding box center [138, 334] width 91 height 17
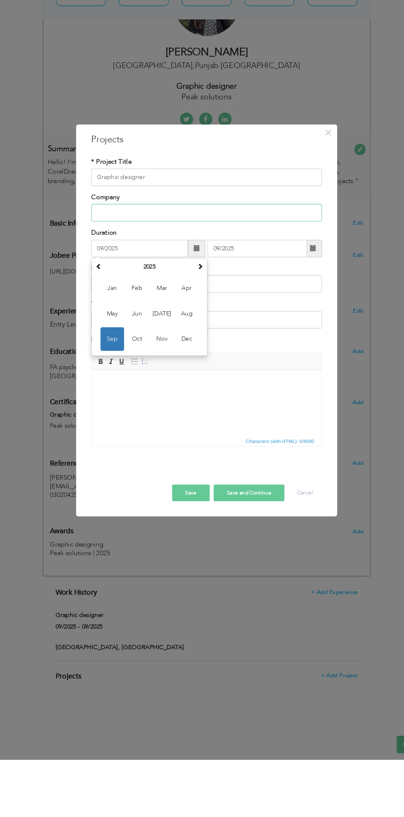
click at [158, 301] on input "text" at bounding box center [202, 301] width 218 height 17
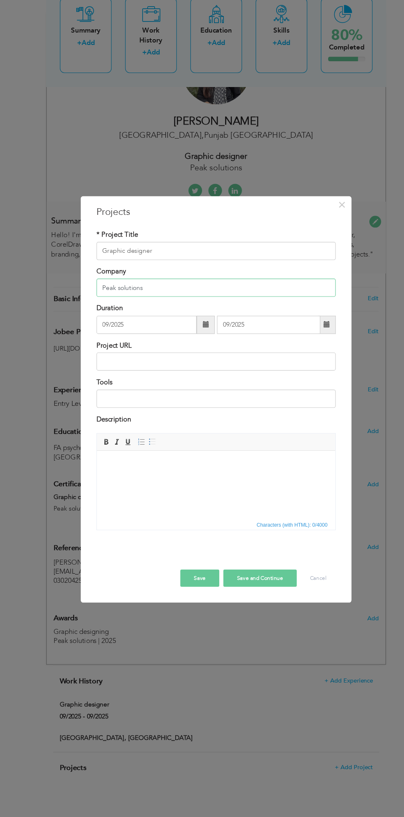
type input "Peak solutions"
click at [229, 369] on input "text" at bounding box center [202, 368] width 218 height 17
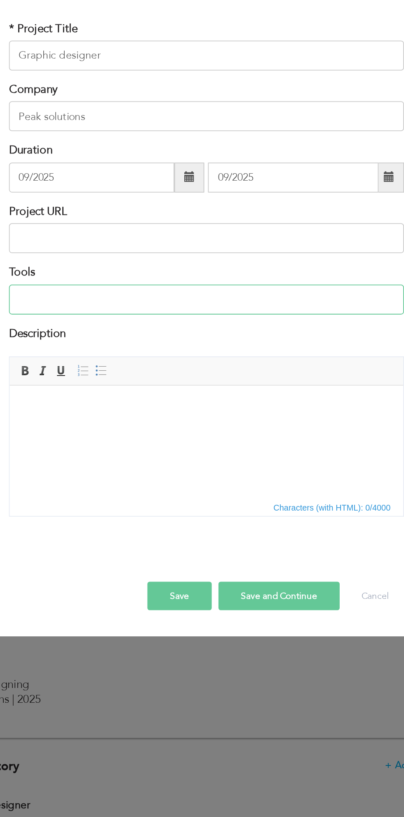
click at [105, 403] on input at bounding box center [202, 402] width 218 height 17
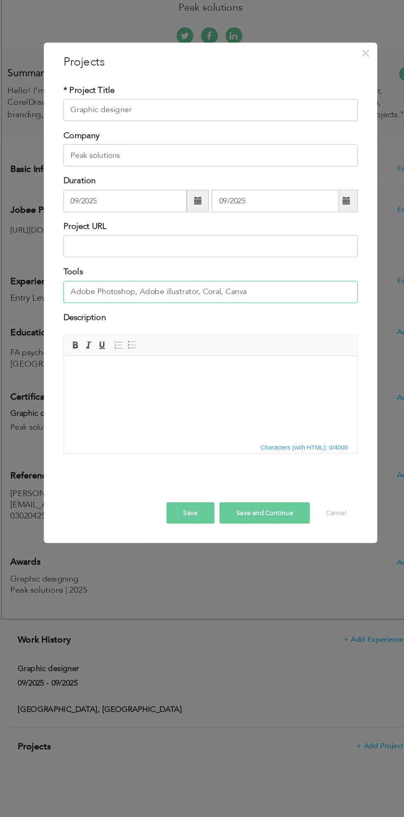
type input "Adobe Photoshop, Adobe illustrator, Coral, Canva"
click at [129, 331] on input "09/2025" at bounding box center [138, 334] width 91 height 17
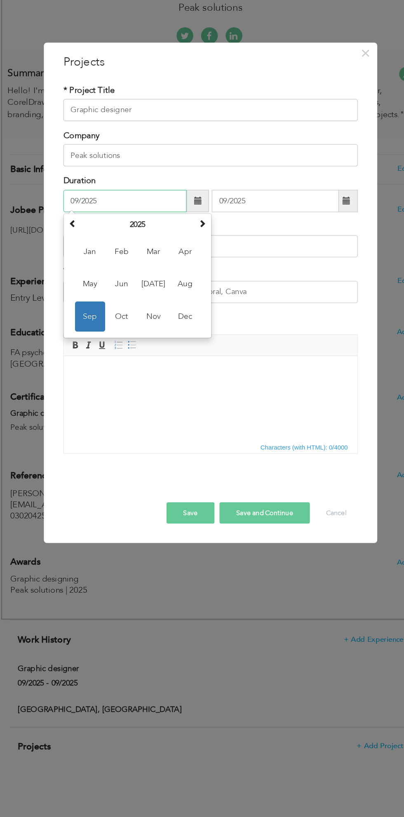
click at [161, 394] on span "[DATE]" at bounding box center [160, 396] width 22 height 22
type input "07/2025"
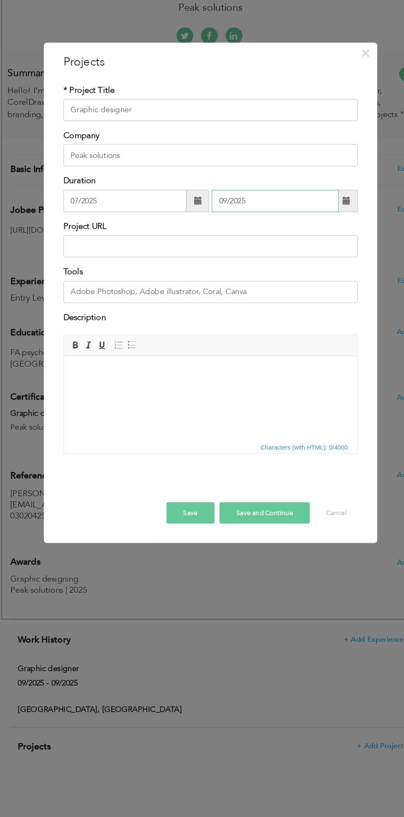
click at [239, 334] on input "09/2025" at bounding box center [250, 334] width 94 height 17
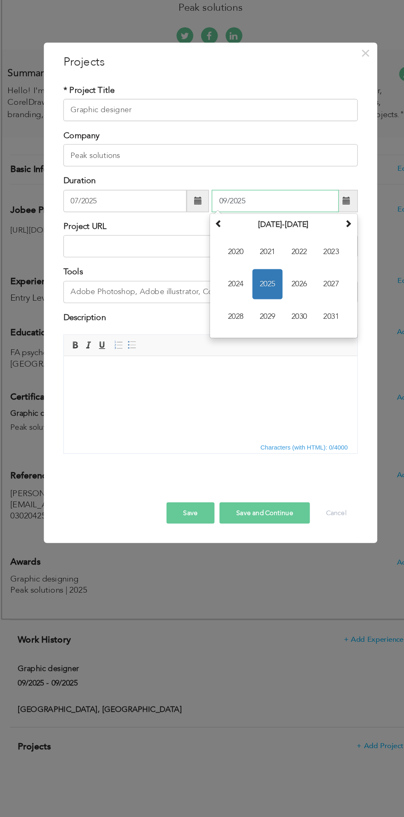
click at [236, 394] on span "2025" at bounding box center [244, 396] width 22 height 22
click at [265, 372] on span "Mar" at bounding box center [268, 372] width 22 height 22
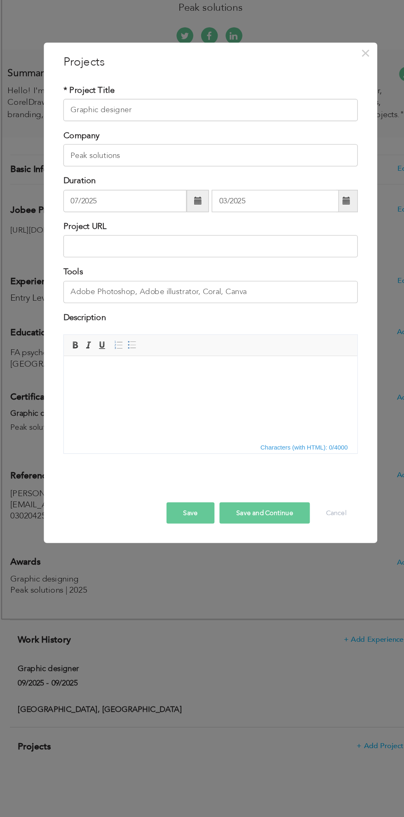
click at [184, 570] on button "Save" at bounding box center [187, 565] width 35 height 16
click at [181, 565] on button "Save" at bounding box center [187, 565] width 35 height 16
click at [188, 566] on button "Save" at bounding box center [187, 565] width 35 height 16
click at [127, 332] on input "07/2025" at bounding box center [138, 334] width 91 height 17
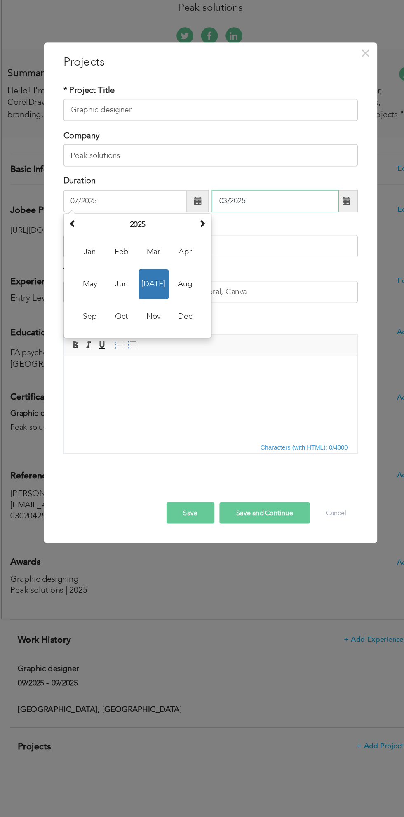
click at [215, 336] on input "03/2025" at bounding box center [250, 334] width 94 height 17
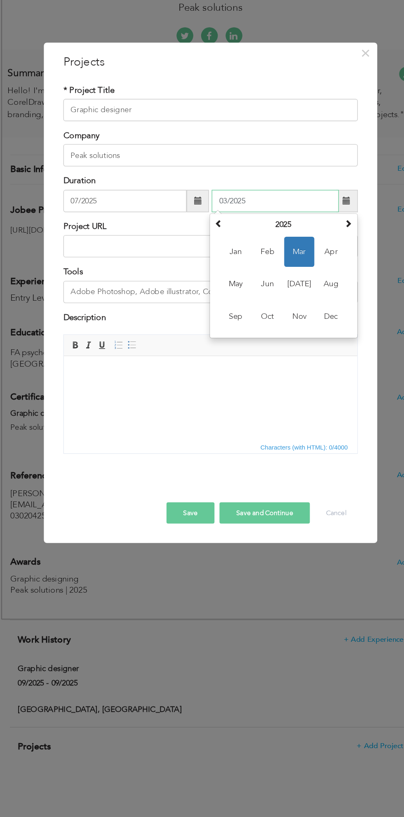
click at [226, 427] on span "Sep" at bounding box center [221, 420] width 22 height 22
type input "09/2025"
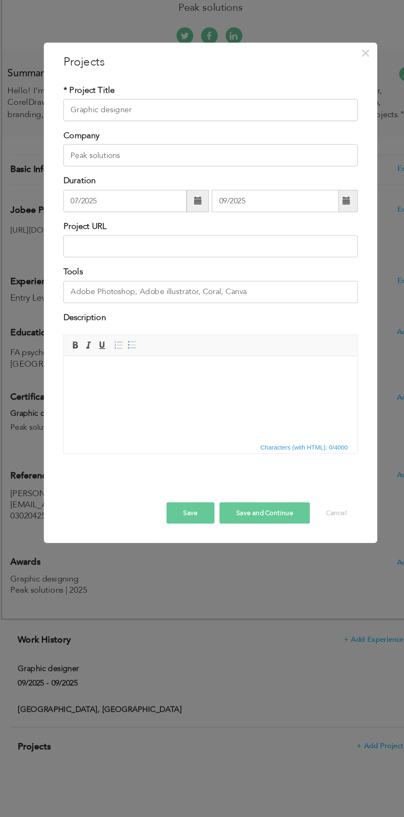
click at [194, 570] on button "Save" at bounding box center [187, 565] width 35 height 16
click at [239, 568] on button "Save and Continue" at bounding box center [242, 565] width 67 height 16
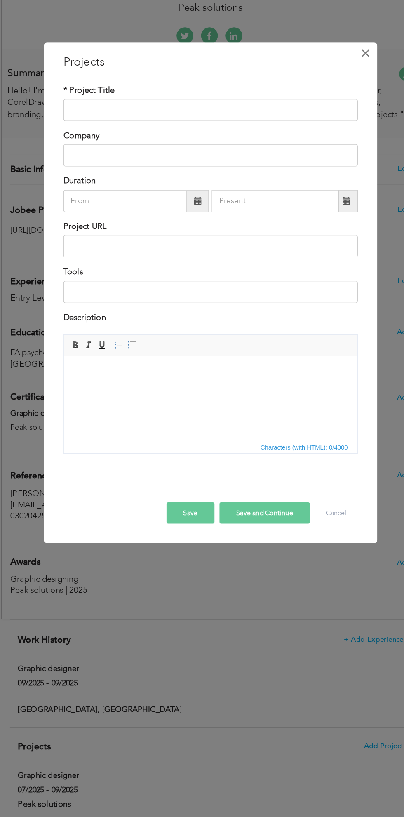
click at [316, 219] on span "×" at bounding box center [317, 225] width 7 height 15
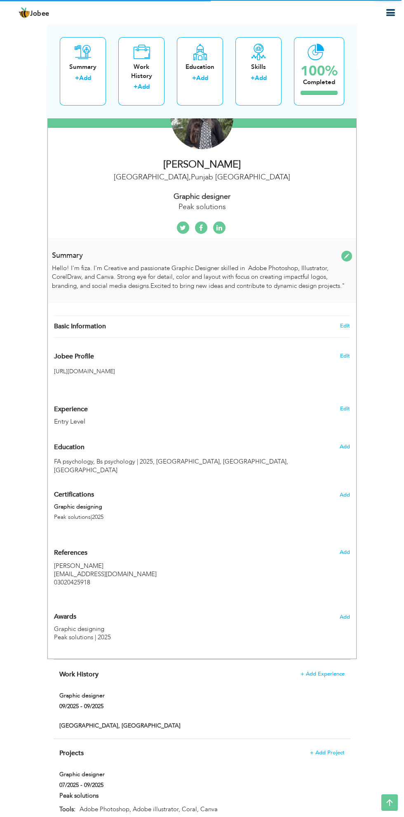
scroll to position [0, 0]
